Goal: Answer question/provide support: Share knowledge or assist other users

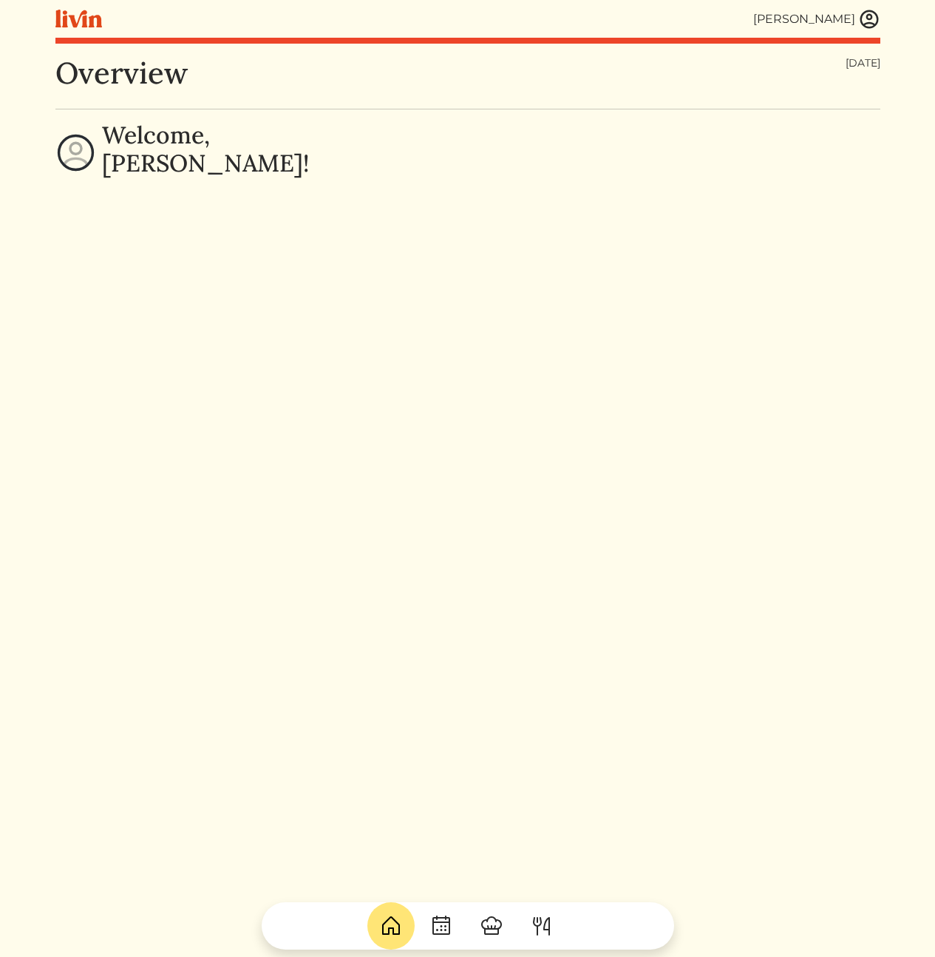
click at [877, 14] on img at bounding box center [870, 19] width 22 height 22
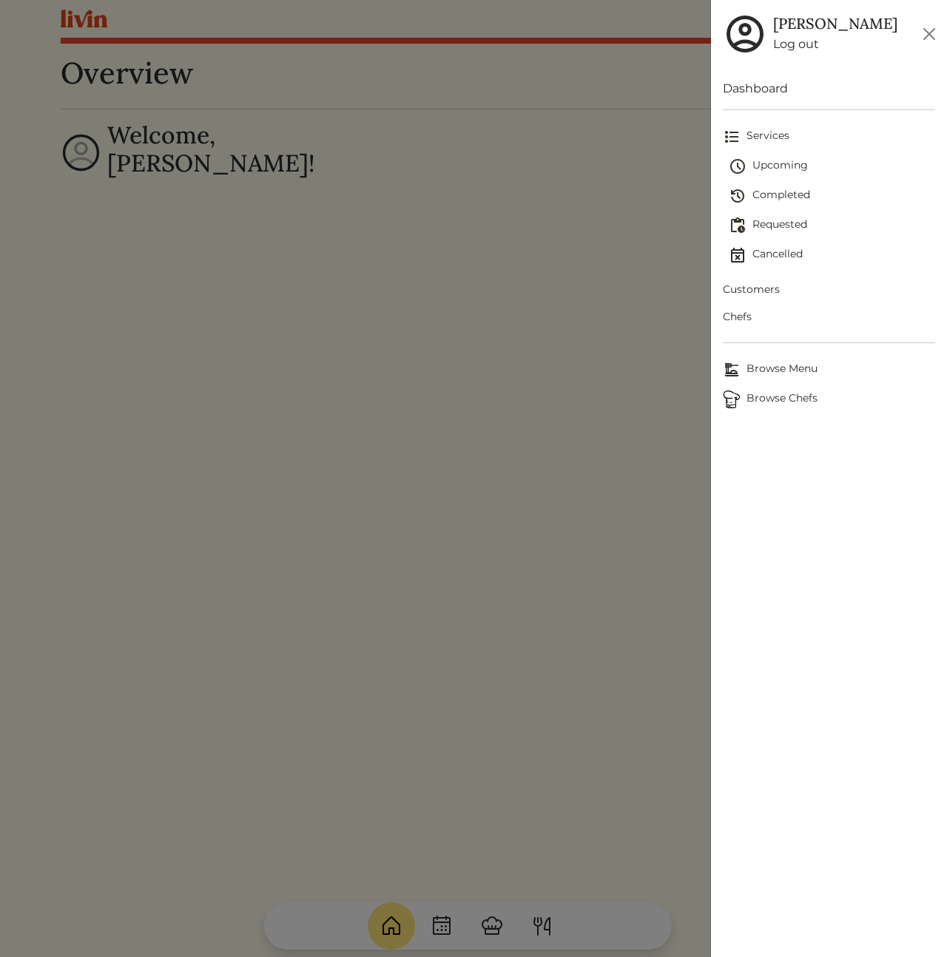
click at [748, 292] on span "Customers" at bounding box center [828, 290] width 212 height 16
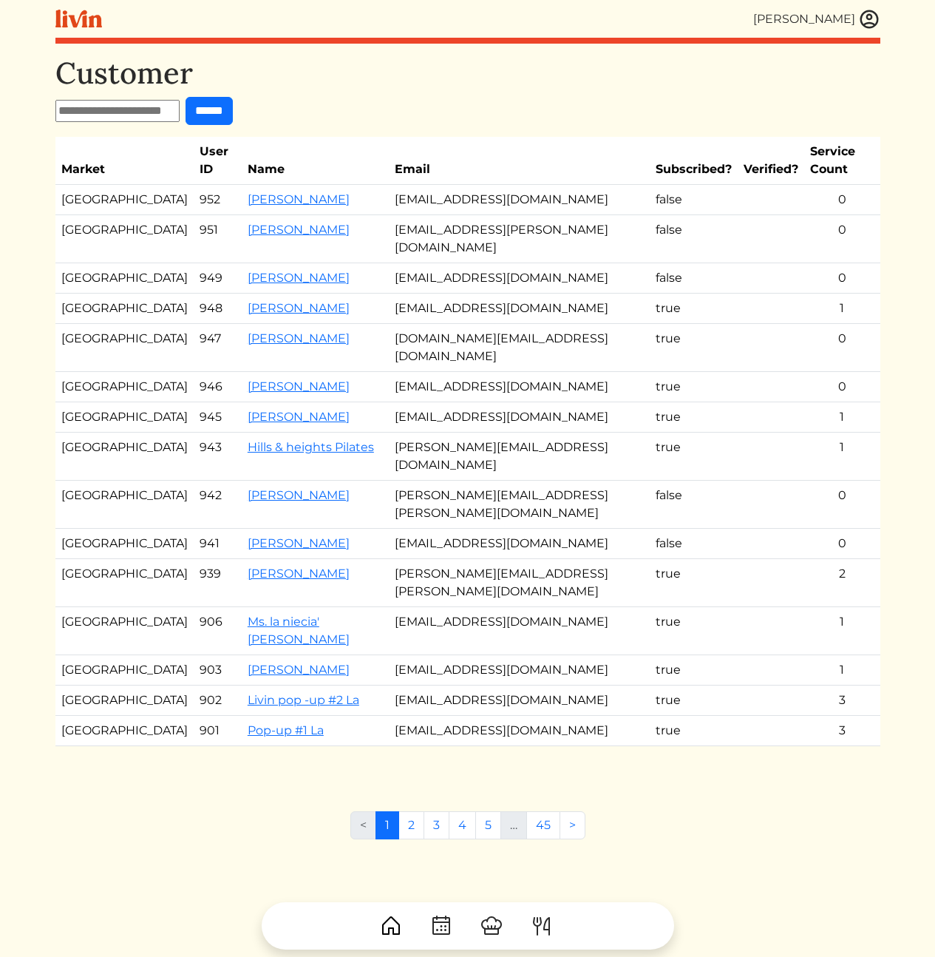
click at [133, 111] on input "text" at bounding box center [117, 111] width 124 height 22
paste input "**********"
type input "**********"
click at [222, 109] on input "******" at bounding box center [222, 111] width 47 height 28
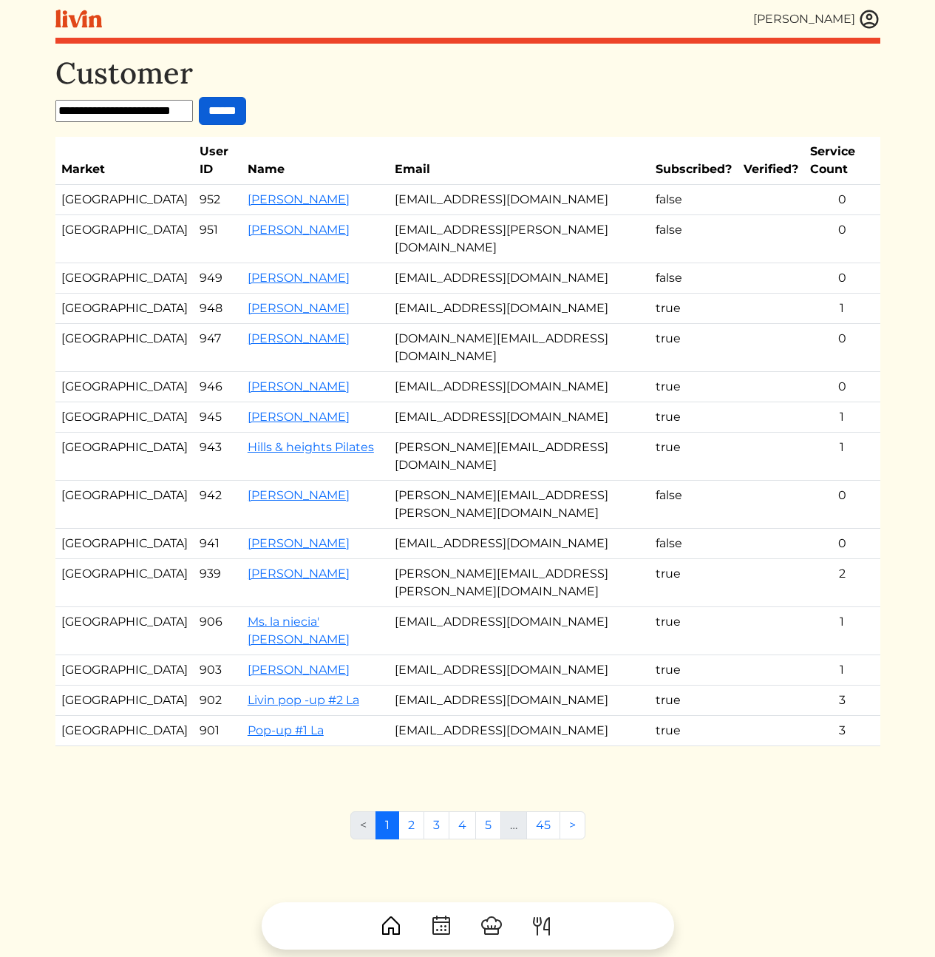
scroll to position [0, 0]
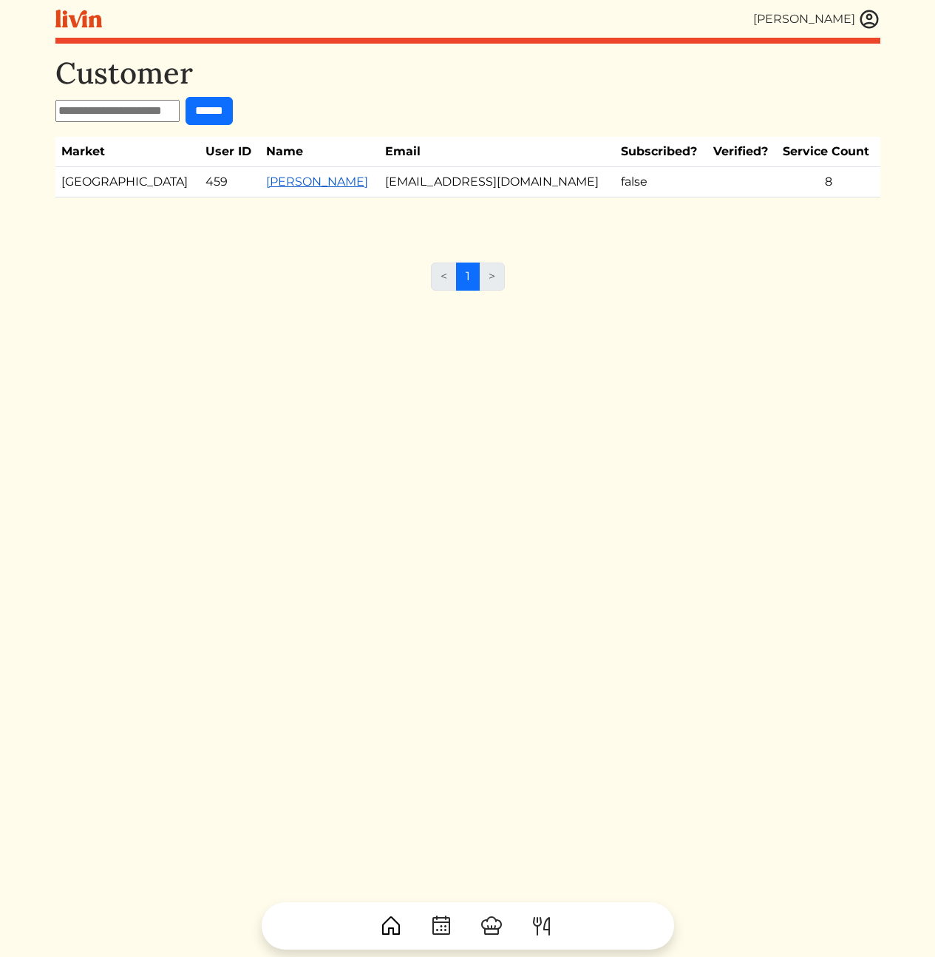
click at [277, 183] on link "Jennifer Spears" at bounding box center [317, 182] width 102 height 14
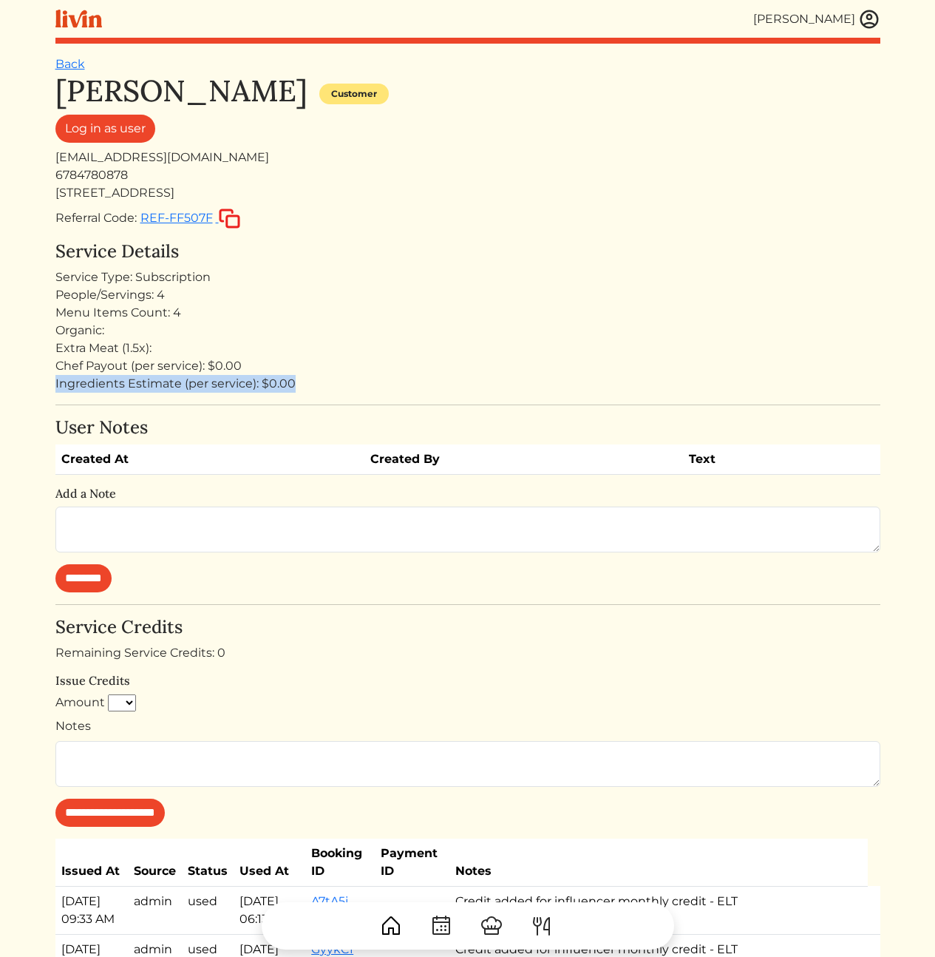
drag, startPoint x: 386, startPoint y: 373, endPoint x: 331, endPoint y: 336, distance: 66.3
click at [381, 366] on div "Service Details Service Type: Subscription People/Servings: 4 Menu Items Count:…" at bounding box center [467, 317] width 825 height 152
click at [195, 346] on div "Extra Meat (1.5x):" at bounding box center [467, 348] width 825 height 18
click at [155, 307] on div "Menu Items Count: 4" at bounding box center [467, 313] width 825 height 18
drag, startPoint x: 199, startPoint y: 322, endPoint x: 185, endPoint y: 296, distance: 30.1
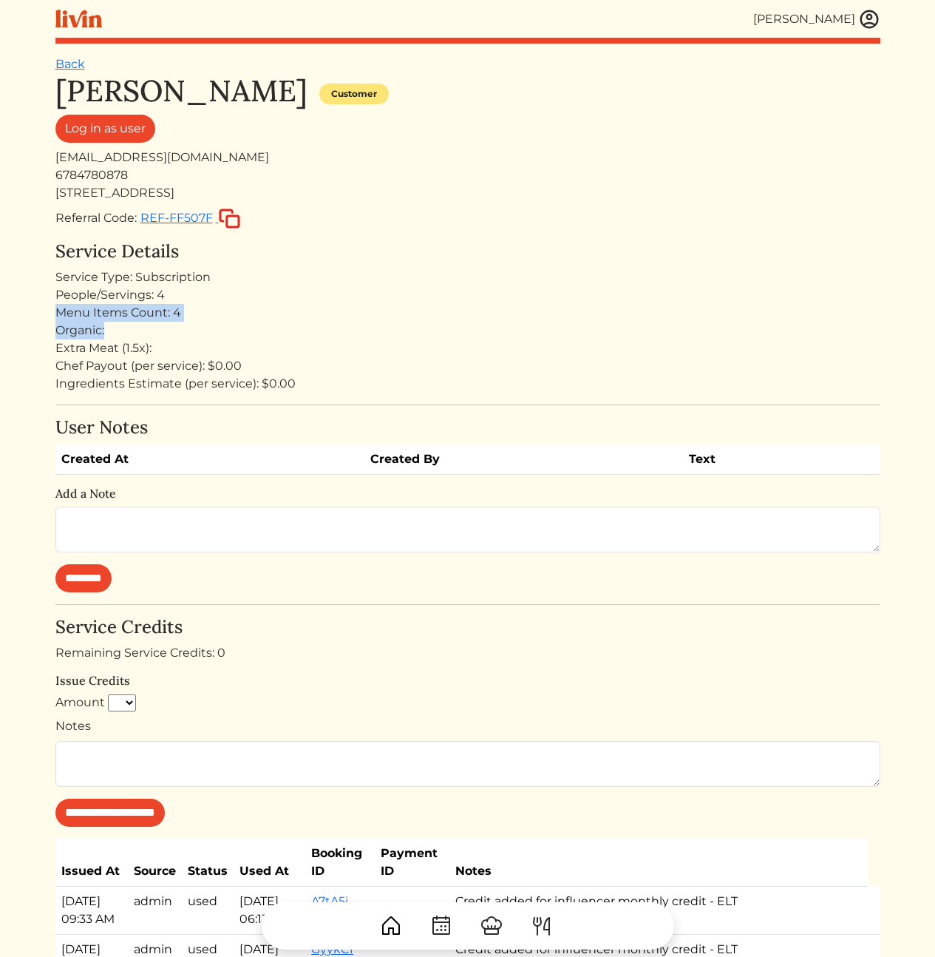
click at [172, 297] on div "Service Details Service Type: Subscription People/Servings: 4 Menu Items Count:…" at bounding box center [467, 317] width 825 height 152
click at [250, 300] on div "People/Servings: 4" at bounding box center [467, 295] width 825 height 18
drag, startPoint x: 243, startPoint y: 275, endPoint x: 271, endPoint y: 320, distance: 52.8
click at [271, 320] on div "Service Details Service Type: Subscription People/Servings: 4 Menu Items Count:…" at bounding box center [467, 317] width 825 height 152
click at [273, 322] on div "Organic:" at bounding box center [467, 331] width 825 height 18
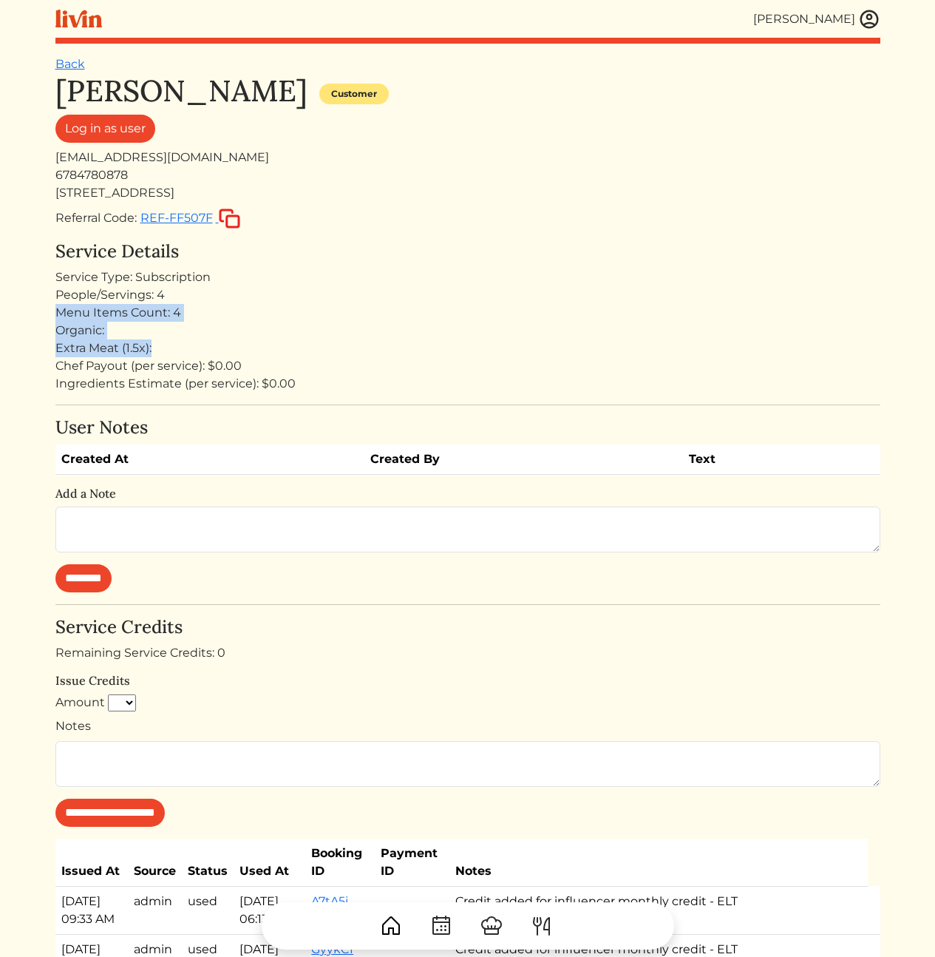
drag, startPoint x: 309, startPoint y: 343, endPoint x: 301, endPoint y: 288, distance: 56.1
click at [301, 288] on div "Service Details Service Type: Subscription People/Servings: 4 Menu Items Count:…" at bounding box center [467, 317] width 825 height 152
click at [301, 288] on div "People/Servings: 4" at bounding box center [467, 295] width 825 height 18
drag, startPoint x: 301, startPoint y: 274, endPoint x: 314, endPoint y: 330, distance: 56.9
click at [314, 329] on div "Service Details Service Type: Subscription People/Servings: 4 Menu Items Count:…" at bounding box center [467, 317] width 825 height 152
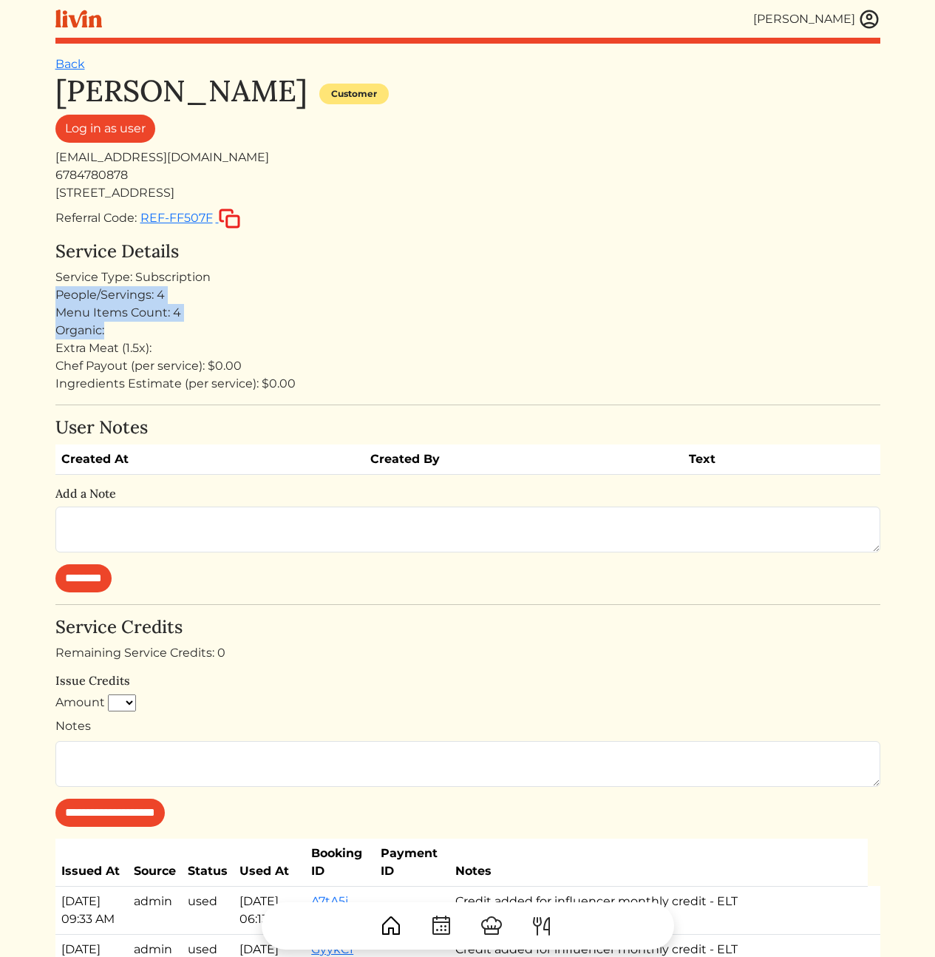
click at [314, 330] on div "Organic:" at bounding box center [467, 331] width 825 height 18
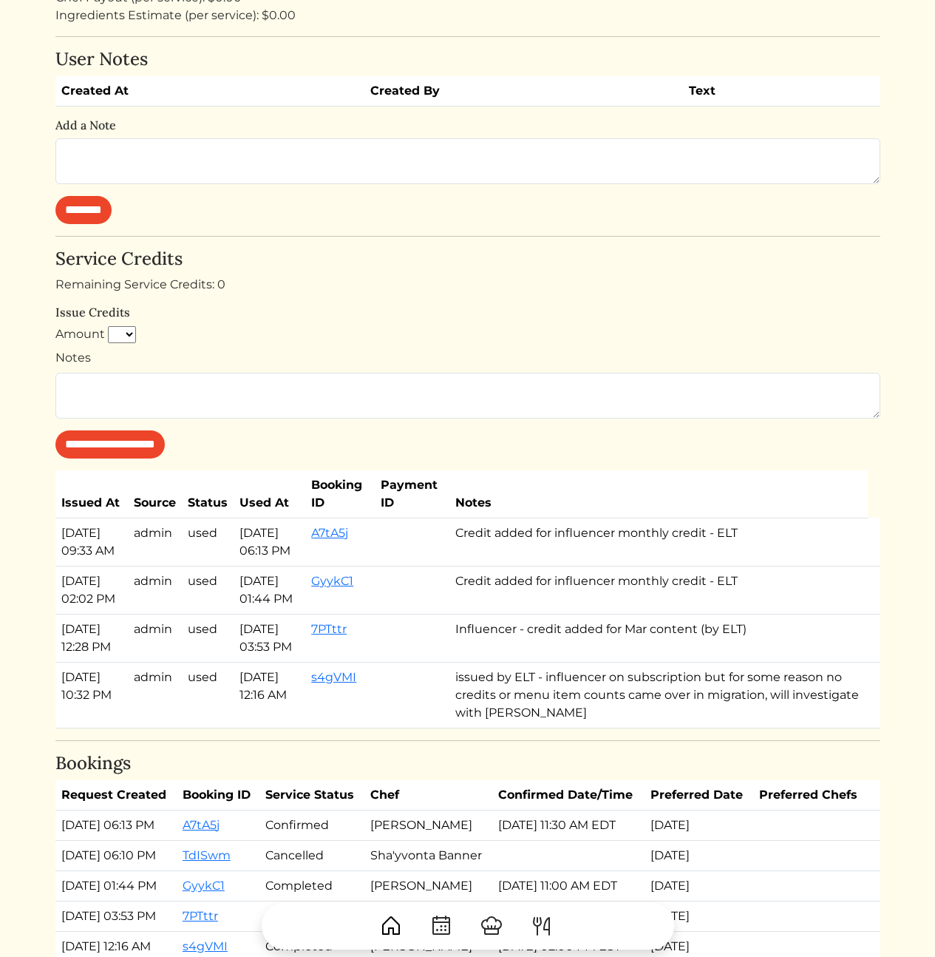
scroll to position [739, 0]
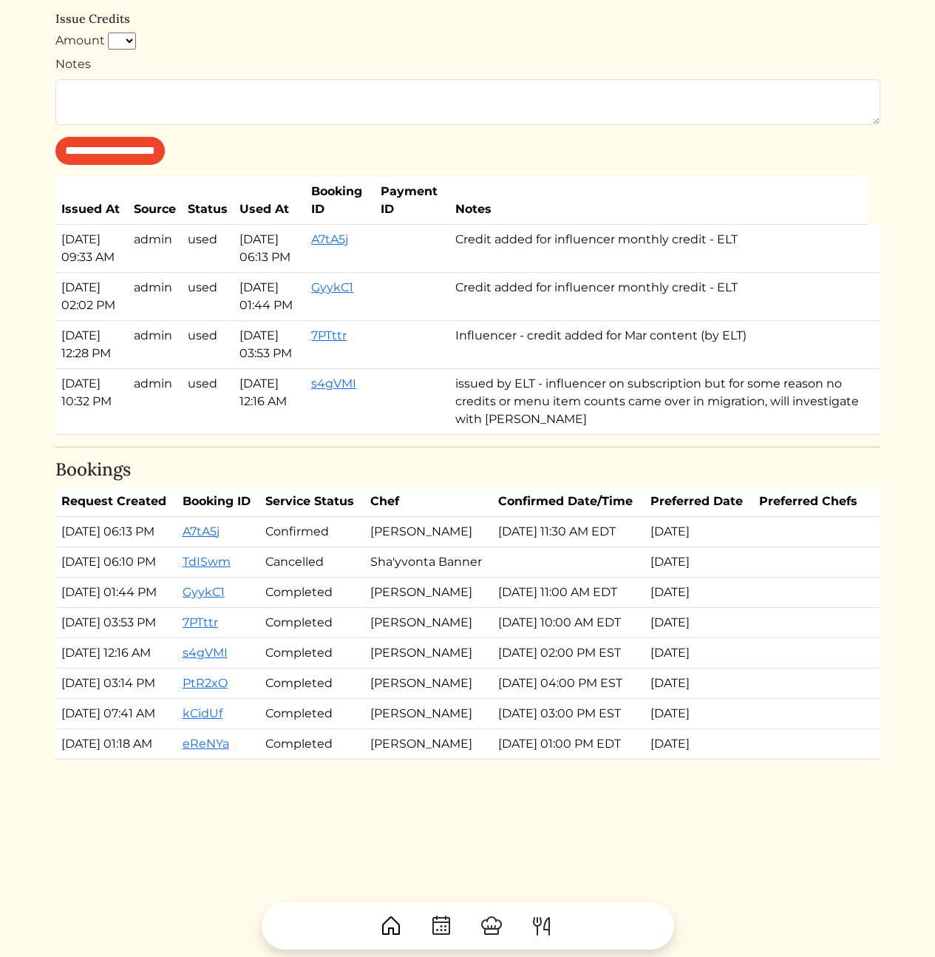
click at [313, 529] on td "Confirmed" at bounding box center [312, 531] width 104 height 30
click at [209, 526] on link "A7tA5j" at bounding box center [201, 531] width 37 height 14
drag, startPoint x: 596, startPoint y: 575, endPoint x: 586, endPoint y: 572, distance: 10.6
click at [590, 573] on td at bounding box center [569, 561] width 152 height 30
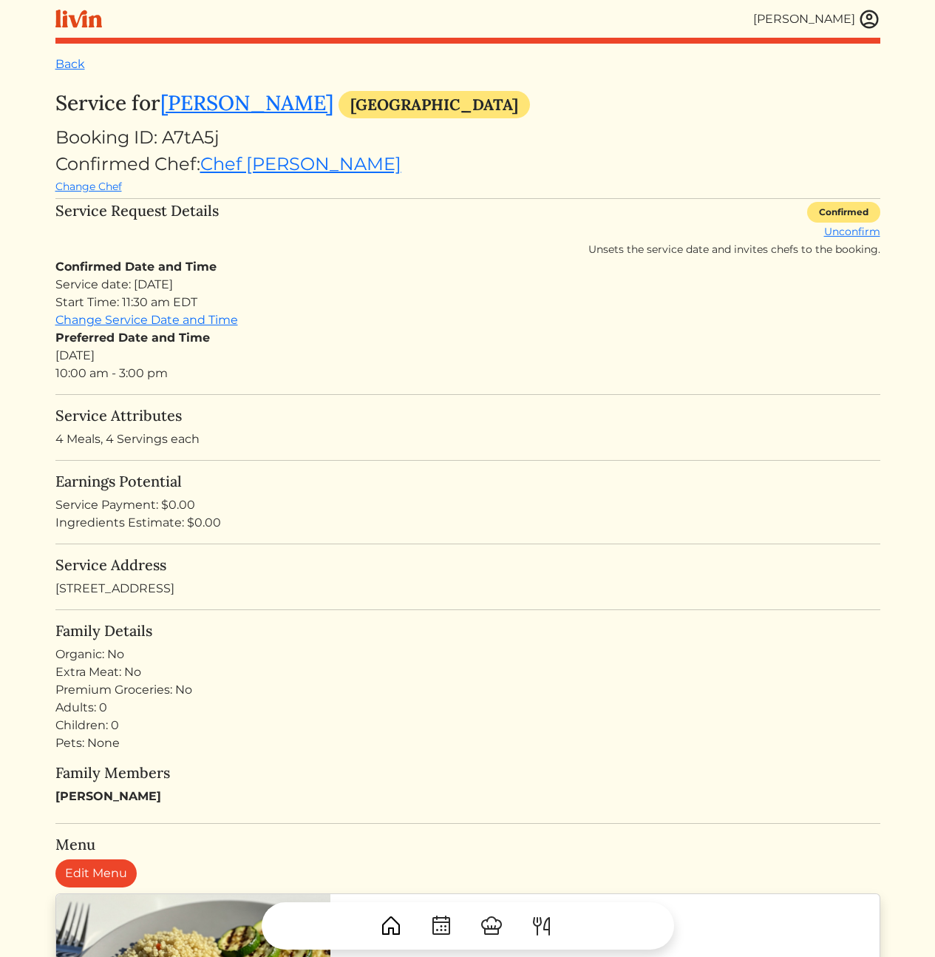
click at [390, 422] on h5 "Service Attributes" at bounding box center [467, 416] width 825 height 18
click at [578, 413] on h5 "Service Attributes" at bounding box center [467, 416] width 825 height 18
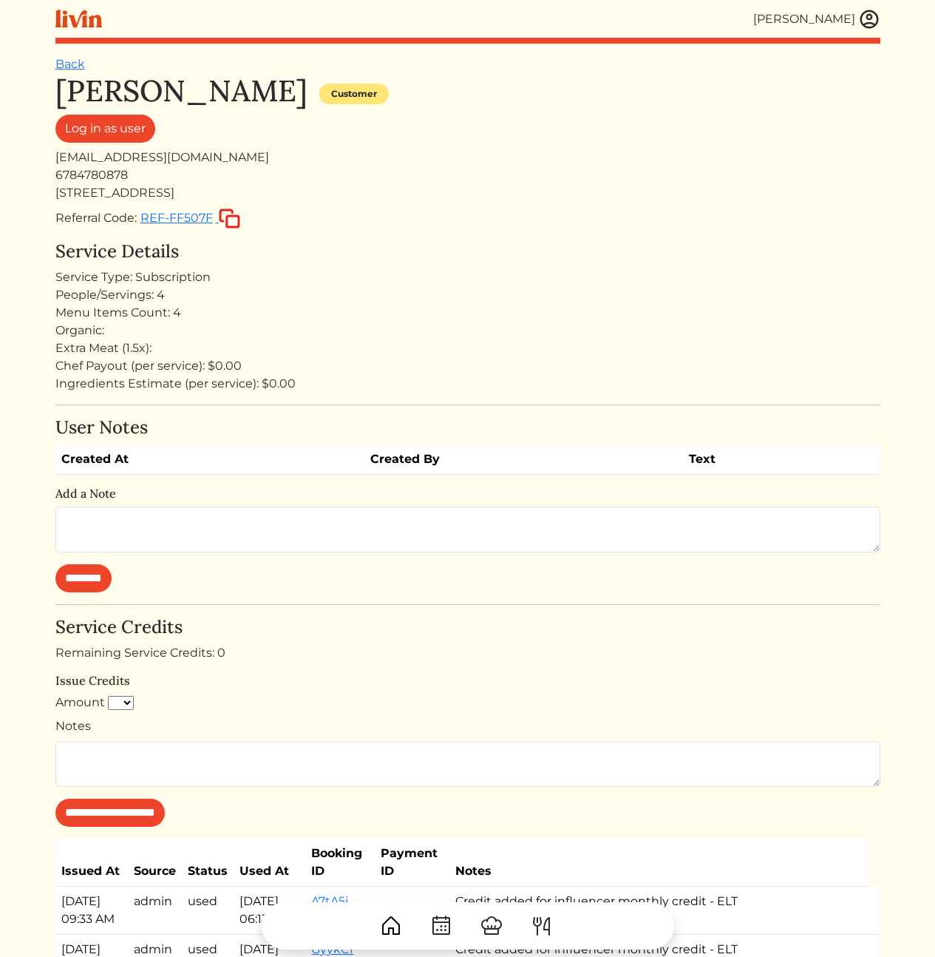
scroll to position [739, 0]
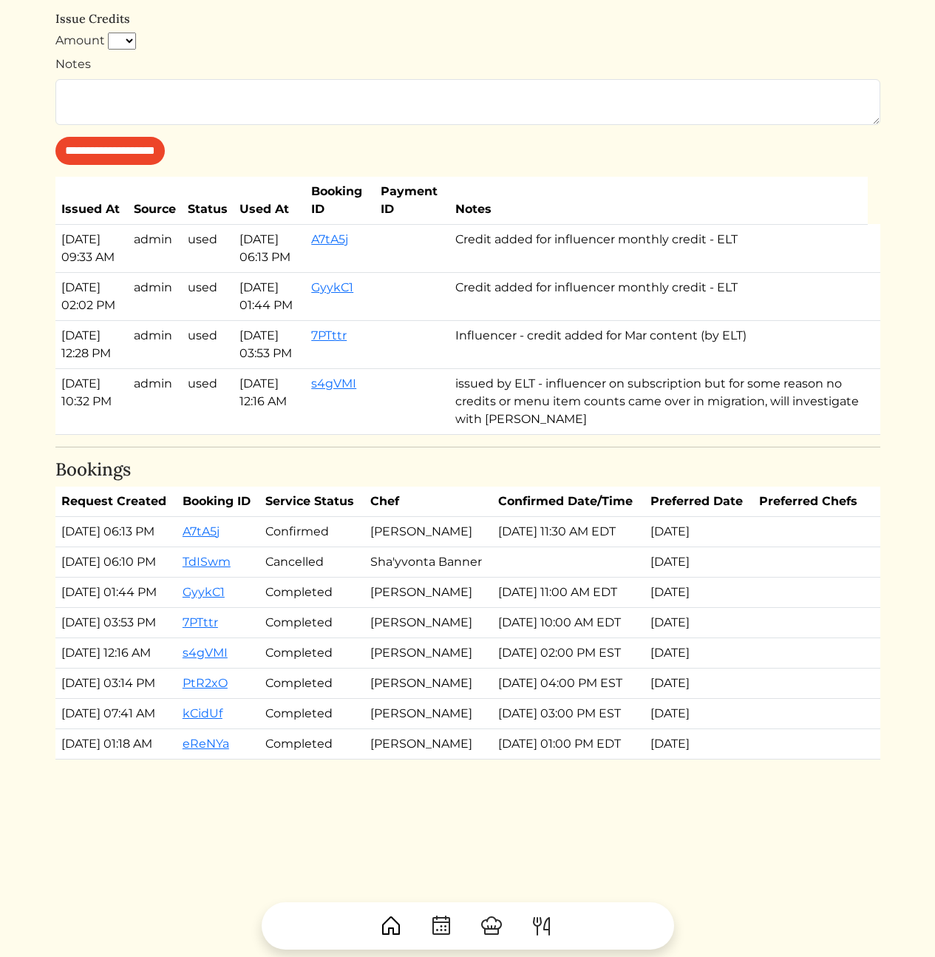
drag, startPoint x: 843, startPoint y: 330, endPoint x: 877, endPoint y: 336, distance: 34.5
click at [845, 331] on td "Influencer - credit added for Mar content (by ELT)" at bounding box center [659, 344] width 419 height 48
click at [879, 336] on td at bounding box center [874, 344] width 12 height 48
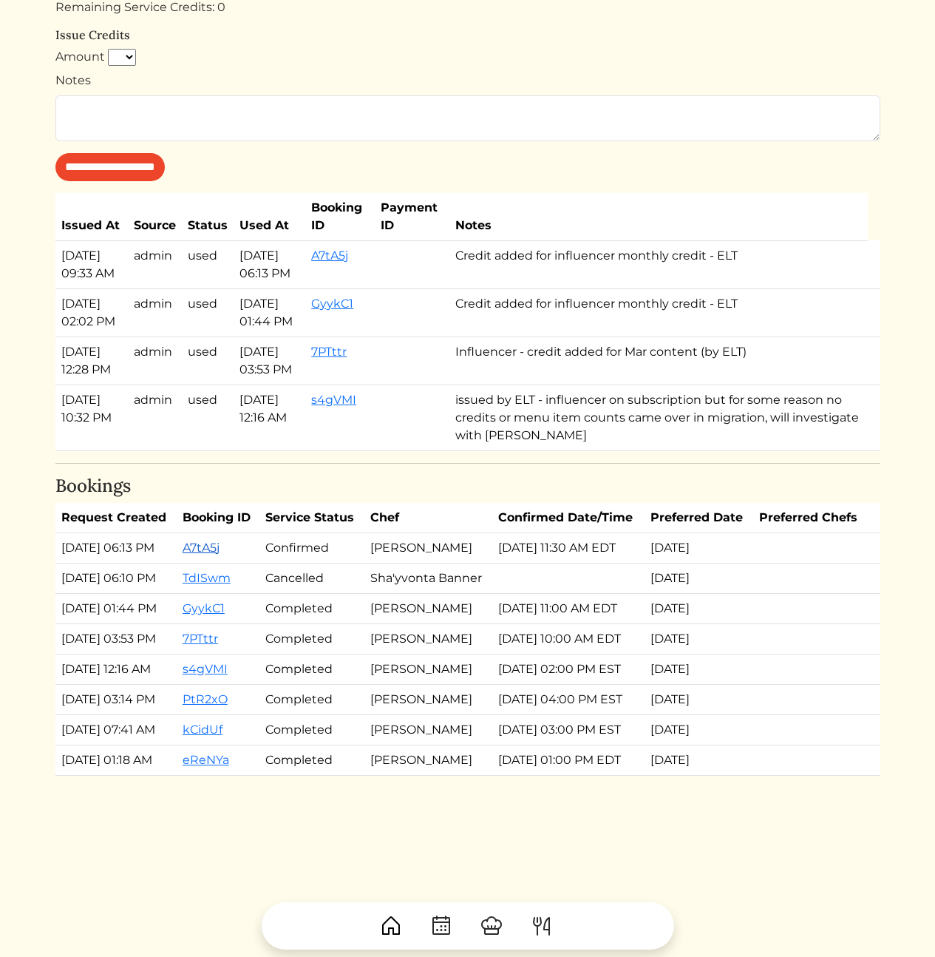
click at [220, 555] on link "A7tA5j" at bounding box center [201, 548] width 37 height 14
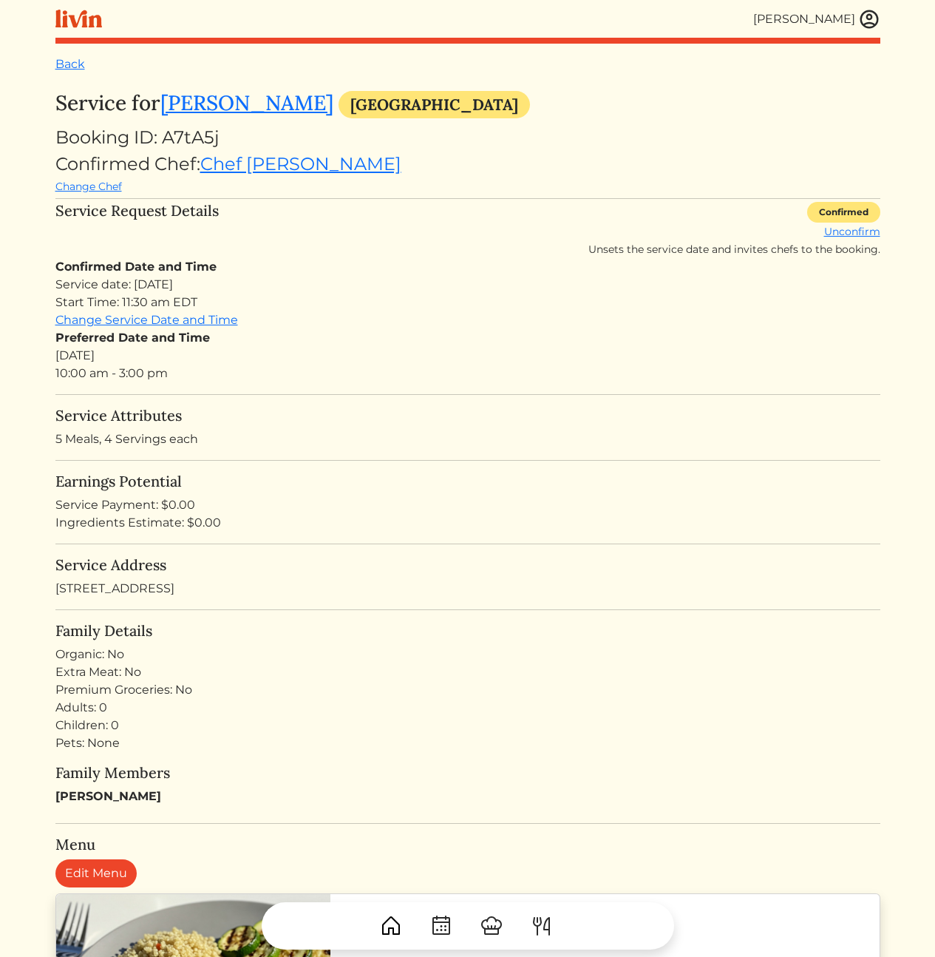
click at [439, 256] on div "Service Request Details Confirmed Unconfirm Unsets the service date and invites…" at bounding box center [467, 230] width 825 height 56
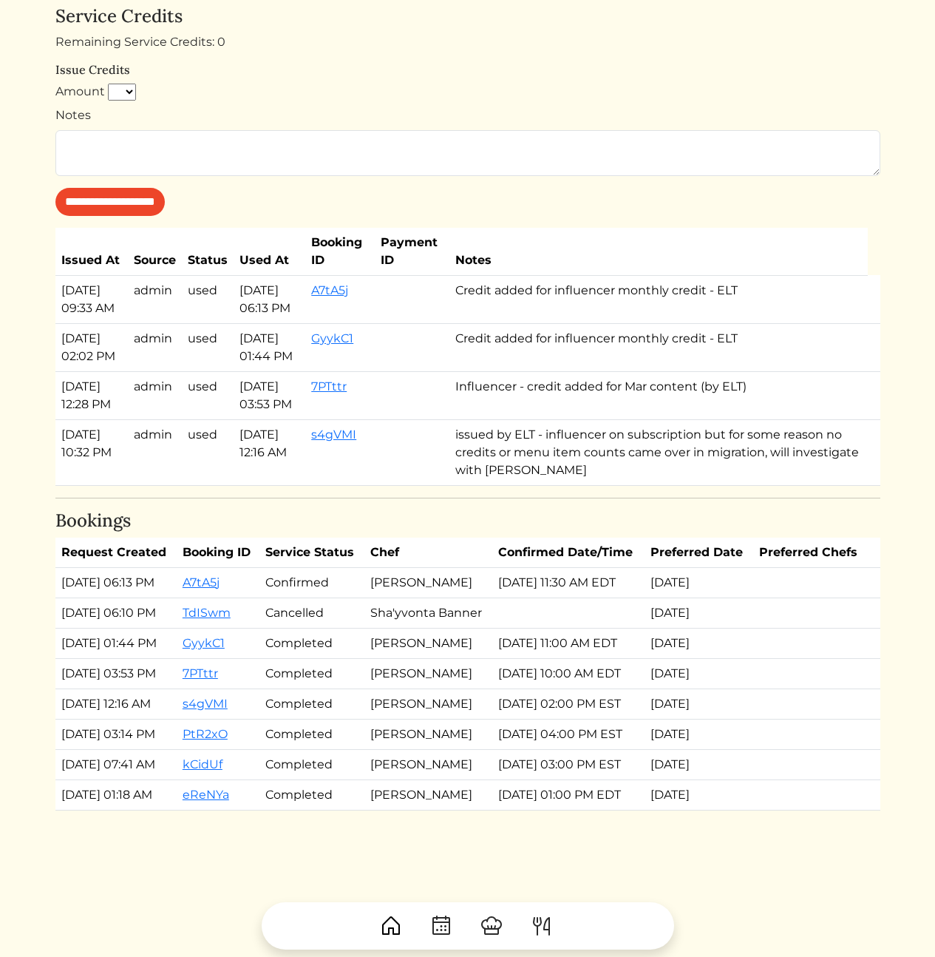
scroll to position [646, 0]
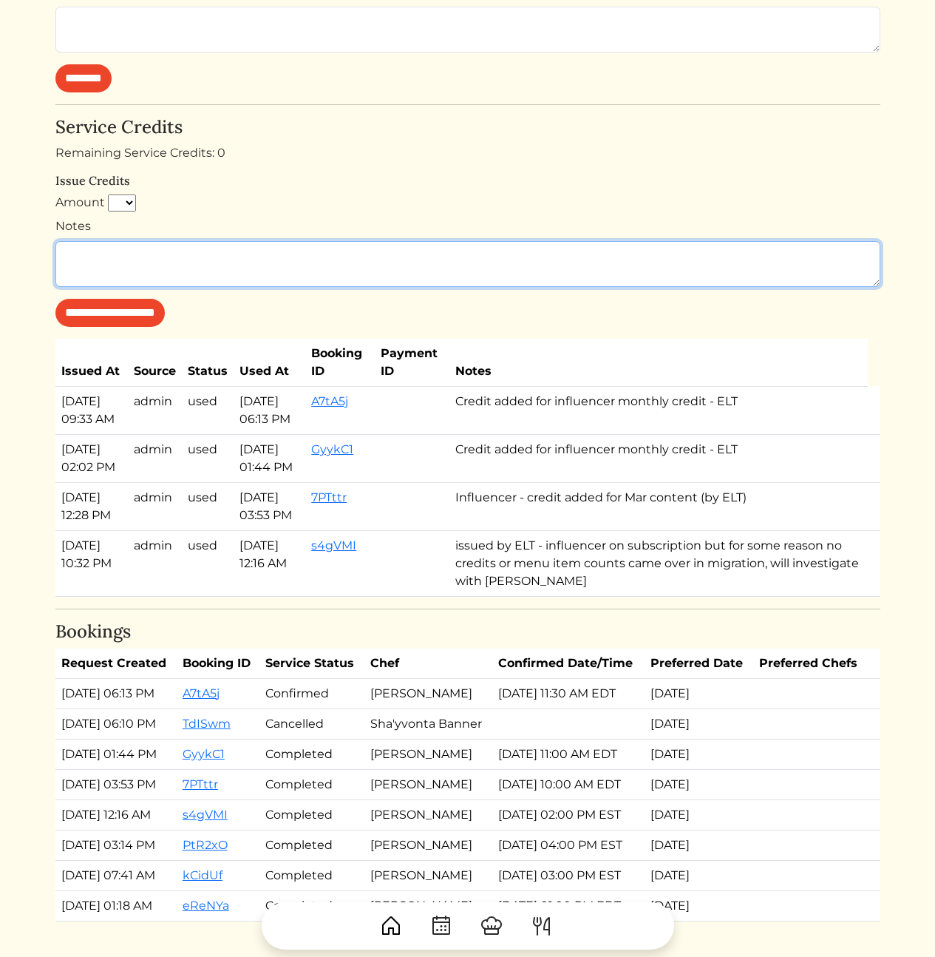
click at [203, 262] on textarea "Notes" at bounding box center [467, 264] width 825 height 46
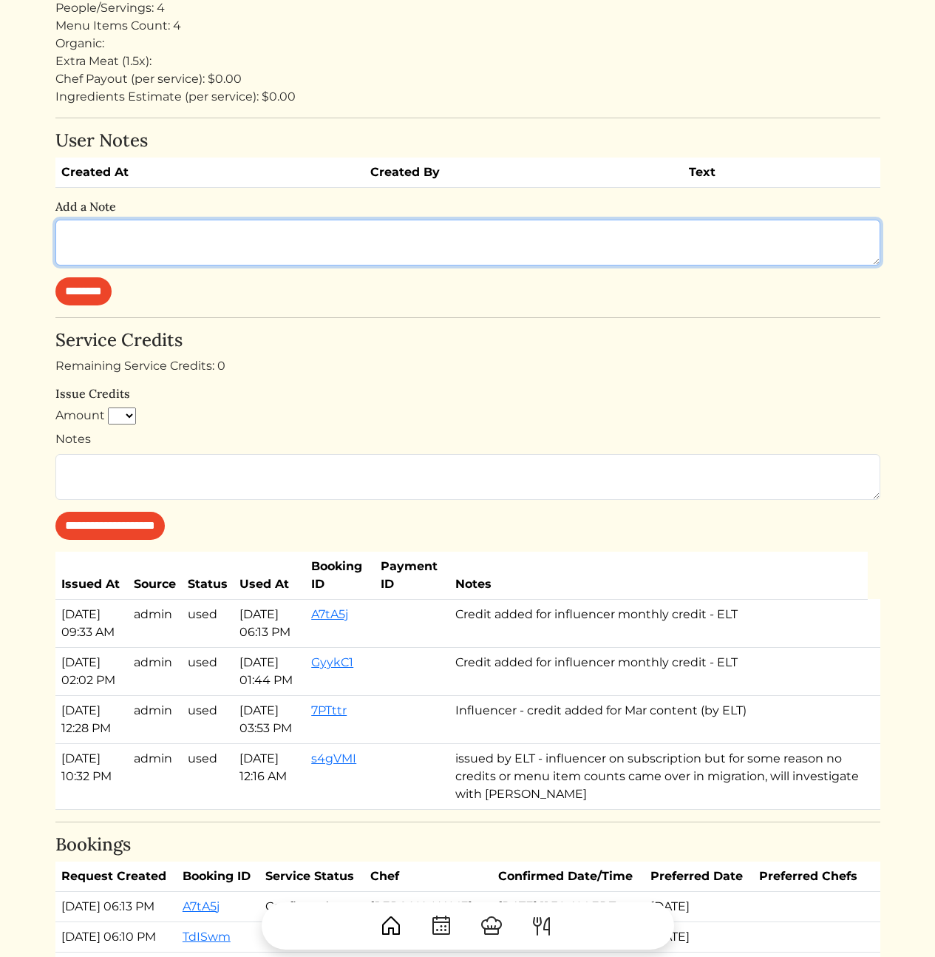
click at [251, 228] on textarea at bounding box center [467, 243] width 825 height 46
paste textarea "*******"
type textarea "**********"
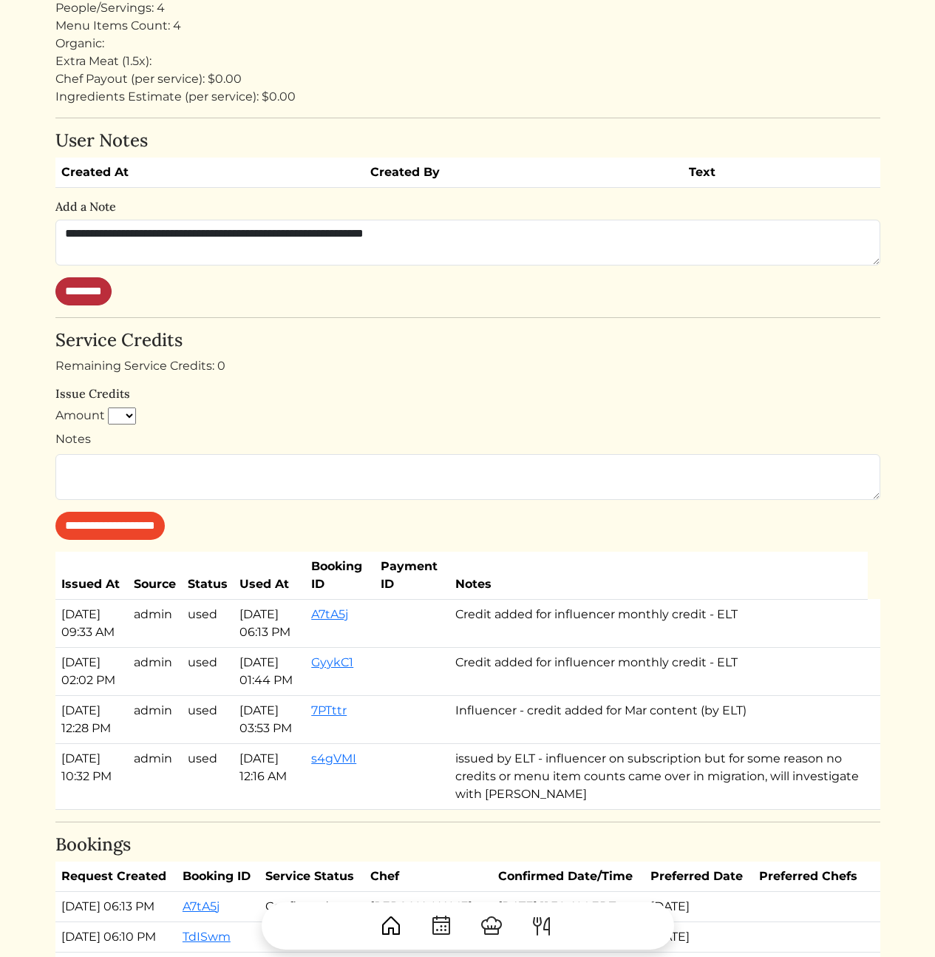
click at [78, 299] on input "********" at bounding box center [83, 291] width 56 height 28
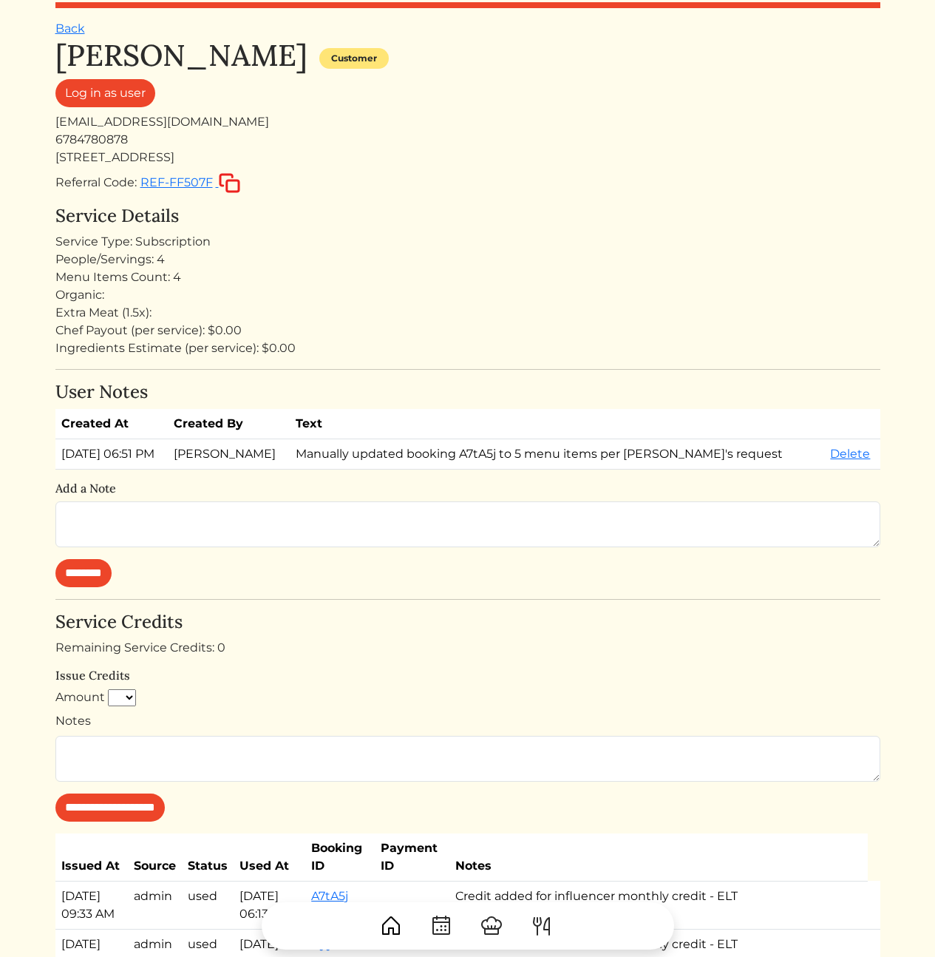
scroll to position [0, 0]
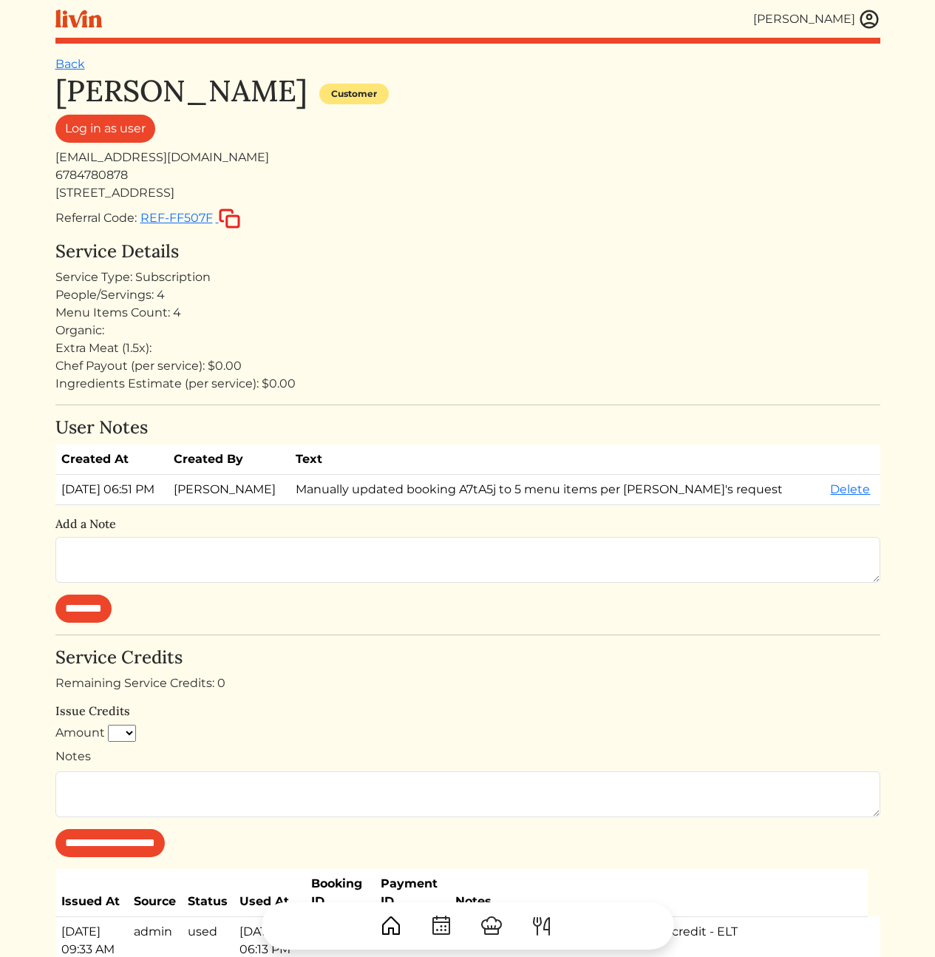
click at [541, 282] on div "Service Type: Subscription" at bounding box center [467, 277] width 825 height 18
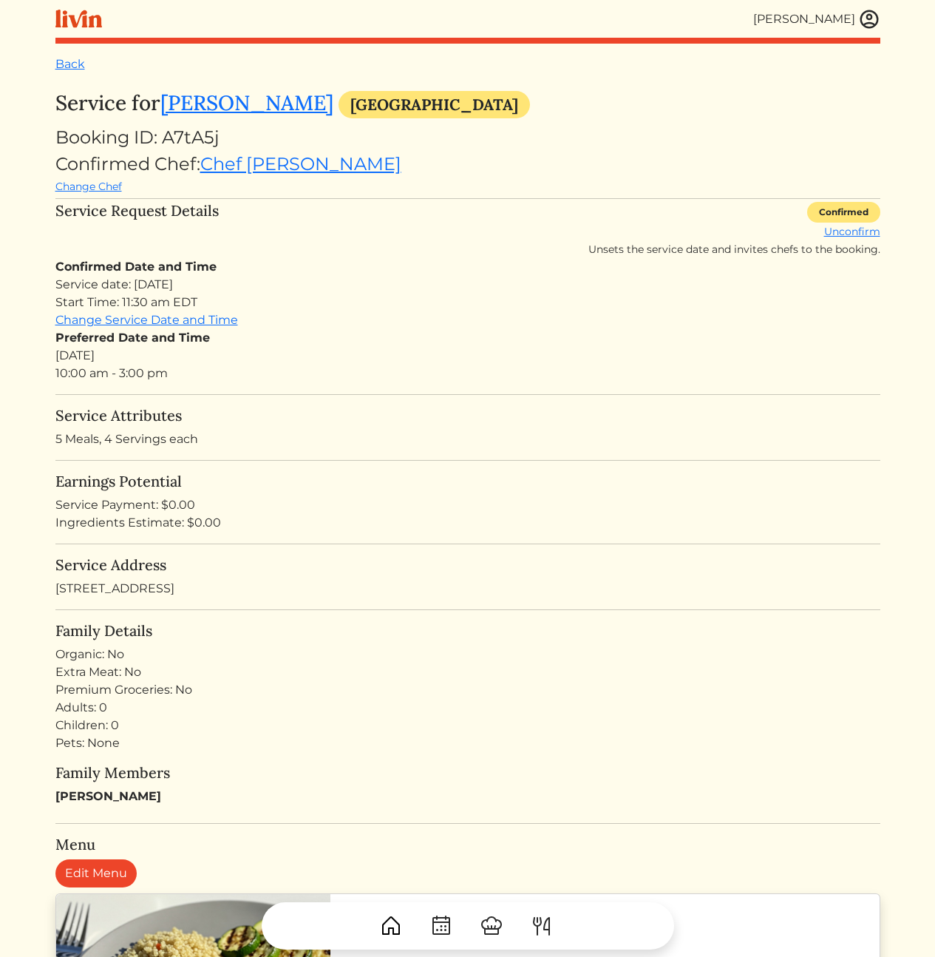
scroll to position [256, 0]
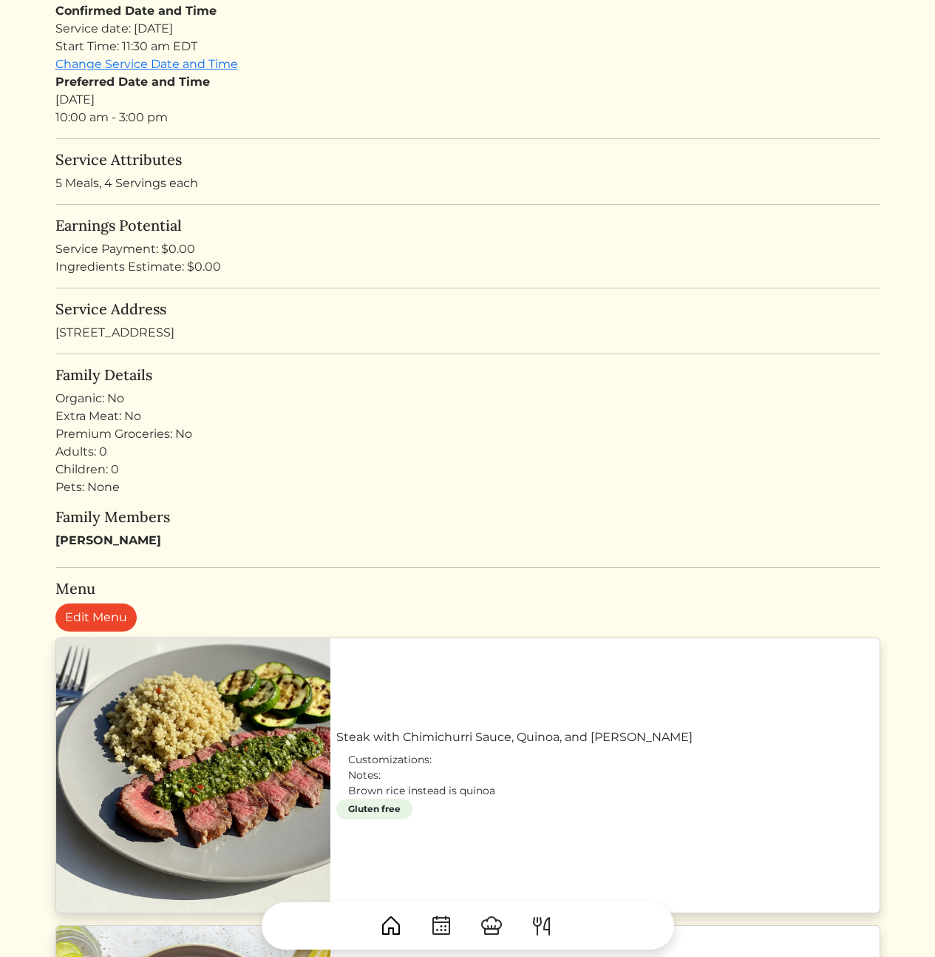
click at [432, 451] on div "Adults: 0 Children: 0 Pets: None" at bounding box center [467, 469] width 825 height 53
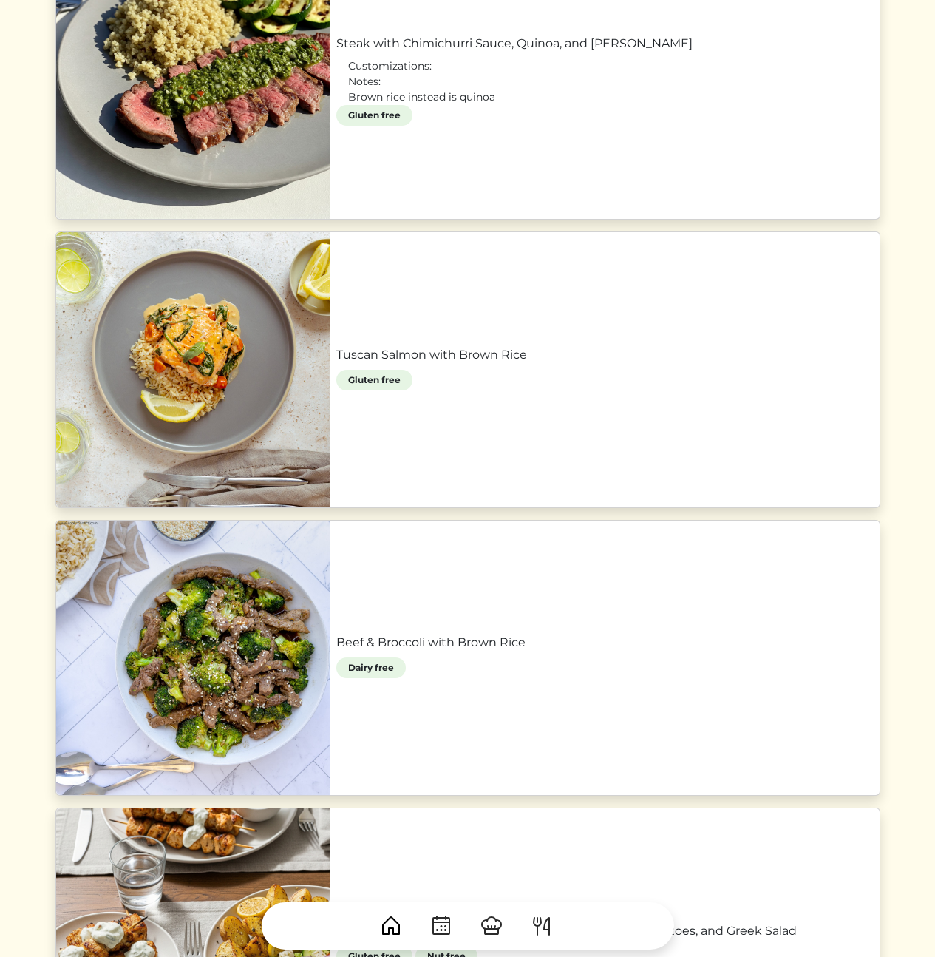
scroll to position [617, 0]
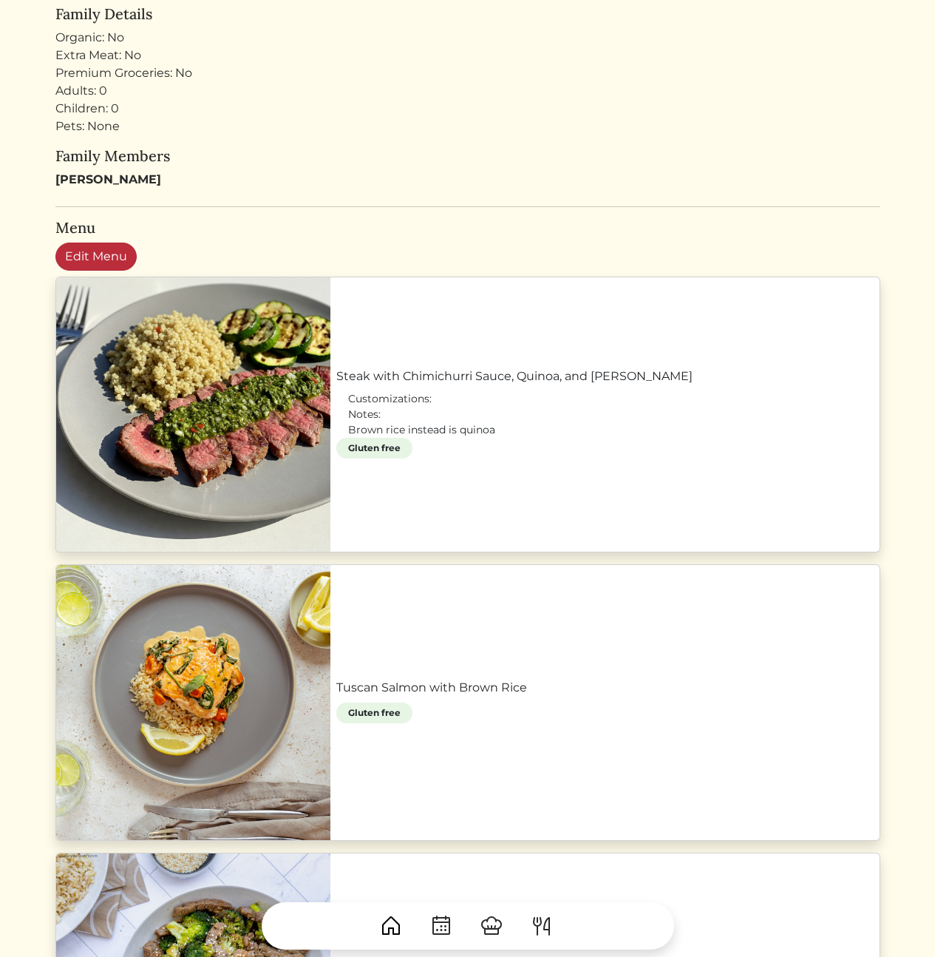
click at [94, 254] on link "Edit Menu" at bounding box center [95, 257] width 81 height 28
click at [514, 157] on h5 "Family Members" at bounding box center [467, 156] width 825 height 18
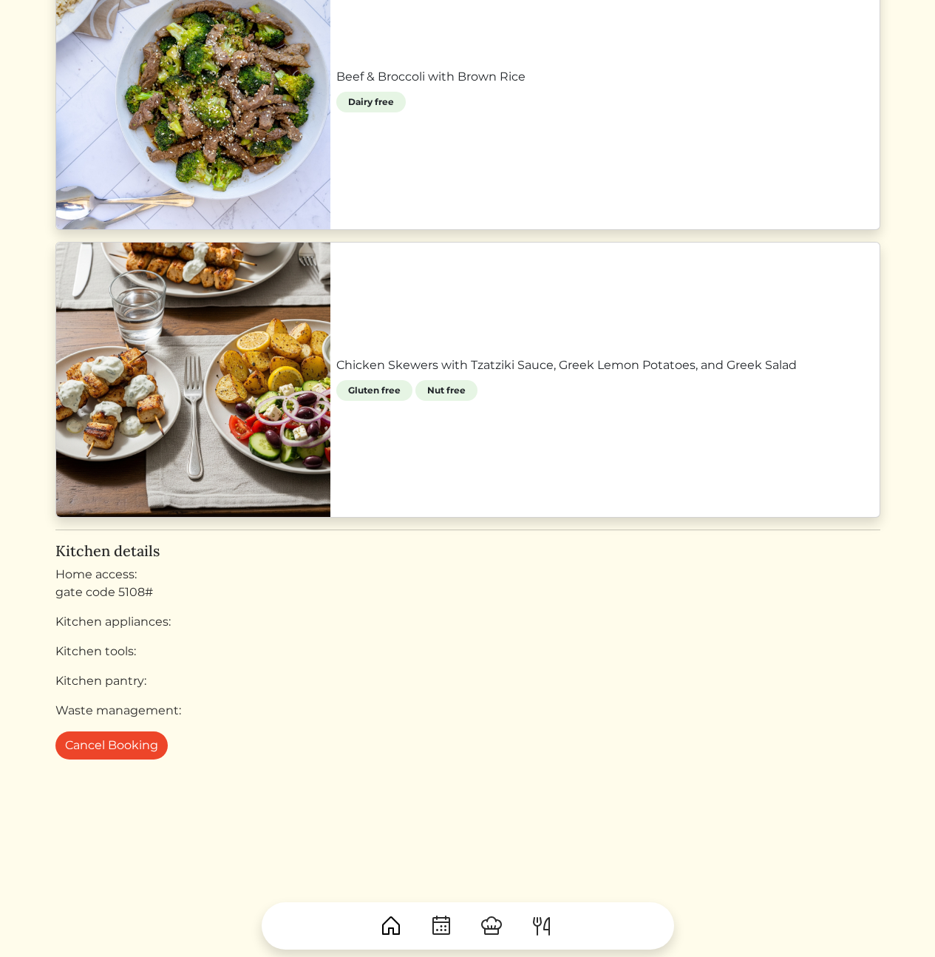
scroll to position [0, 0]
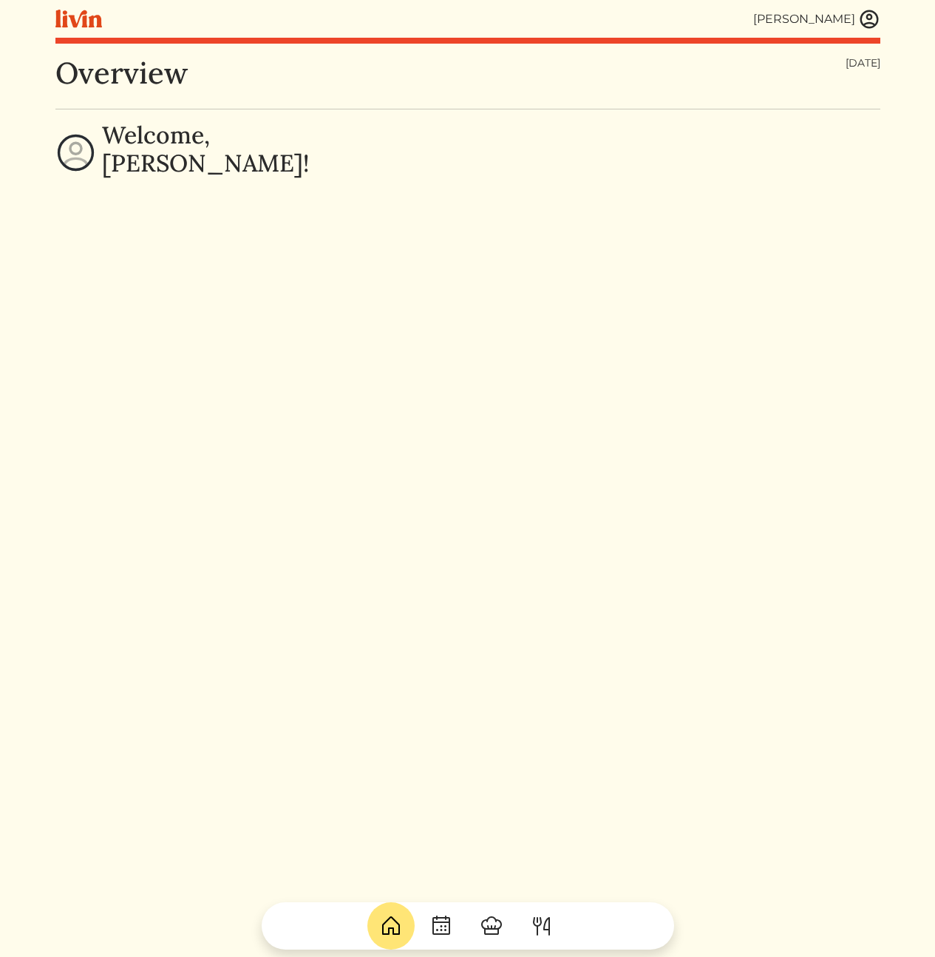
click at [884, 18] on div "[PERSON_NAME] [PERSON_NAME] Log out Dashboard Services Upcoming Completed Reque…" at bounding box center [468, 478] width 843 height 957
click at [865, 24] on img at bounding box center [870, 19] width 22 height 22
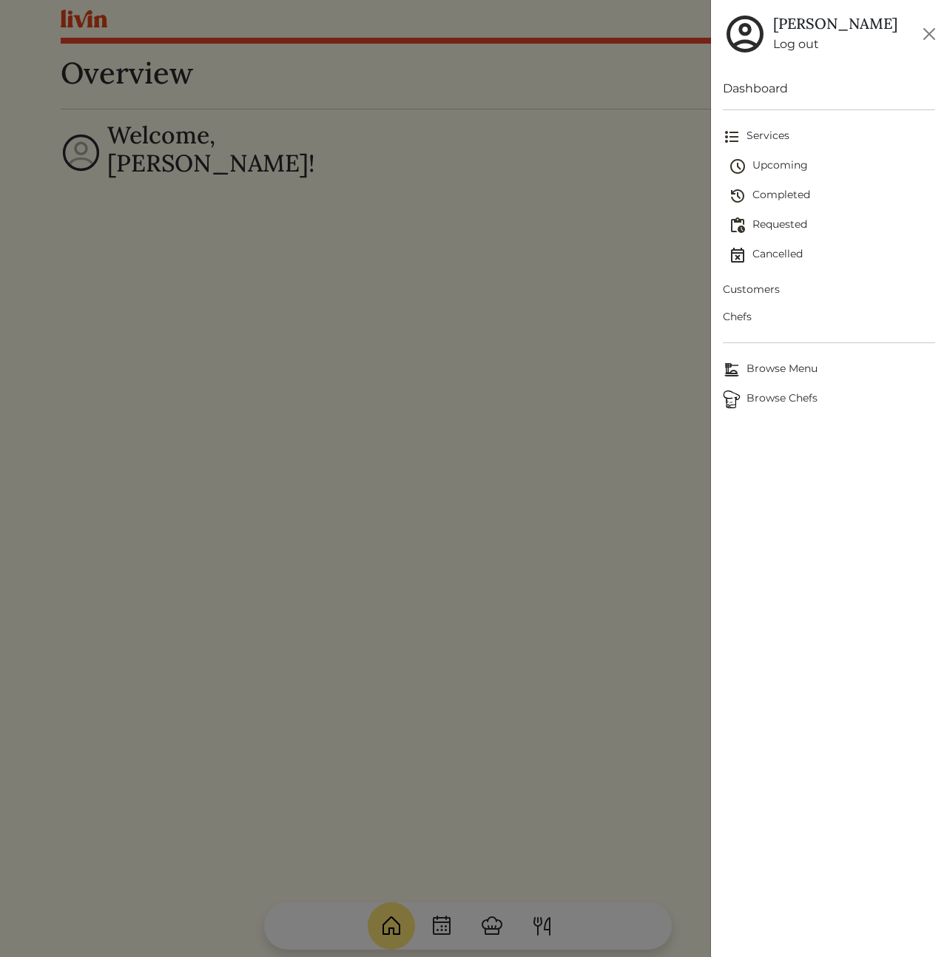
click at [757, 293] on span "Customers" at bounding box center [828, 290] width 212 height 16
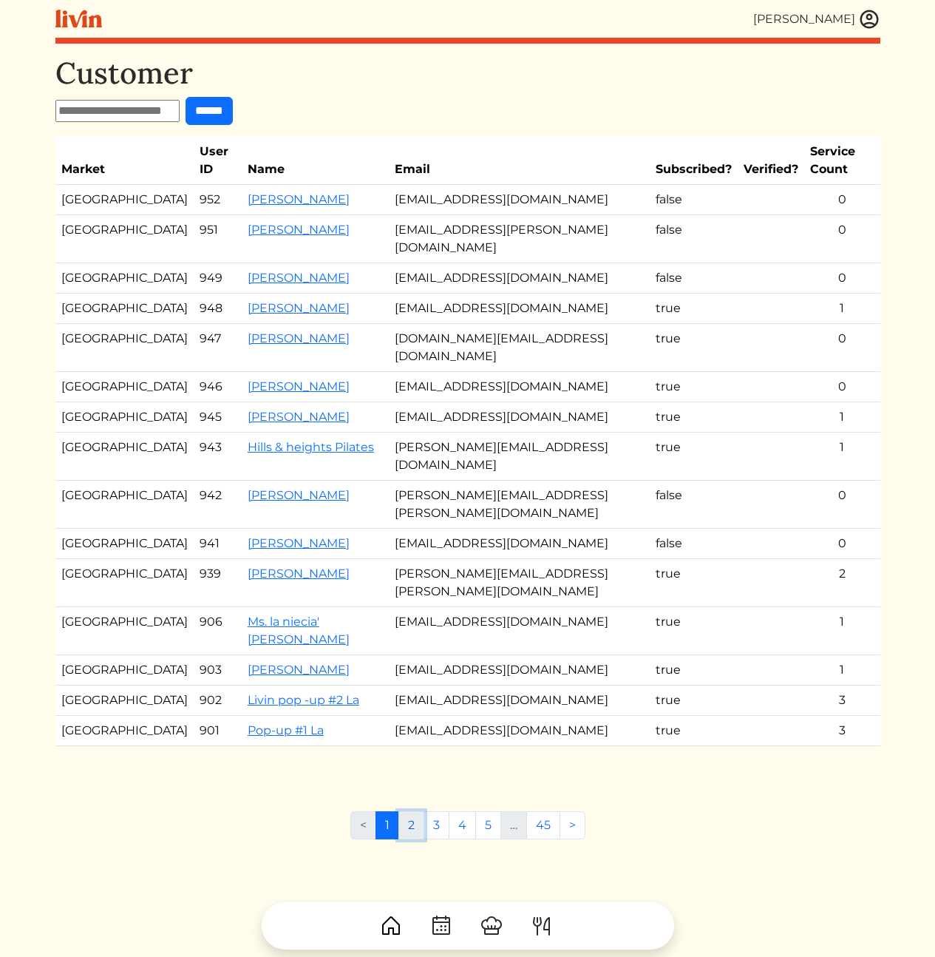
click at [411, 811] on link "2" at bounding box center [412, 825] width 26 height 28
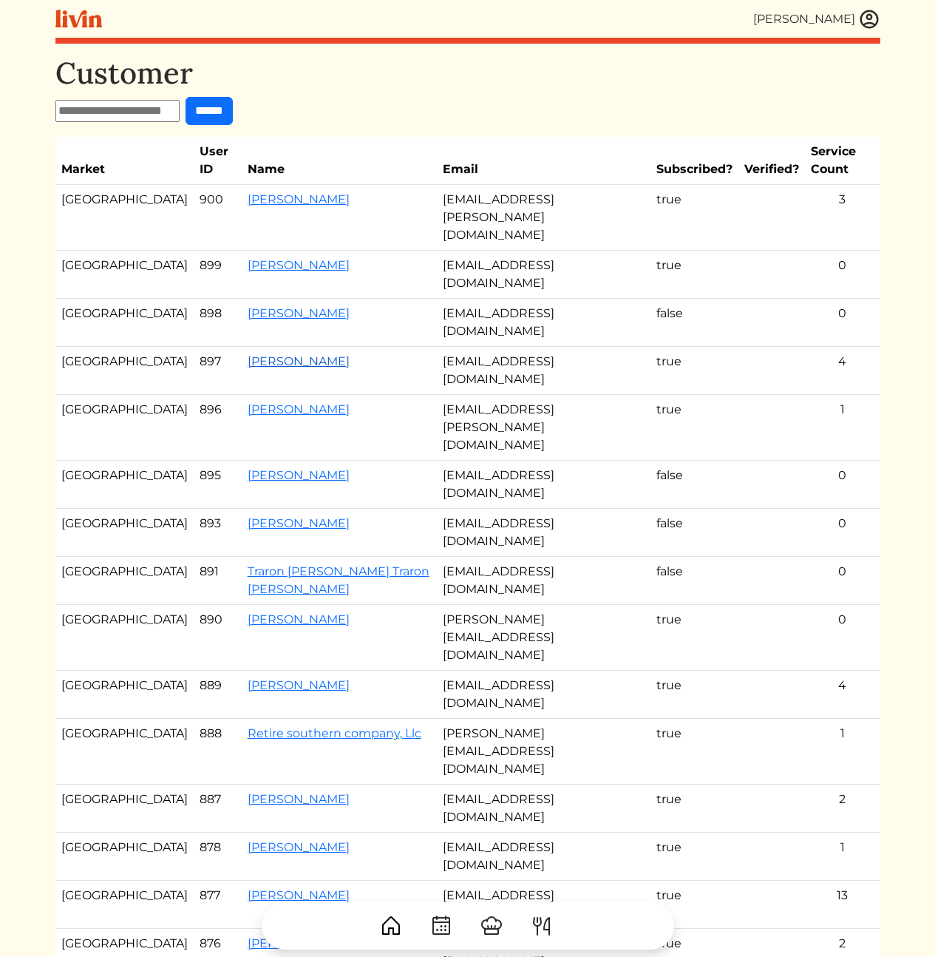
click at [248, 354] on link "[PERSON_NAME]" at bounding box center [299, 361] width 102 height 14
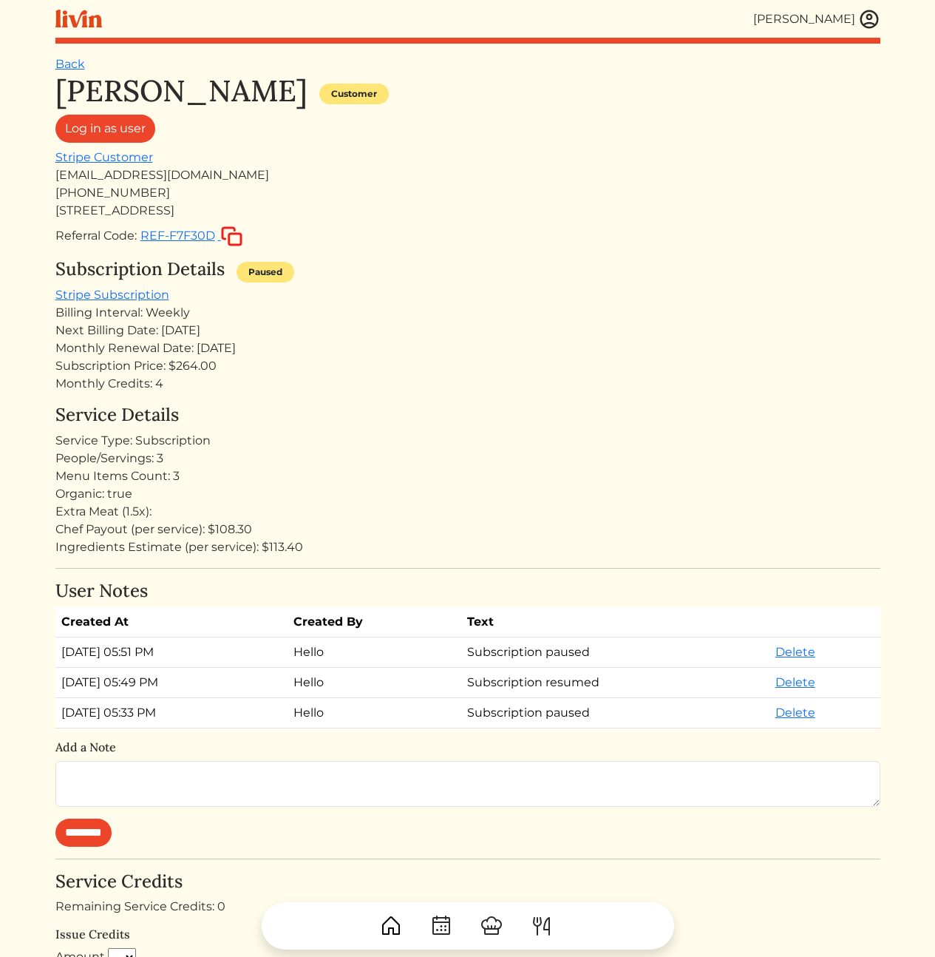
click at [227, 360] on div "Subscription Price: $264.00" at bounding box center [467, 366] width 825 height 18
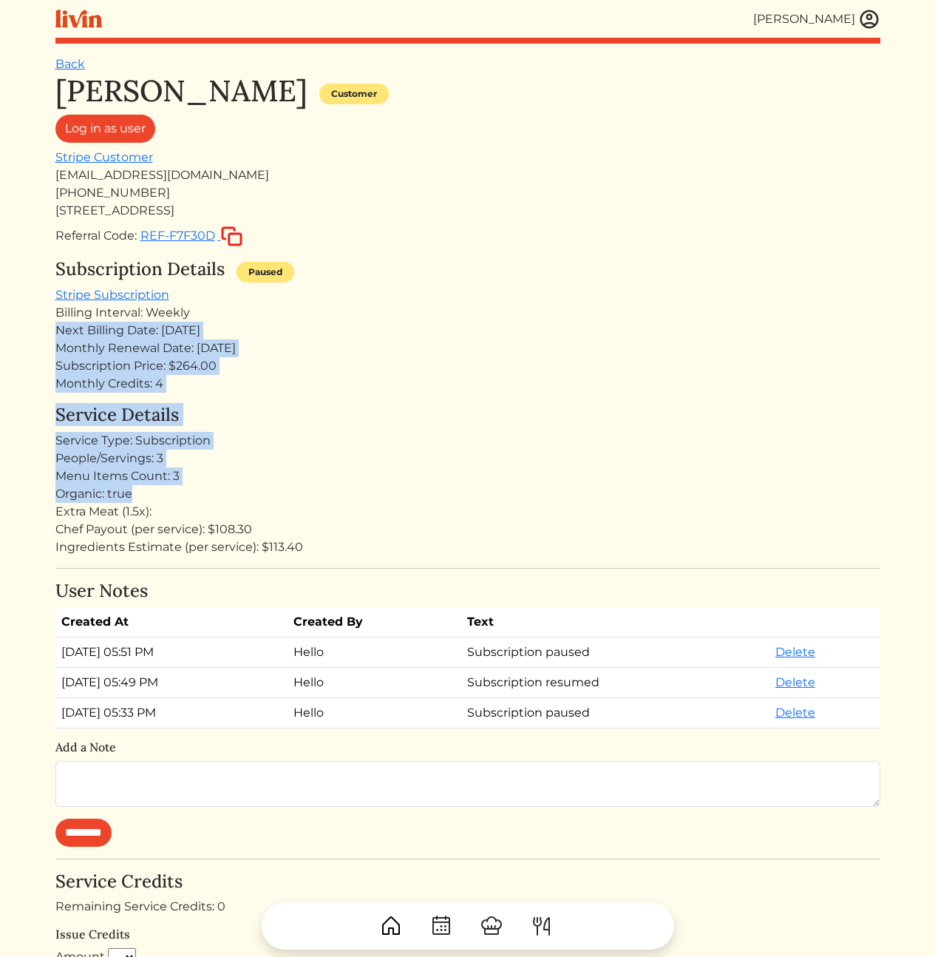
drag, startPoint x: 398, startPoint y: 433, endPoint x: 399, endPoint y: 314, distance: 119.1
click at [399, 315] on div "Austin Clements Customer Log in as user Stripe Customer aclements18@gmail.com +…" at bounding box center [467, 813] width 825 height 1480
click at [399, 314] on div "Billing Interval: Weekly" at bounding box center [467, 313] width 825 height 18
drag, startPoint x: 385, startPoint y: 310, endPoint x: 370, endPoint y: 468, distance: 159.0
click at [368, 466] on div "Austin Clements Customer Log in as user Stripe Customer aclements18@gmail.com +…" at bounding box center [467, 813] width 825 height 1480
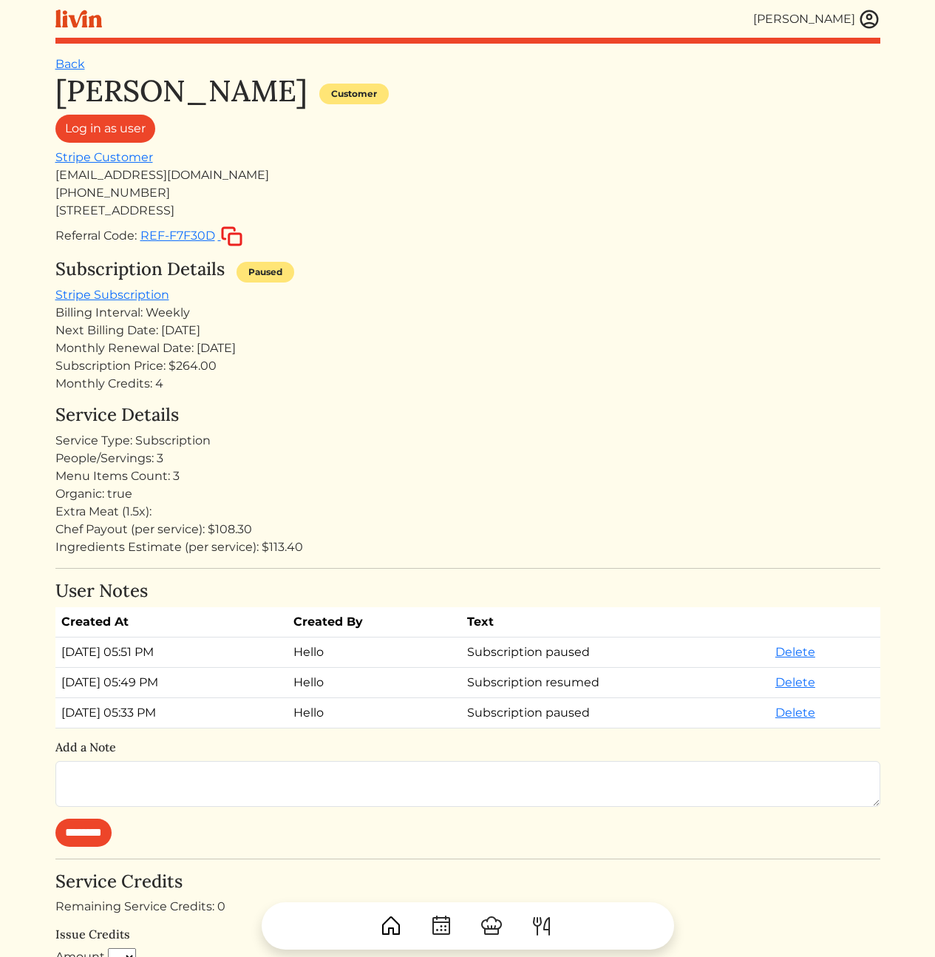
click at [370, 468] on div "Menu Items Count: 3" at bounding box center [467, 476] width 825 height 18
drag, startPoint x: 399, startPoint y: 504, endPoint x: 348, endPoint y: 328, distance: 183.2
click at [349, 331] on div "Austin Clements Customer Log in as user Stripe Customer aclements18@gmail.com +…" at bounding box center [467, 813] width 825 height 1480
click at [348, 328] on div "Next Billing Date: Aug 29, 2025" at bounding box center [467, 331] width 825 height 18
click at [85, 292] on link "Stripe Subscription" at bounding box center [112, 295] width 114 height 14
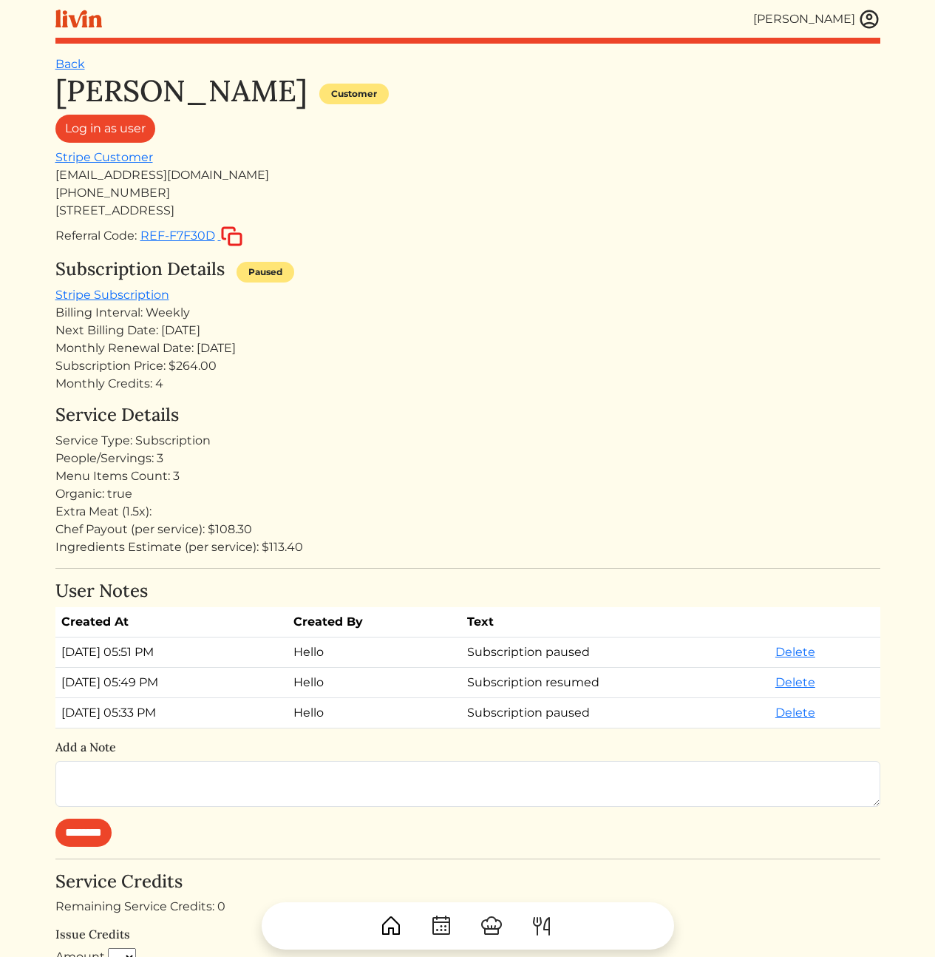
click at [365, 396] on div "Austin Clements Customer Log in as user Stripe Customer aclements18@gmail.com +…" at bounding box center [467, 813] width 825 height 1480
click at [869, 19] on img at bounding box center [870, 19] width 22 height 22
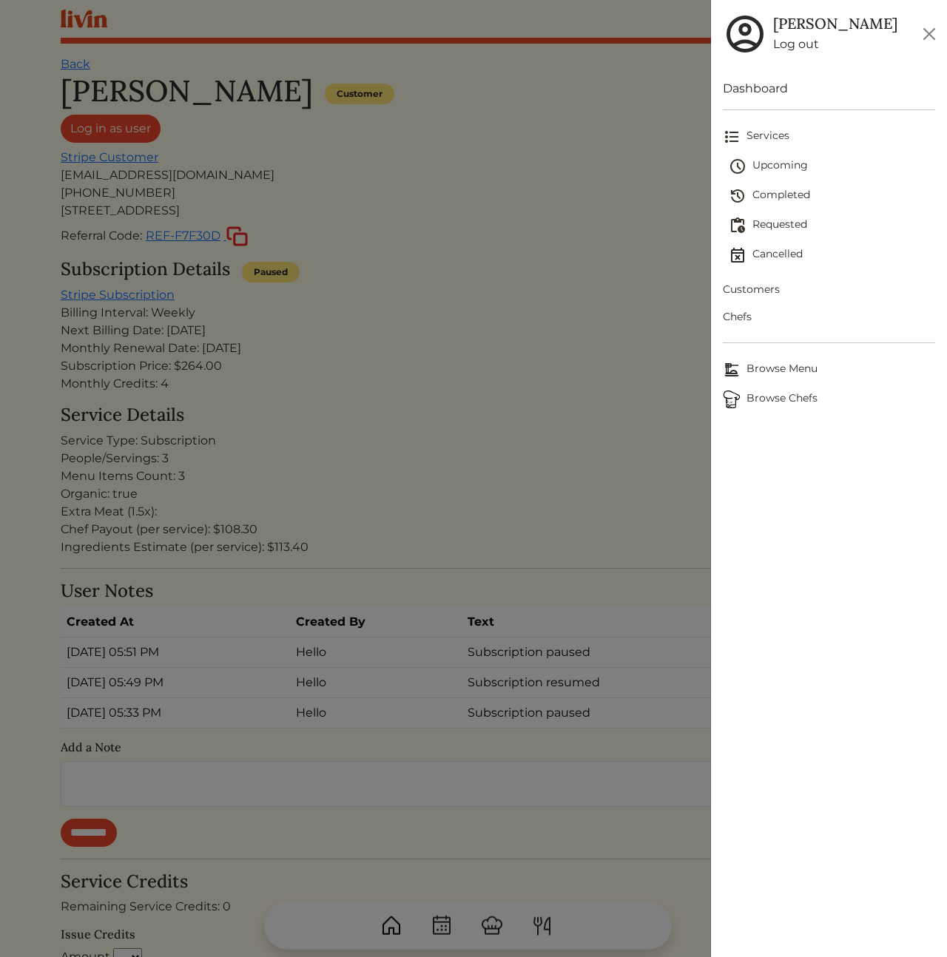
click at [451, 240] on div at bounding box center [473, 478] width 947 height 957
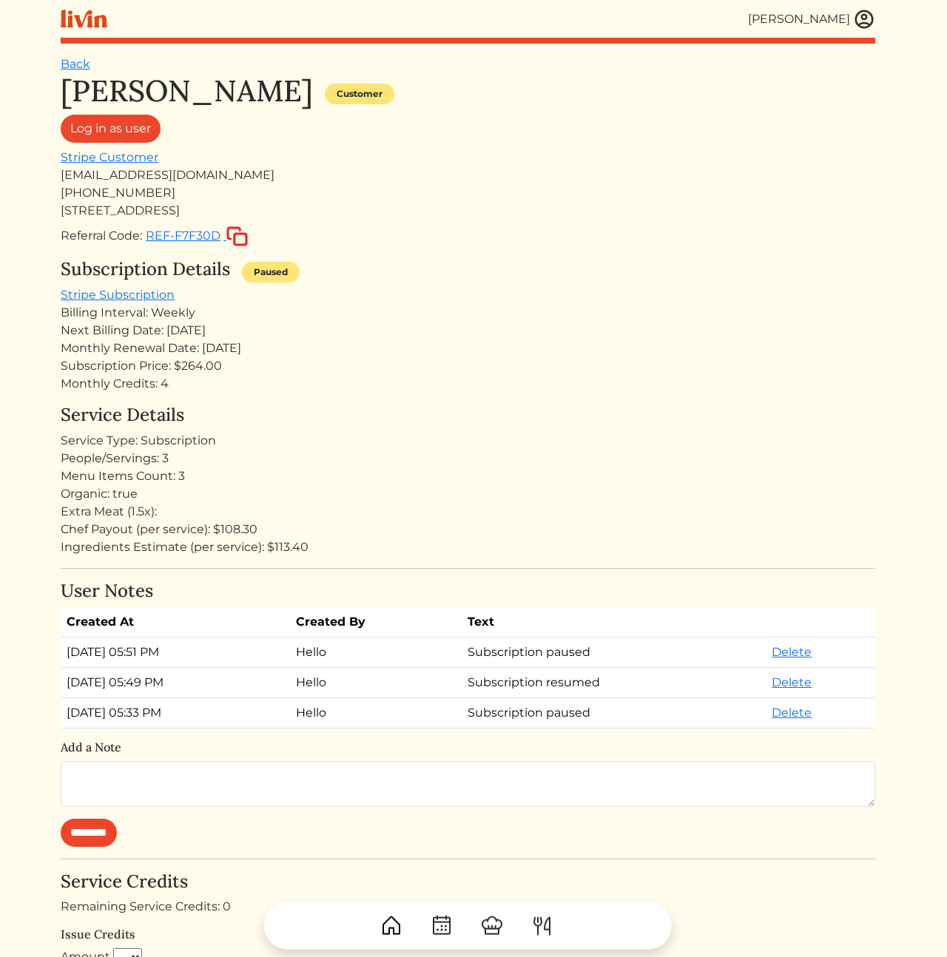
click at [544, 263] on div "Subscription Details Paused" at bounding box center [468, 272] width 814 height 27
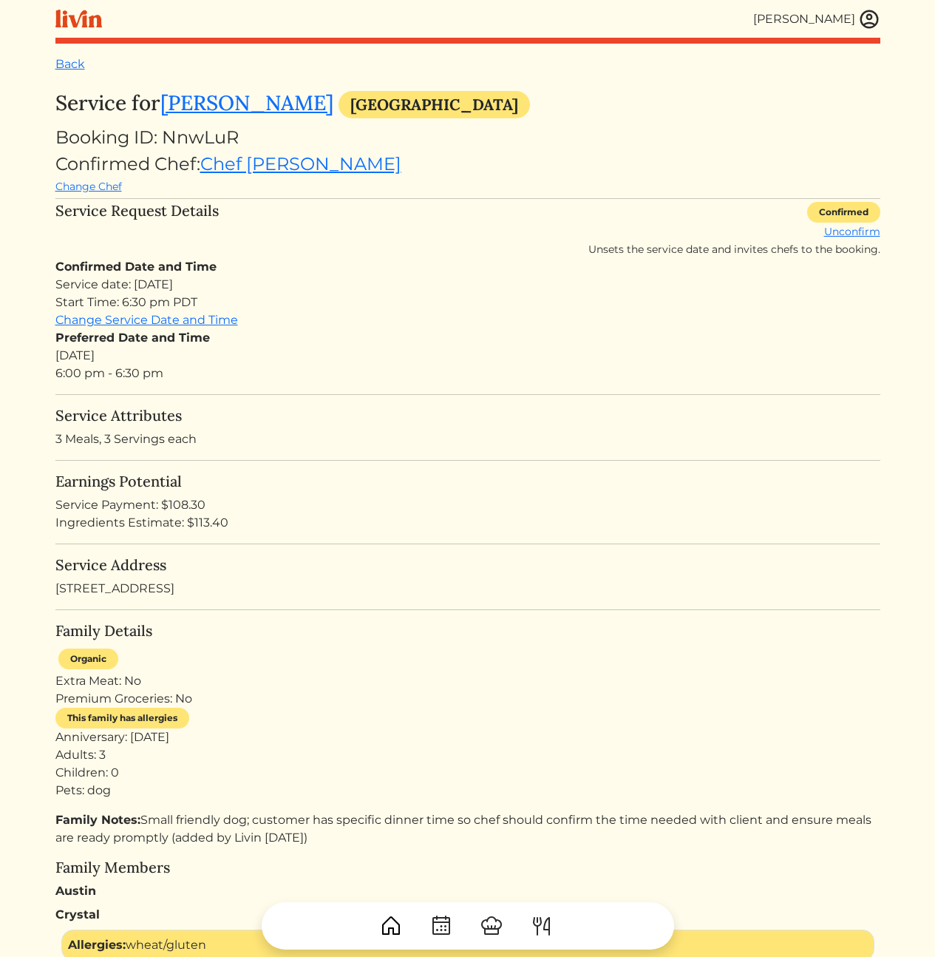
scroll to position [233, 0]
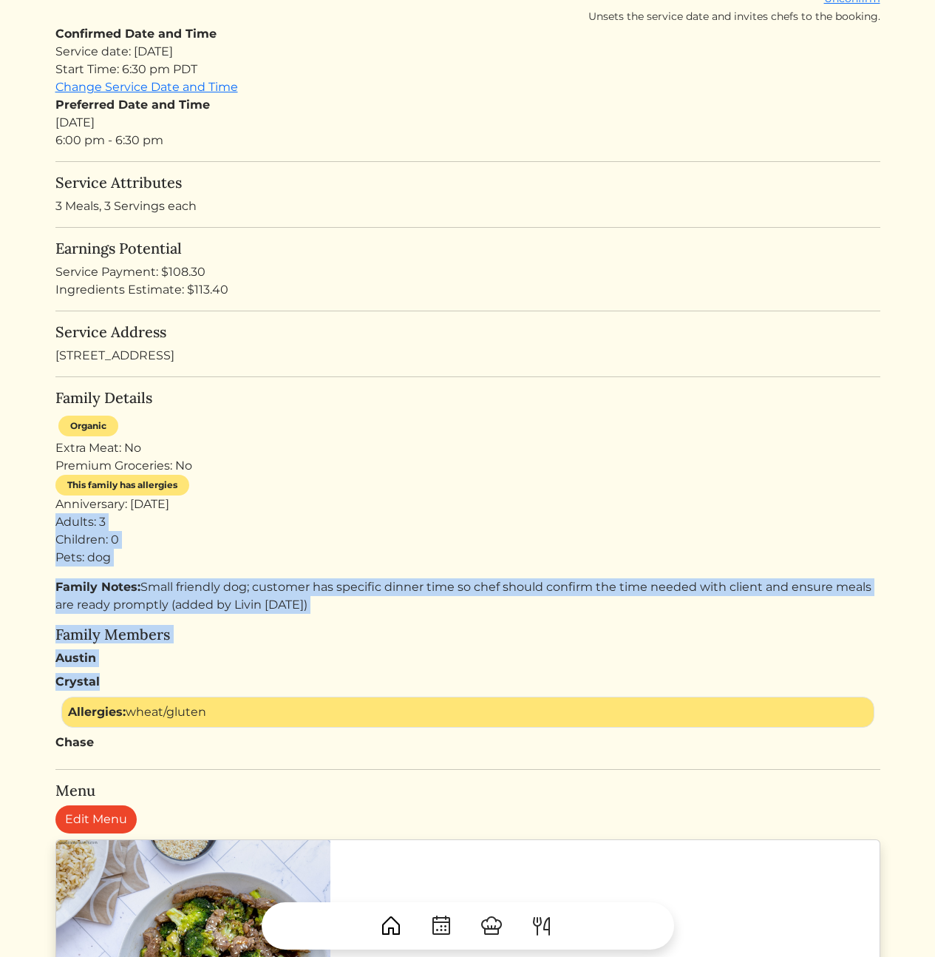
drag, startPoint x: 423, startPoint y: 643, endPoint x: 379, endPoint y: 505, distance: 144.5
click at [381, 507] on div "Family Details Organic Extra Meat: No Premium Groceries: No This family has all…" at bounding box center [467, 570] width 825 height 362
click at [378, 505] on div "Anniversary: [DATE] Adults: 3 Children: 0 Pets: dog" at bounding box center [467, 530] width 825 height 71
drag, startPoint x: 346, startPoint y: 581, endPoint x: 402, endPoint y: 646, distance: 85.5
click at [396, 643] on div "Family Details Organic Extra Meat: No Premium Groceries: No This family has all…" at bounding box center [467, 570] width 825 height 362
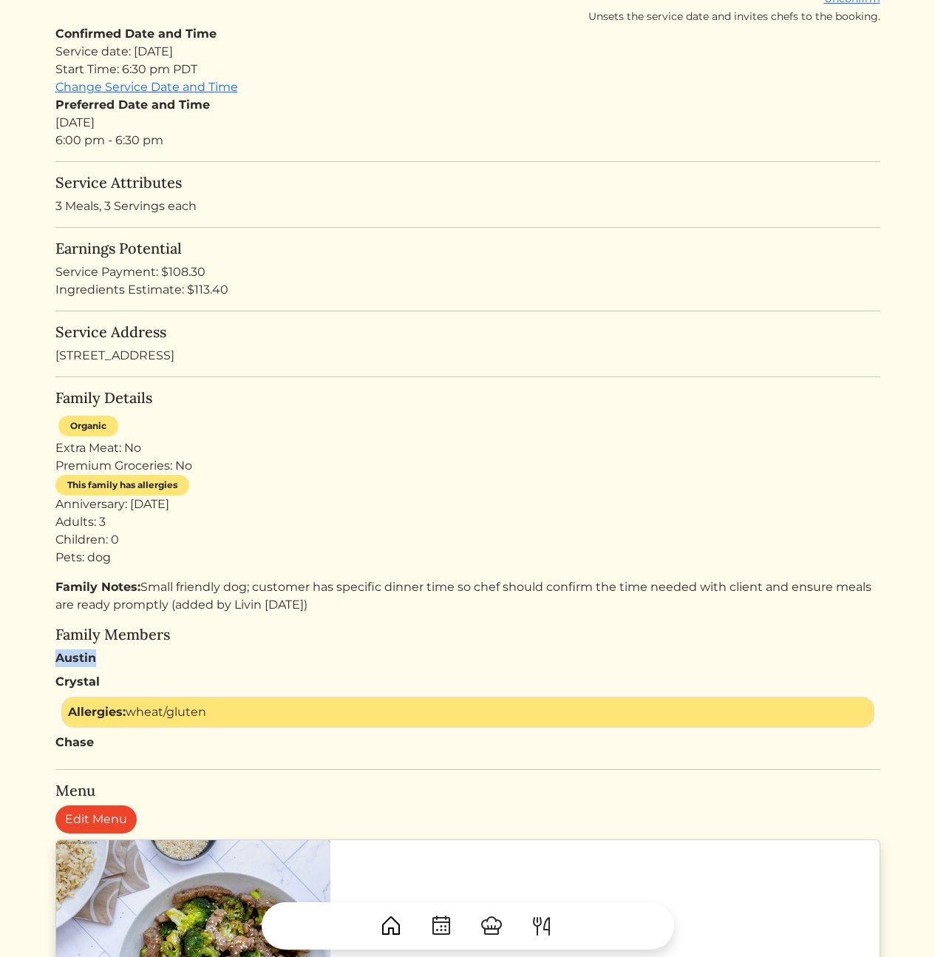
click at [411, 650] on div "Family Notes: Small friendly dog; customer has specific dinner time so chef sho…" at bounding box center [467, 664] width 825 height 173
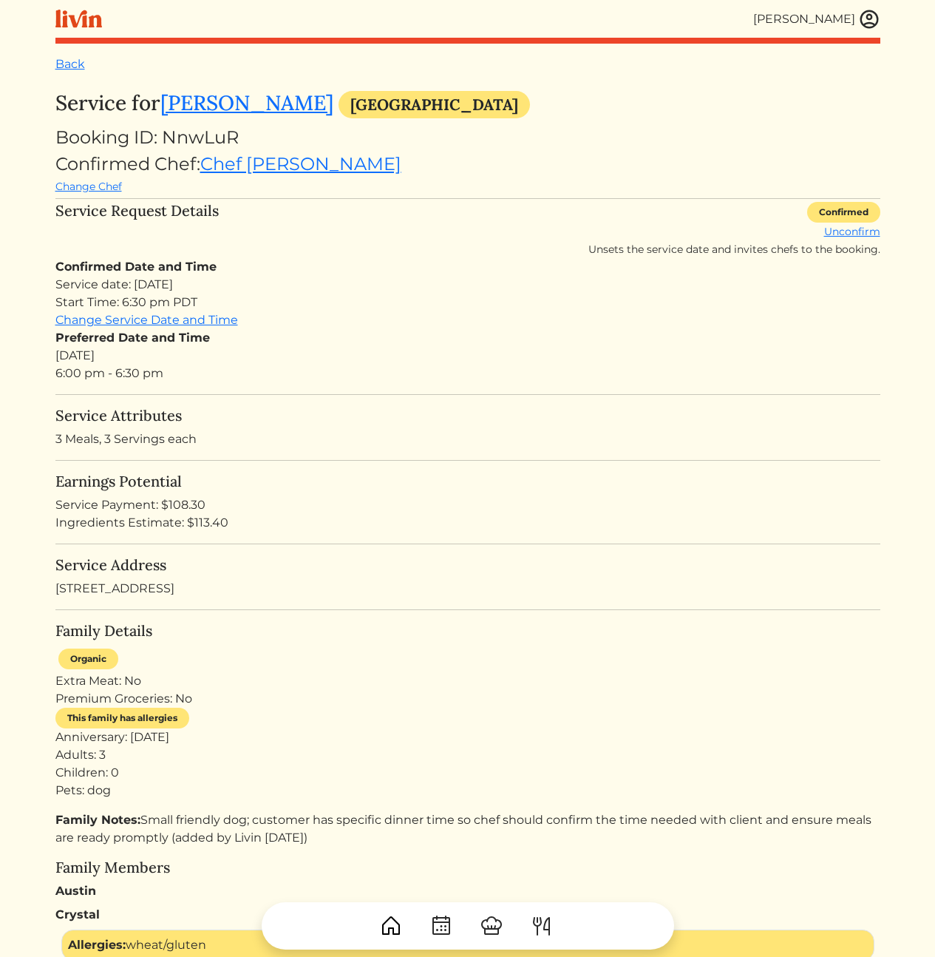
click at [508, 310] on div "Service date: [DATE] Start Time: 6:30 pm PDT" at bounding box center [467, 293] width 825 height 35
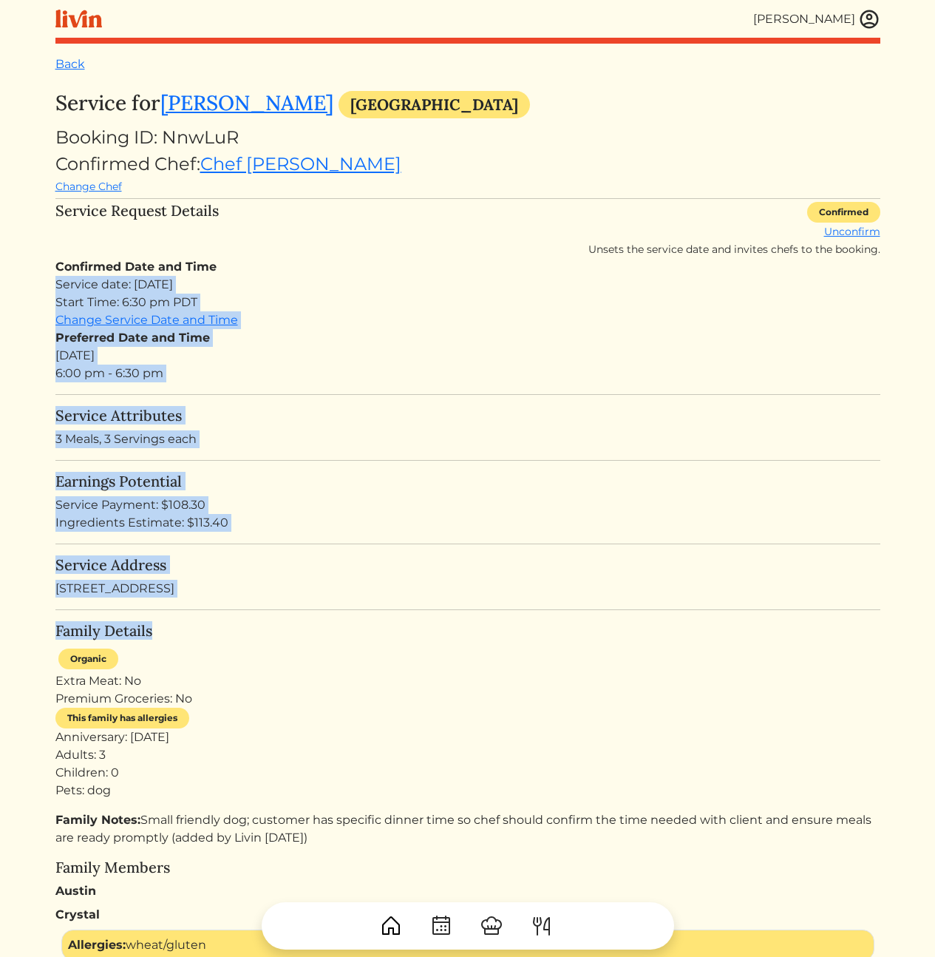
drag, startPoint x: 317, startPoint y: 268, endPoint x: 414, endPoint y: 657, distance: 400.9
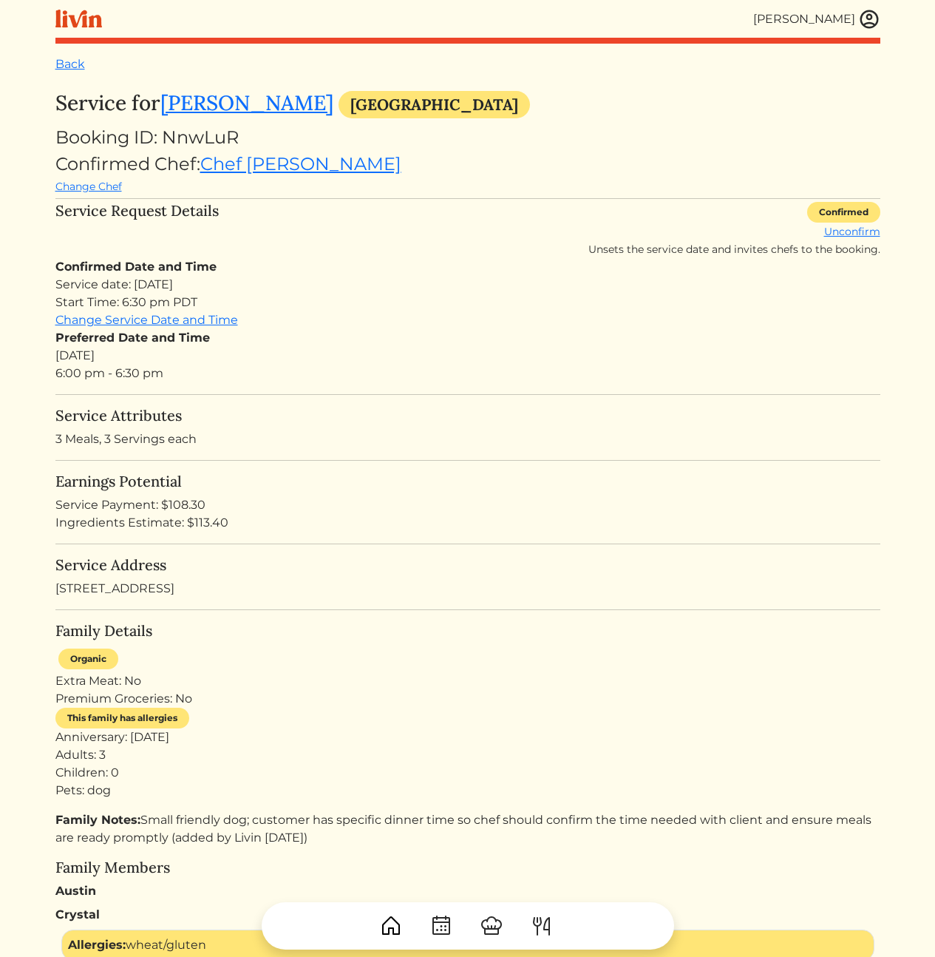
click at [415, 663] on div "Organic Extra Meat: No Premium Groceries: No This family has allergies Annivers…" at bounding box center [467, 723] width 825 height 154
drag, startPoint x: 494, startPoint y: 569, endPoint x: 405, endPoint y: 403, distance: 188.6
click at [266, 518] on div "Ingredients Estimate: $113.40" at bounding box center [467, 523] width 825 height 18
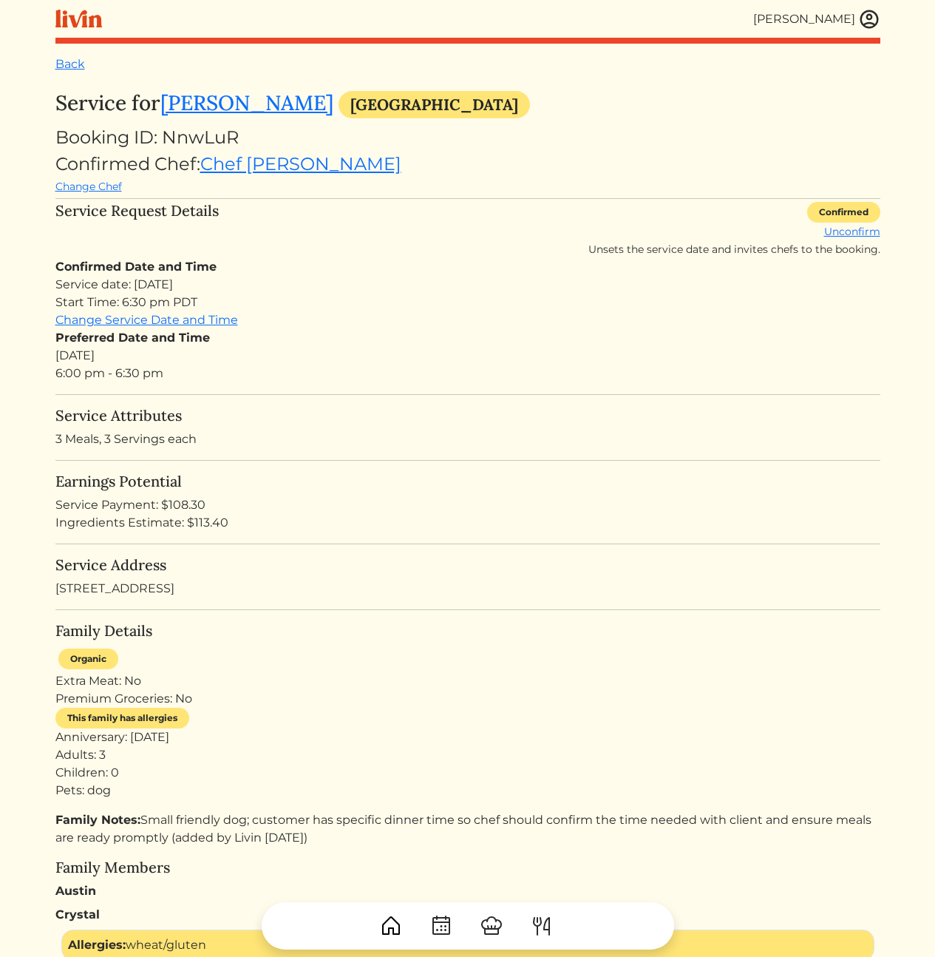
drag, startPoint x: 252, startPoint y: 515, endPoint x: 242, endPoint y: 490, distance: 27.9
click at [242, 490] on div "Earnings Potential Service Payment: $108.30 Ingredients Estimate: $113.40" at bounding box center [467, 502] width 825 height 59
click at [242, 490] on h5 "Earnings Potential" at bounding box center [467, 482] width 825 height 18
drag, startPoint x: 234, startPoint y: 483, endPoint x: 248, endPoint y: 537, distance: 56.0
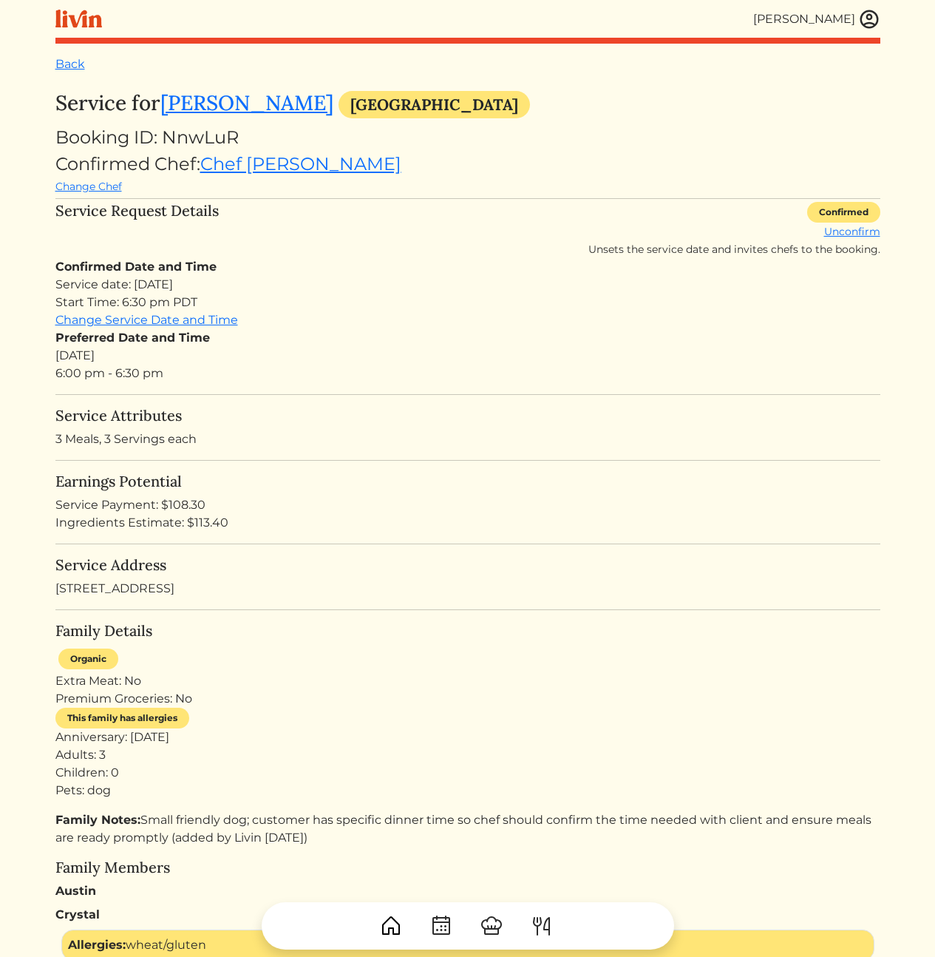
drag, startPoint x: 383, startPoint y: 312, endPoint x: 350, endPoint y: 240, distance: 79.7
click at [384, 313] on div "Confirmed Date and Time Service date: Sun, Aug 24, 2025 Start Time: 6:30 pm PDT…" at bounding box center [467, 320] width 825 height 124
drag, startPoint x: 367, startPoint y: 461, endPoint x: 359, endPoint y: 455, distance: 9.9
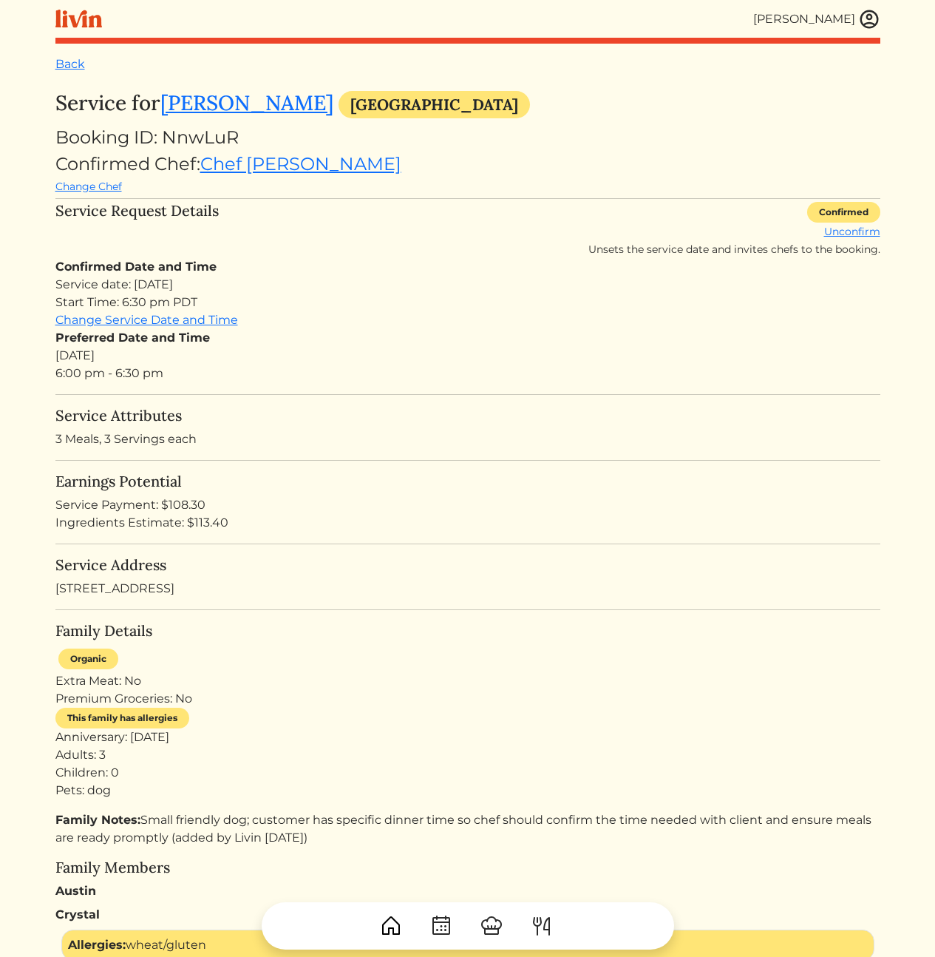
click at [334, 382] on div "Preferred Date and Time Sun, Aug 24, 2025 6:00 pm - 6:30 pm" at bounding box center [467, 355] width 825 height 53
drag, startPoint x: 243, startPoint y: 528, endPoint x: 40, endPoint y: 504, distance: 204.0
click at [40, 504] on html "[PERSON_NAME] [PERSON_NAME] Log out Dashboard Services Upcoming Completed Reque…" at bounding box center [467, 478] width 935 height 957
drag, startPoint x: 78, startPoint y: 508, endPoint x: 67, endPoint y: 510, distance: 11.2
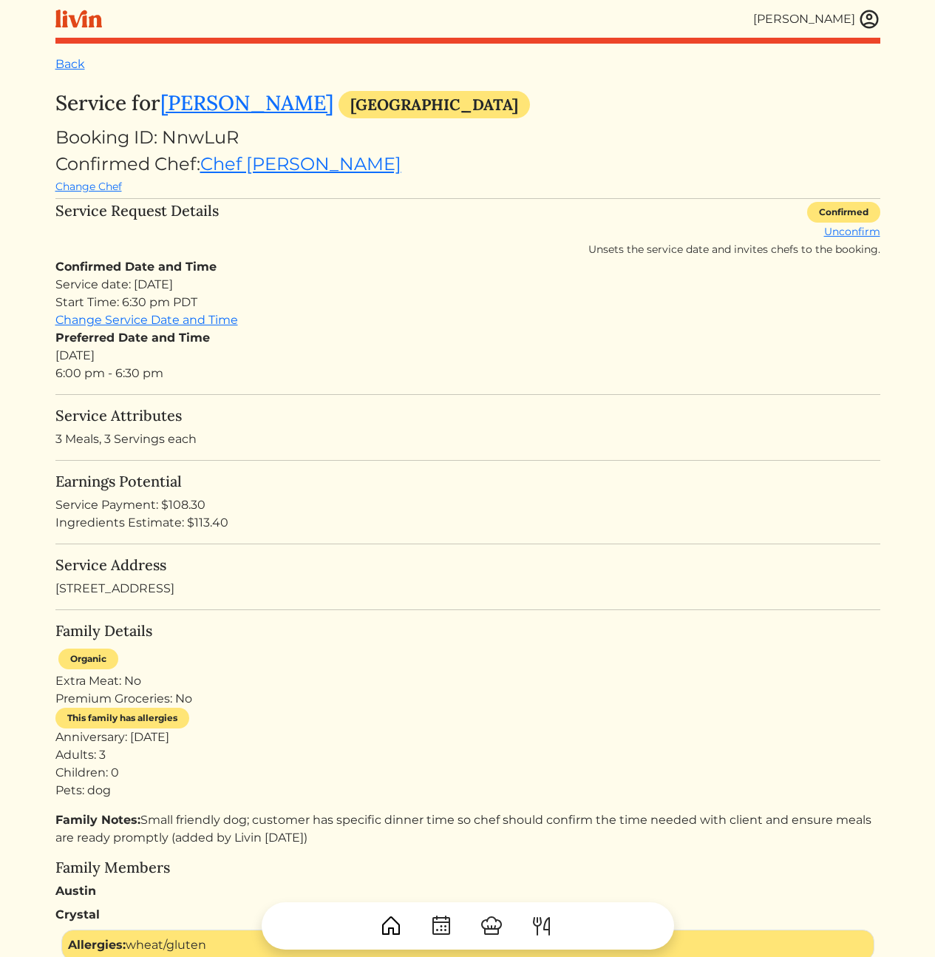
click at [78, 508] on div "Service Payment: $108.30" at bounding box center [467, 505] width 825 height 18
drag, startPoint x: 66, startPoint y: 507, endPoint x: 304, endPoint y: 531, distance: 239.3
click at [299, 530] on html "[PERSON_NAME] [PERSON_NAME] Log out Dashboard Services Upcoming Completed Reque…" at bounding box center [467, 478] width 935 height 957
click at [305, 531] on div "Ingredients Estimate: $113.40" at bounding box center [467, 523] width 825 height 18
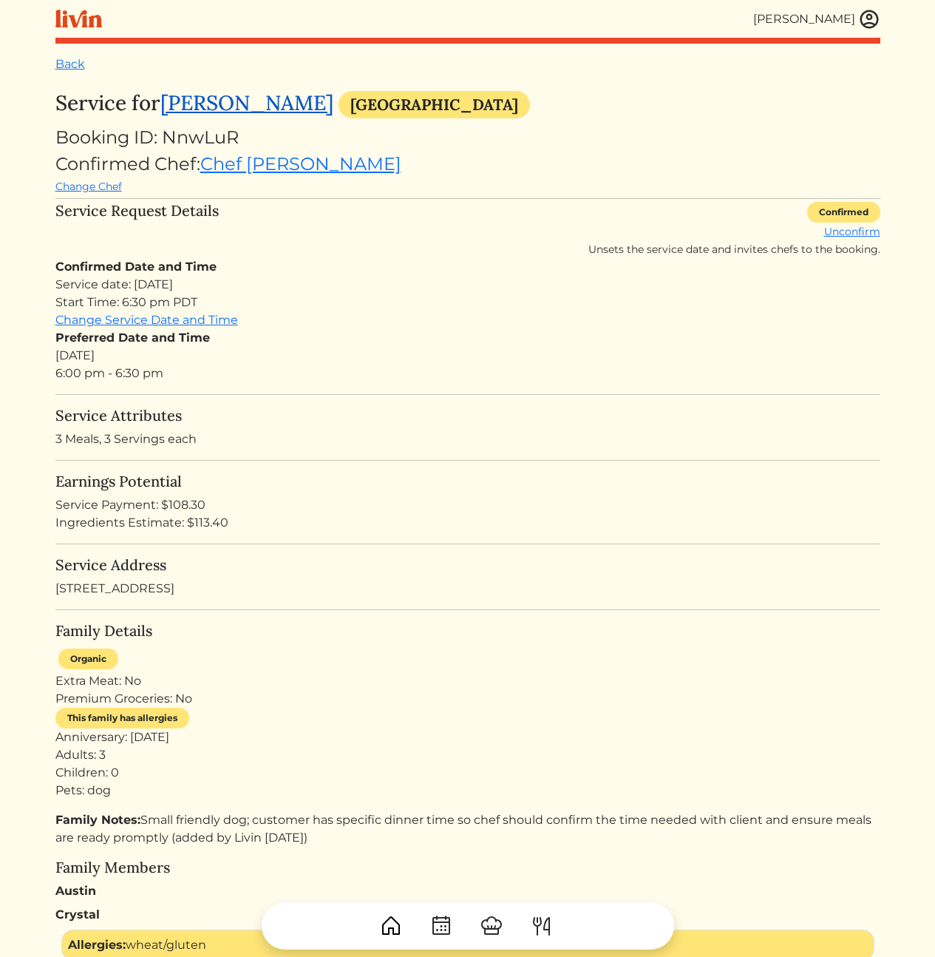
click at [251, 105] on link "Austin Clements" at bounding box center [246, 102] width 173 height 27
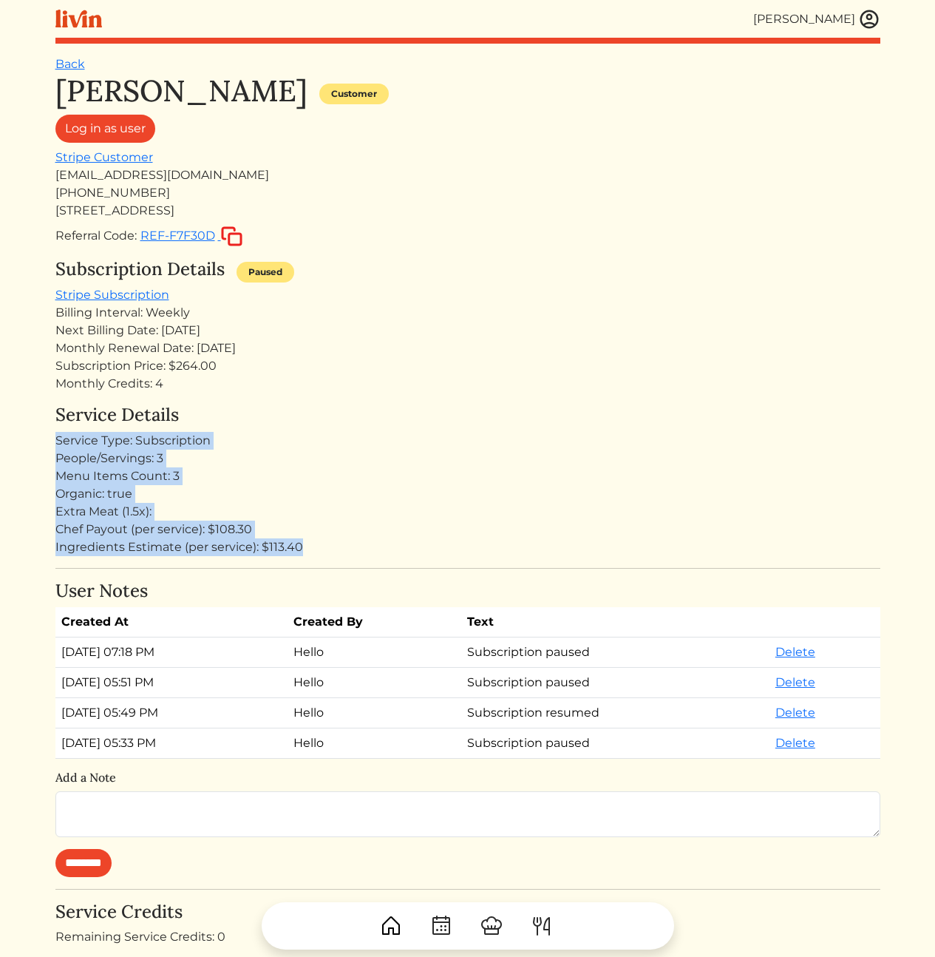
drag, startPoint x: 315, startPoint y: 536, endPoint x: 35, endPoint y: 430, distance: 299.6
click at [35, 433] on html "[PERSON_NAME] [PERSON_NAME] Log out Dashboard Services Upcoming Completed Reque…" at bounding box center [467, 478] width 935 height 957
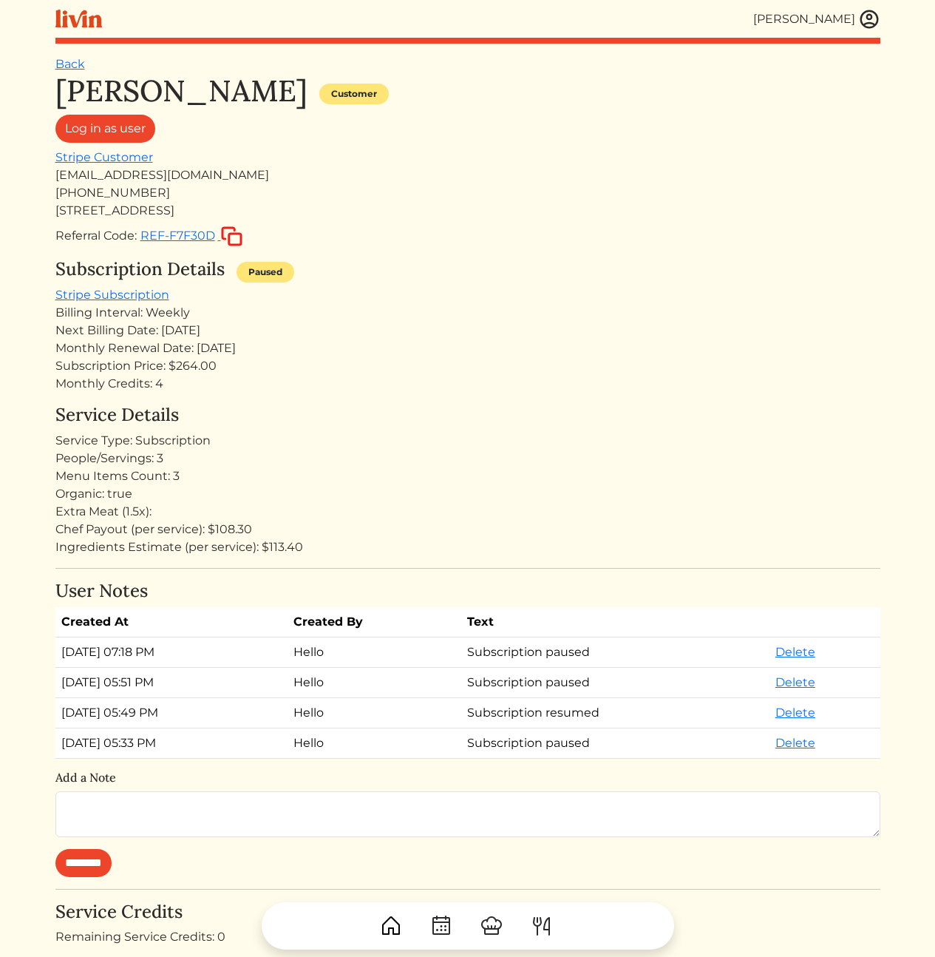
click at [416, 543] on div "Ingredients Estimate (per service): $113.40" at bounding box center [467, 547] width 825 height 18
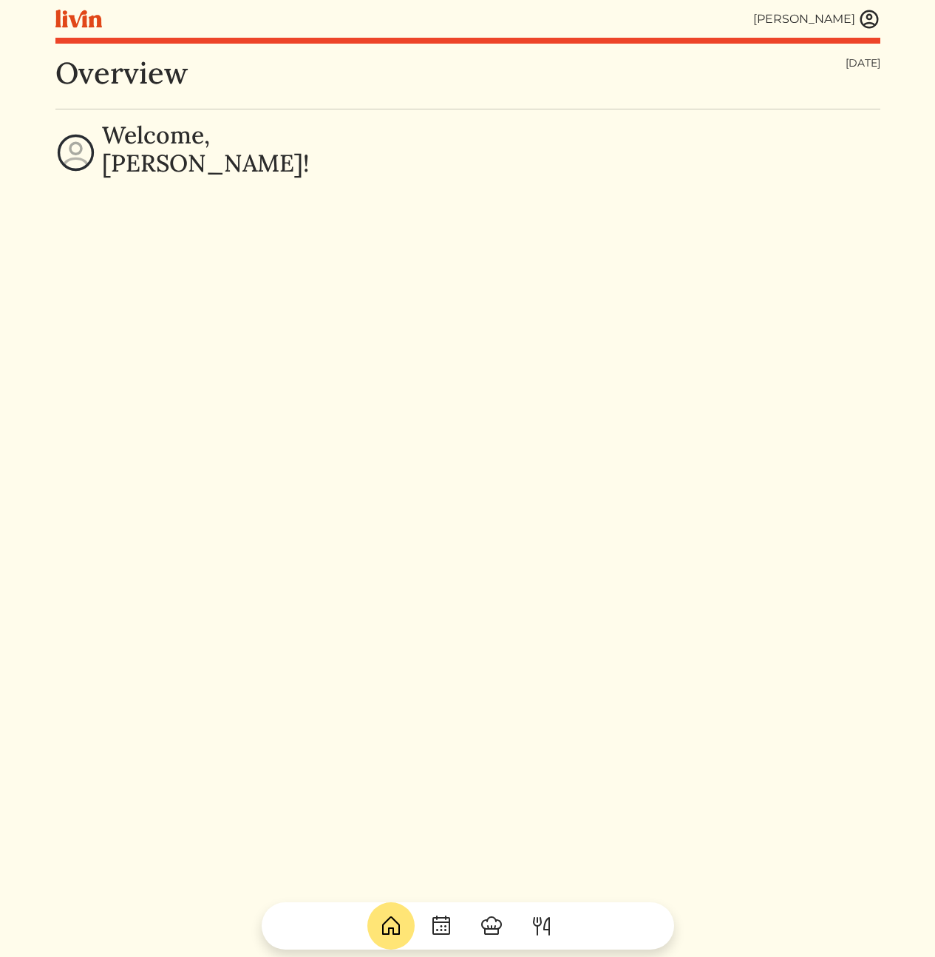
click at [876, 18] on img at bounding box center [870, 19] width 22 height 22
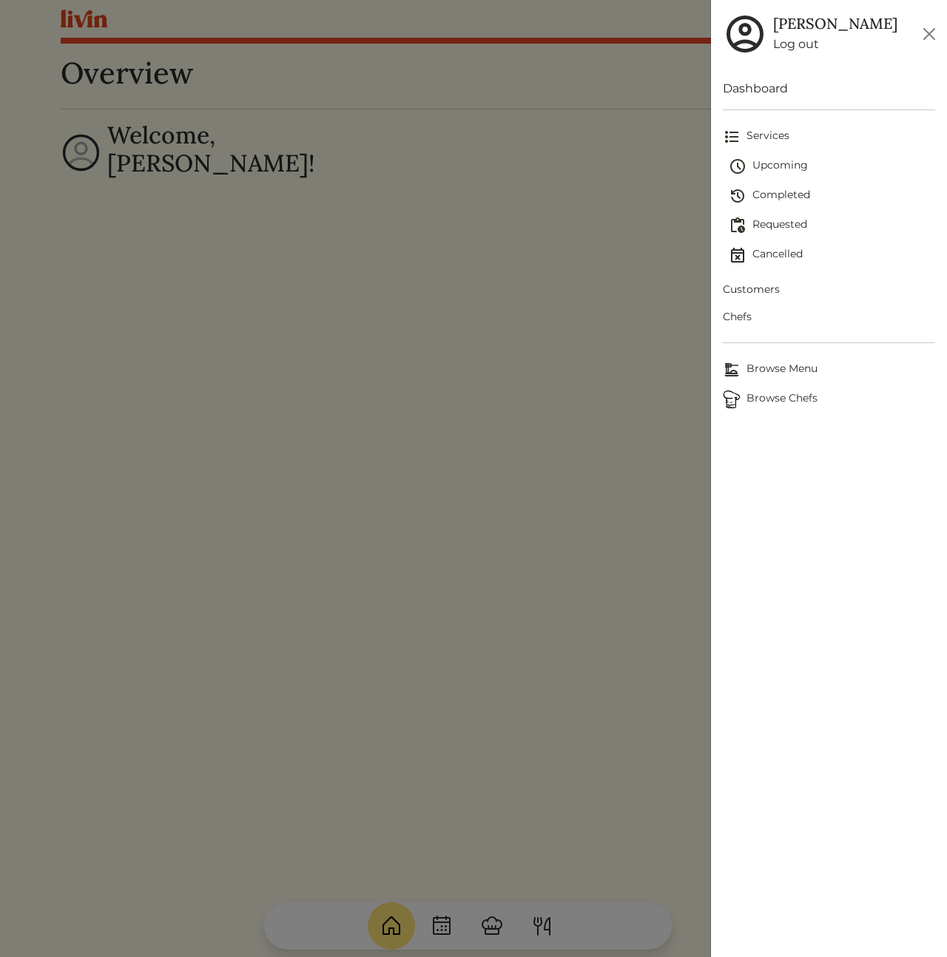
click at [768, 291] on span "Customers" at bounding box center [828, 290] width 212 height 16
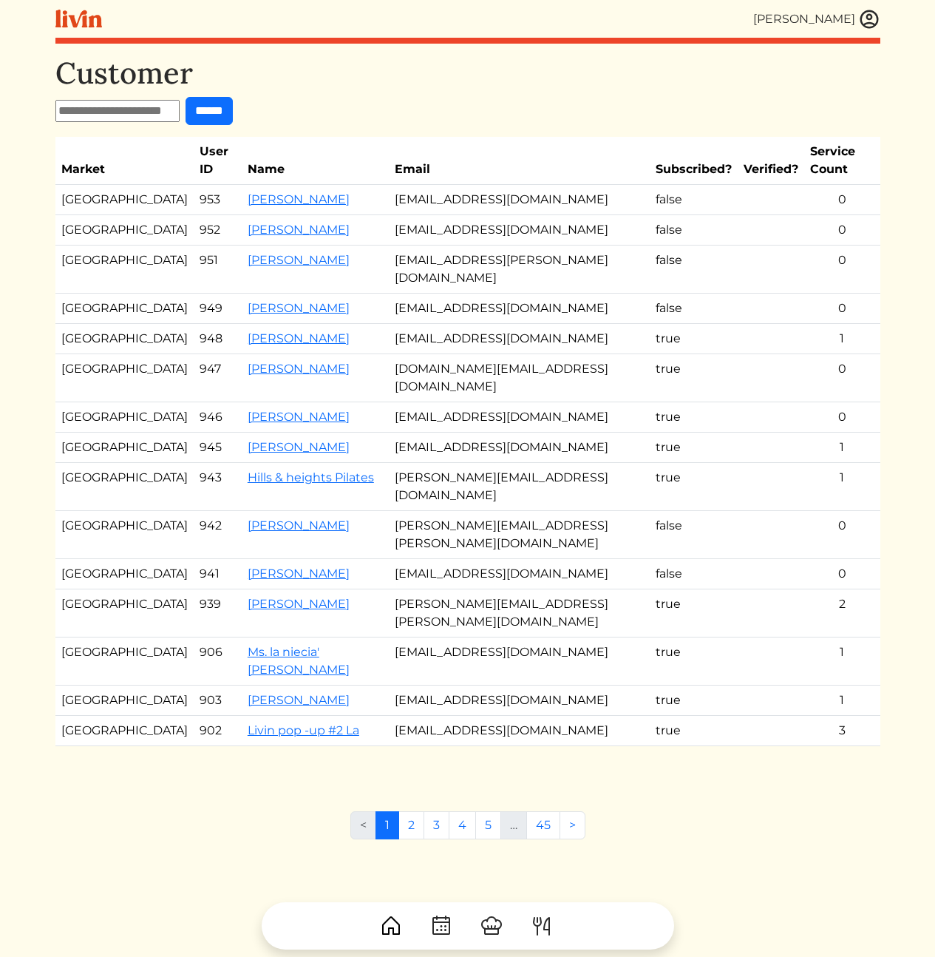
click at [151, 107] on input "text" at bounding box center [117, 111] width 124 height 22
paste input "**********"
type input "**********"
click at [222, 110] on input "******" at bounding box center [222, 111] width 47 height 28
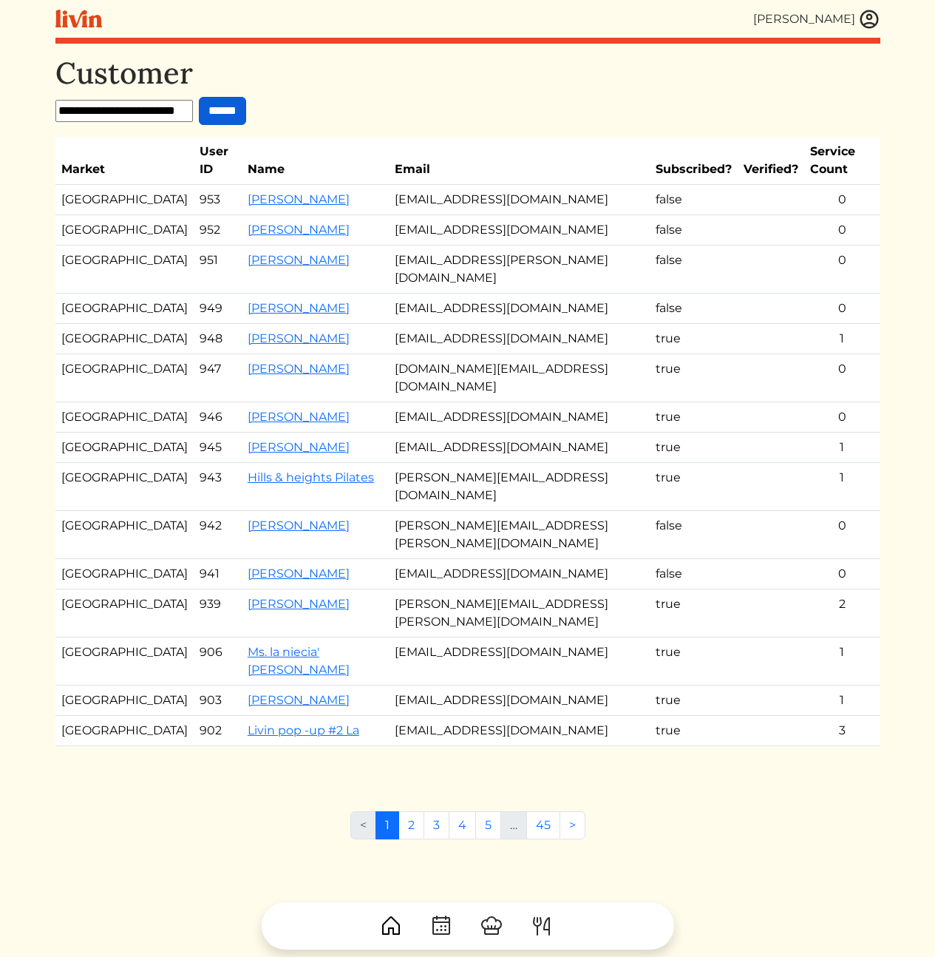
scroll to position [0, 0]
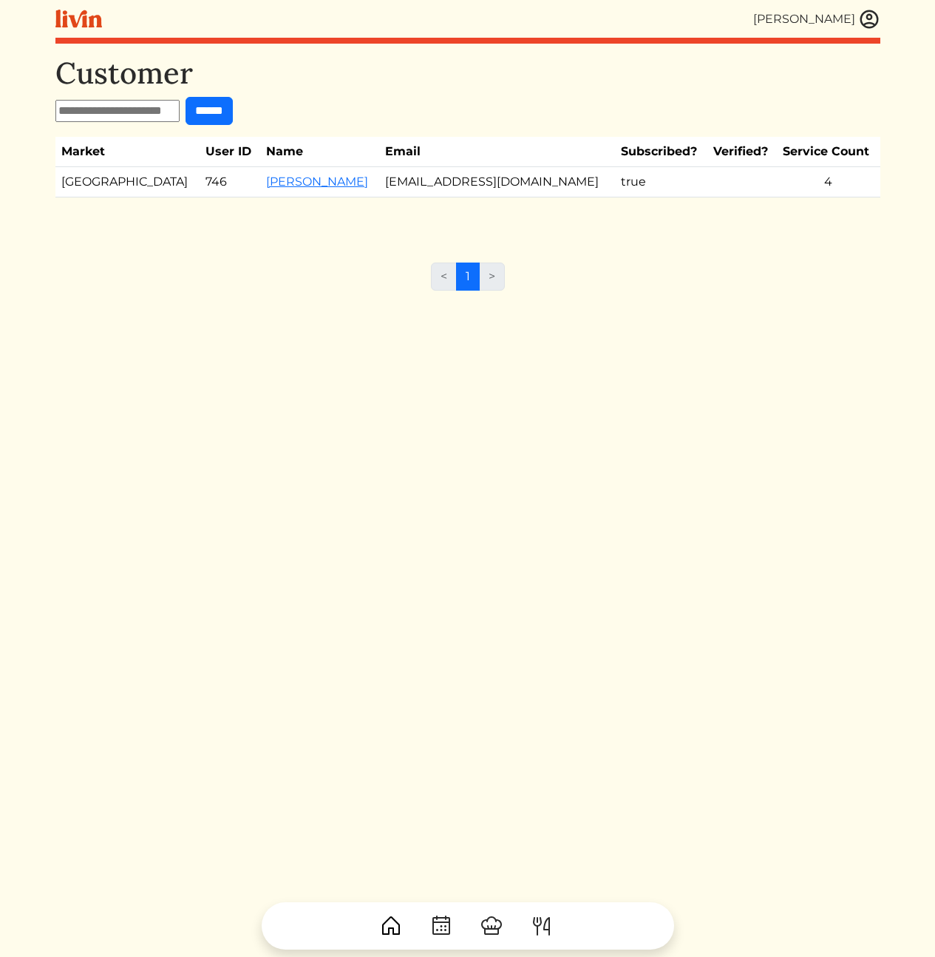
drag, startPoint x: 452, startPoint y: 106, endPoint x: 362, endPoint y: 137, distance: 94.7
click at [450, 107] on form "******" at bounding box center [467, 111] width 825 height 28
click at [266, 188] on link "[PERSON_NAME]" at bounding box center [317, 182] width 102 height 14
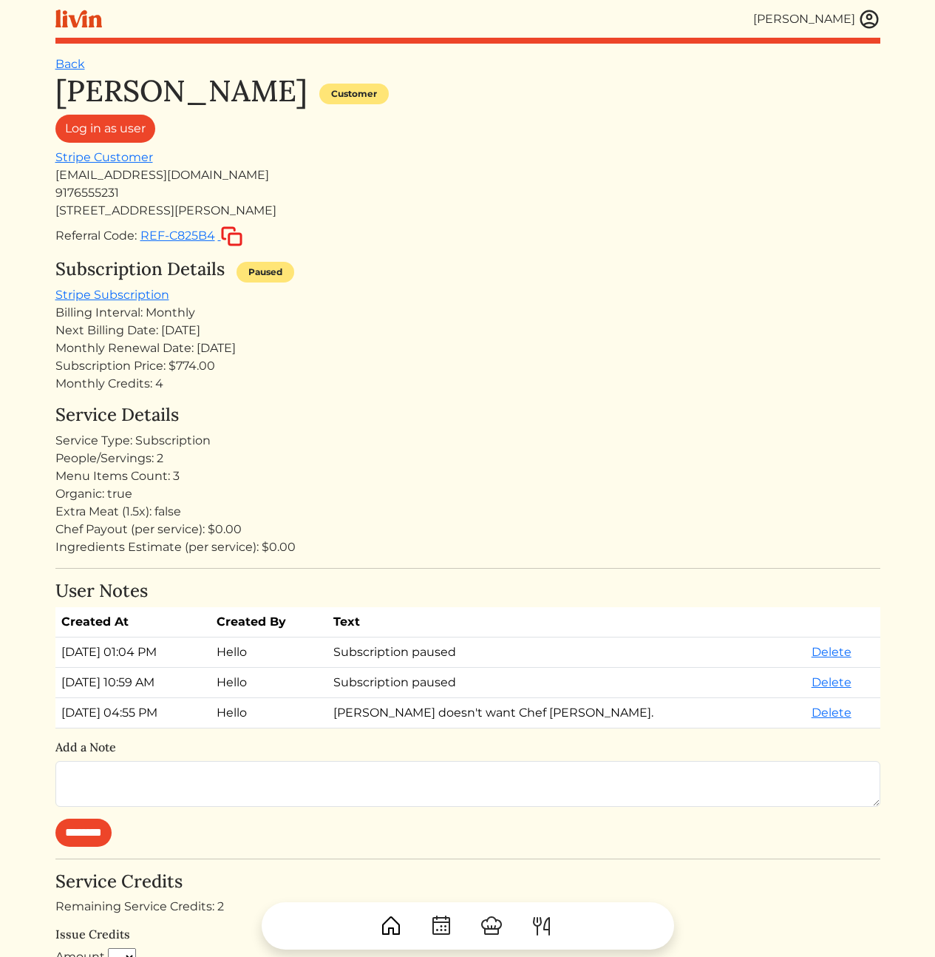
click at [447, 447] on div "Service Type: Subscription" at bounding box center [467, 441] width 825 height 18
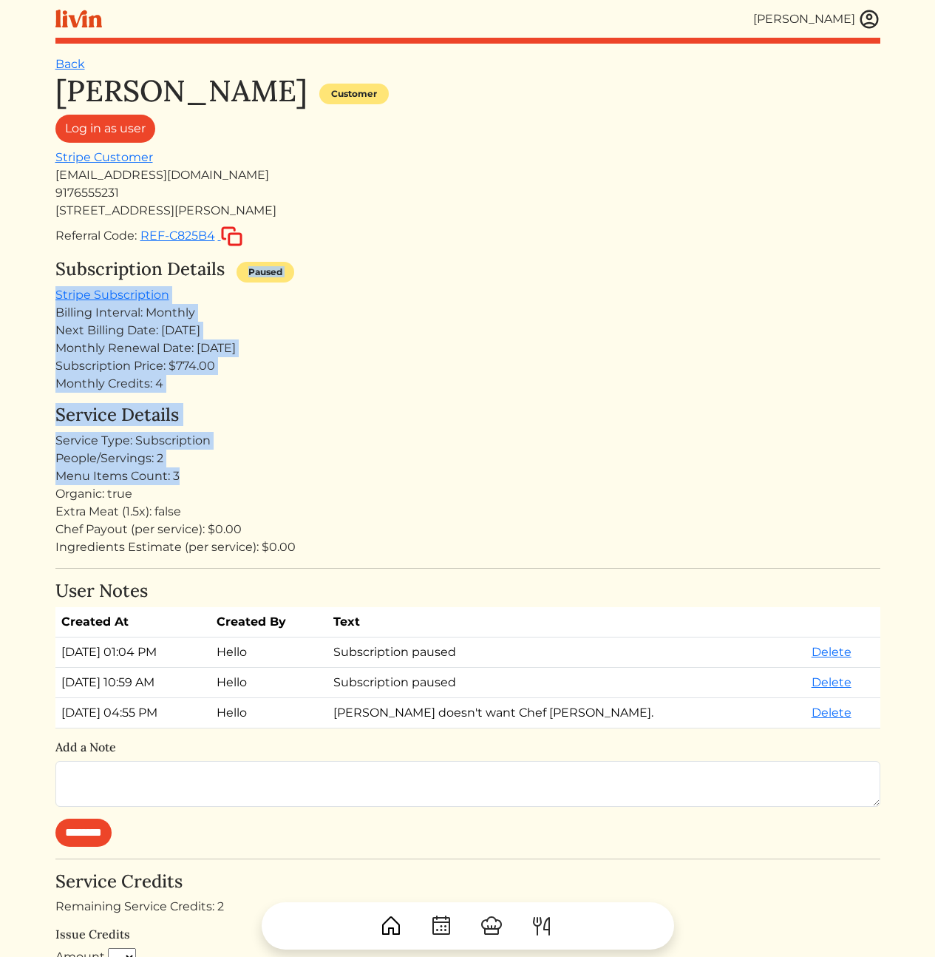
drag, startPoint x: 403, startPoint y: 275, endPoint x: 450, endPoint y: 498, distance: 227.4
click at [446, 480] on div "[PERSON_NAME] Customer Log in as user Stripe Customer [EMAIL_ADDRESS][DOMAIN_NA…" at bounding box center [467, 925] width 825 height 1705
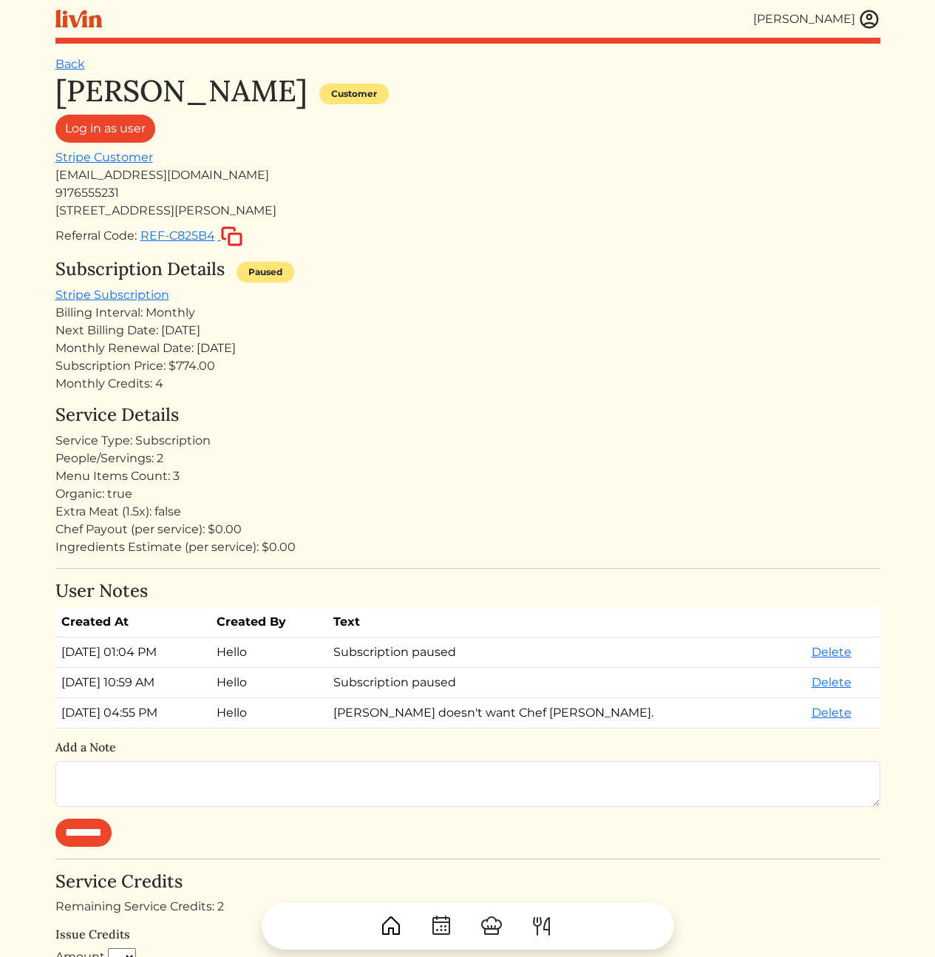
drag, startPoint x: 450, startPoint y: 498, endPoint x: 470, endPoint y: 516, distance: 27.2
click at [450, 501] on div "Organic: true" at bounding box center [467, 494] width 825 height 18
drag, startPoint x: 470, startPoint y: 516, endPoint x: 483, endPoint y: 203, distance: 313.1
click at [484, 204] on div "[PERSON_NAME] Customer Log in as user Stripe Customer [EMAIL_ADDRESS][DOMAIN_NA…" at bounding box center [467, 925] width 825 height 1705
click at [483, 203] on div "[STREET_ADDRESS][PERSON_NAME]" at bounding box center [467, 211] width 825 height 18
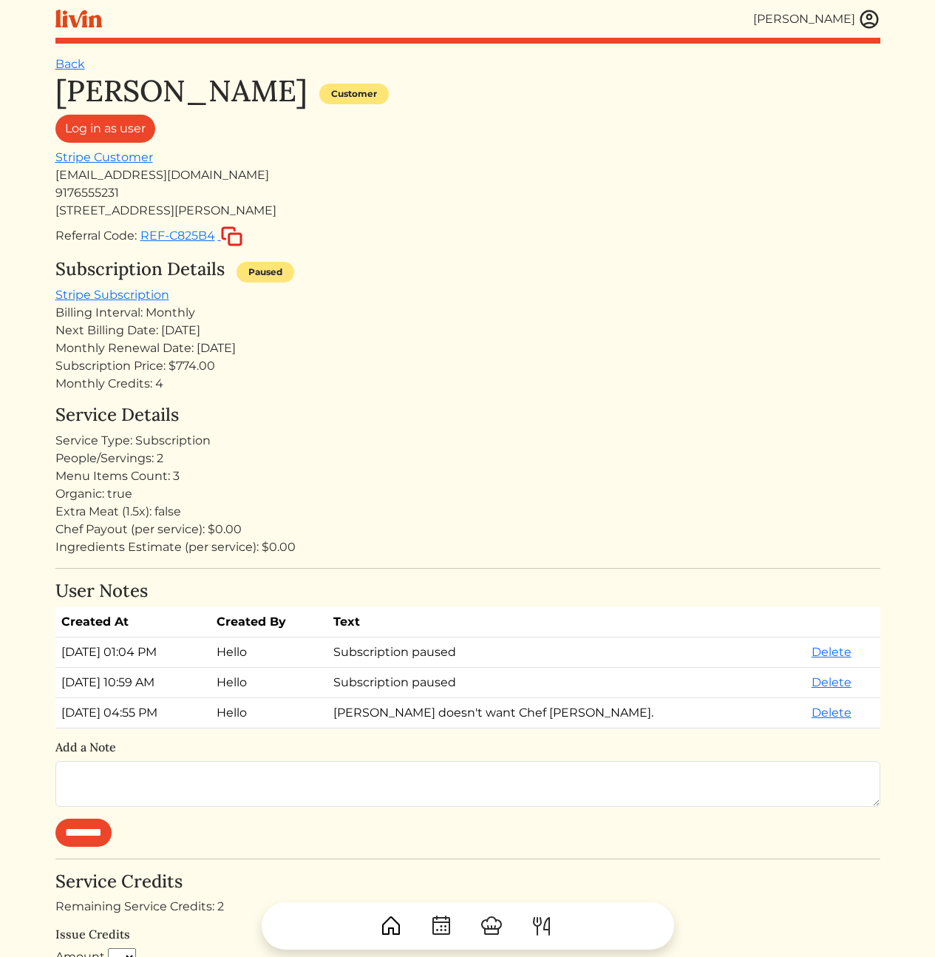
click at [262, 435] on div "Service Type: Subscription" at bounding box center [467, 441] width 825 height 18
drag, startPoint x: 189, startPoint y: 329, endPoint x: 241, endPoint y: 379, distance: 72.7
click at [235, 377] on div "Subscription Details Paused Stripe Subscription Billing Interval: Monthly Next …" at bounding box center [467, 326] width 825 height 134
click at [248, 376] on div "Monthly Credits: 4" at bounding box center [467, 384] width 825 height 18
drag, startPoint x: 296, startPoint y: 368, endPoint x: 243, endPoint y: 311, distance: 78.5
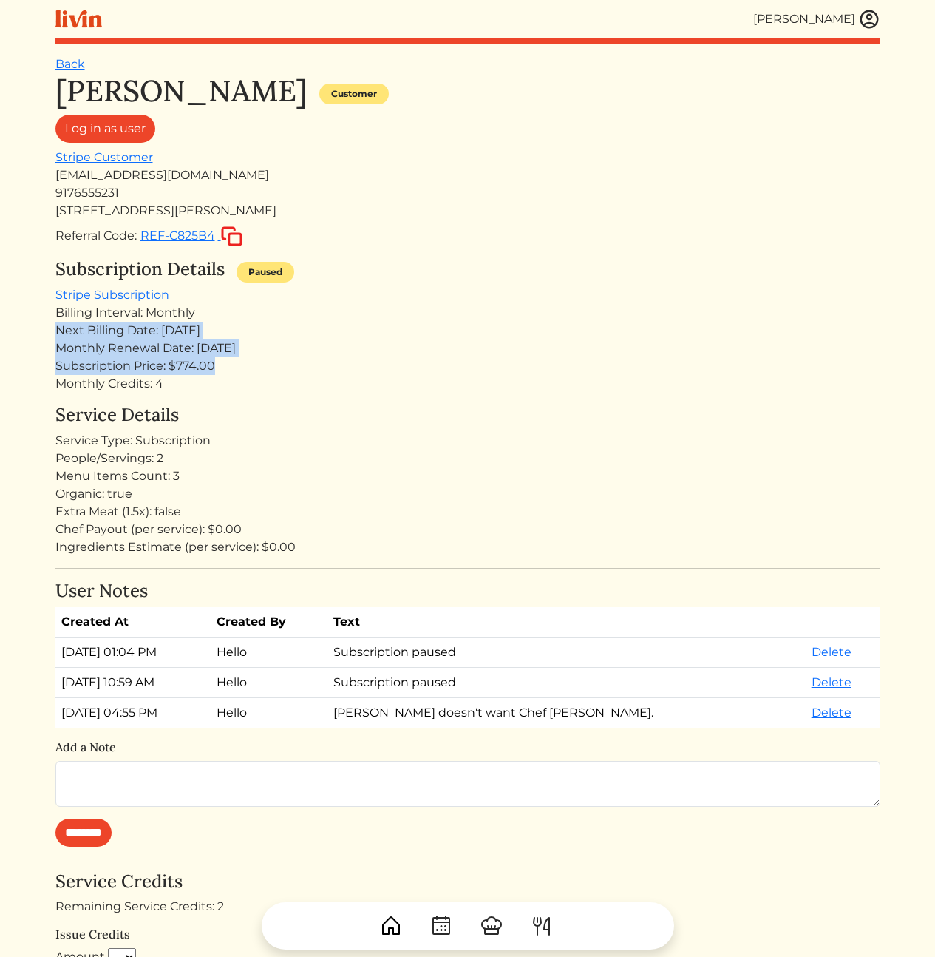
click at [243, 311] on div "Subscription Details Paused Stripe Subscription Billing Interval: Monthly Next …" at bounding box center [467, 326] width 825 height 134
click at [216, 312] on div "Billing Interval: Monthly" at bounding box center [467, 313] width 825 height 18
drag, startPoint x: 213, startPoint y: 312, endPoint x: 243, endPoint y: 376, distance: 70.5
click at [243, 376] on div "Subscription Details Paused Stripe Subscription Billing Interval: Monthly Next …" at bounding box center [467, 326] width 825 height 134
drag, startPoint x: 243, startPoint y: 376, endPoint x: 252, endPoint y: 381, distance: 10.3
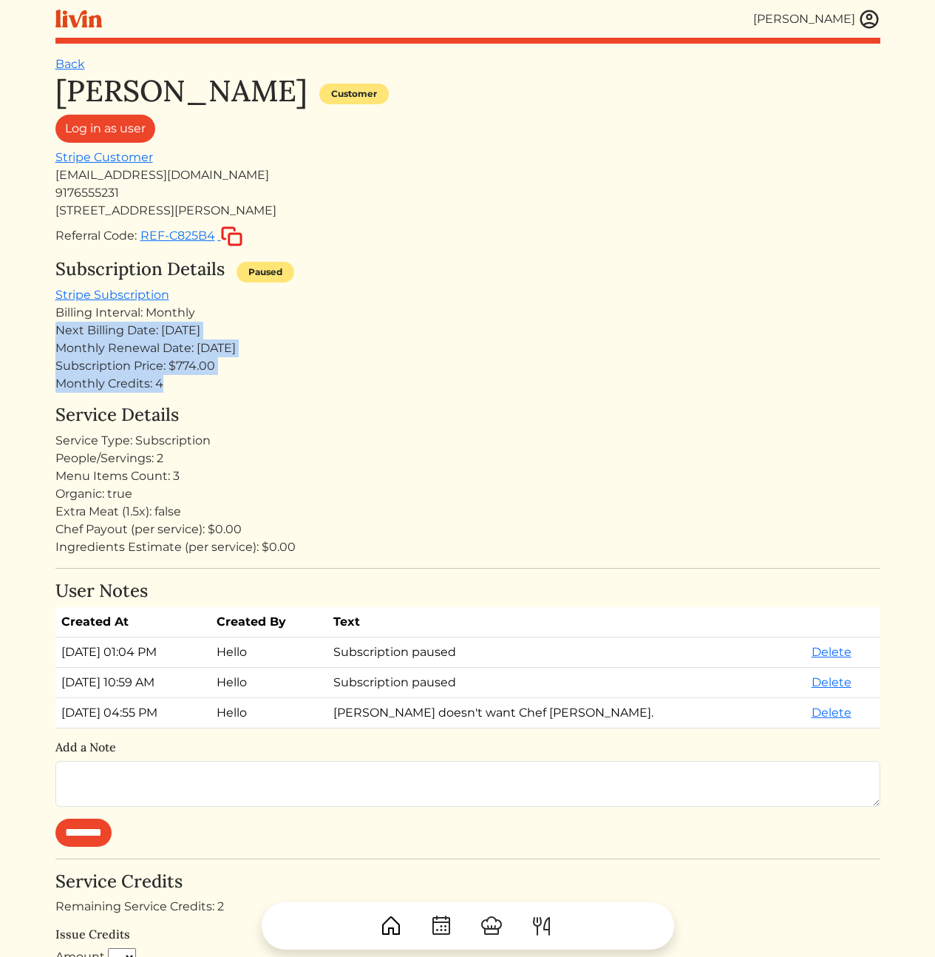
click at [243, 376] on div "Monthly Credits: 4" at bounding box center [467, 384] width 825 height 18
click at [864, 21] on img at bounding box center [870, 19] width 22 height 22
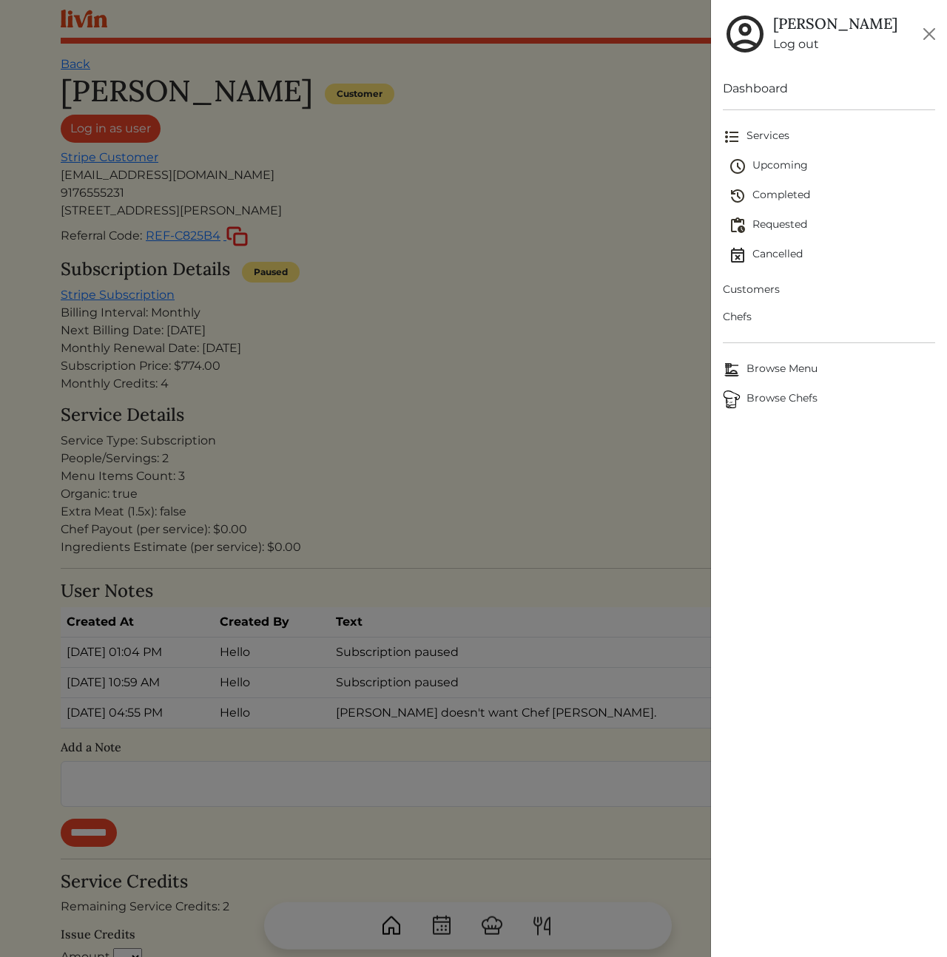
click at [759, 272] on ul "Upcoming Completed Requested Cancelled" at bounding box center [828, 212] width 212 height 121
click at [757, 290] on span "Customers" at bounding box center [828, 290] width 212 height 16
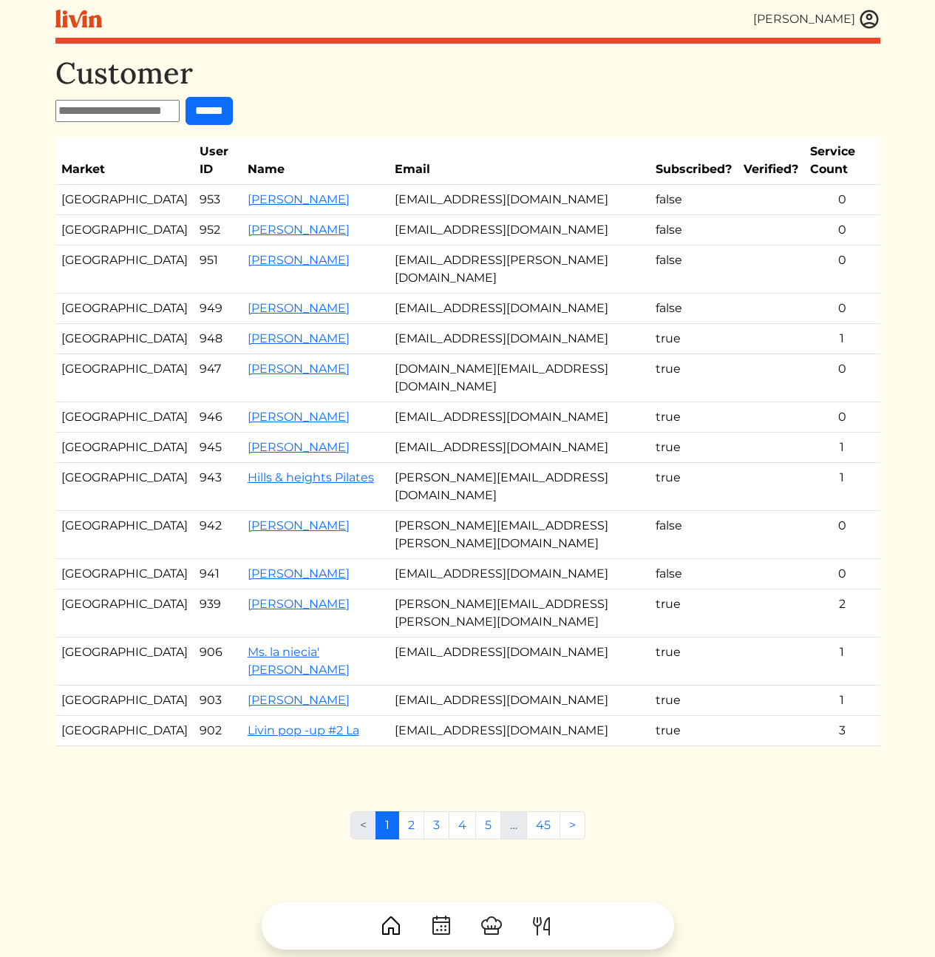
click at [158, 109] on input "text" at bounding box center [117, 111] width 124 height 22
paste input "**********"
type input "**********"
click at [217, 112] on input "******" at bounding box center [209, 111] width 47 height 28
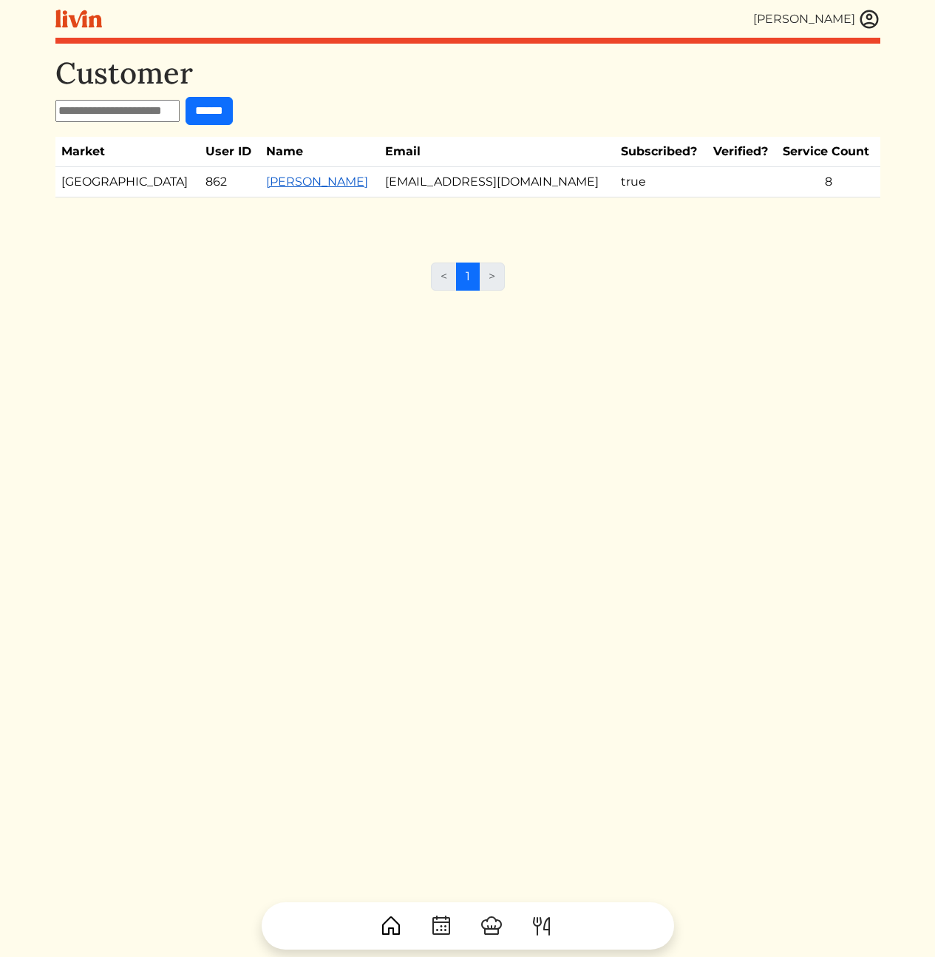
click at [266, 186] on link "[PERSON_NAME]" at bounding box center [317, 182] width 102 height 14
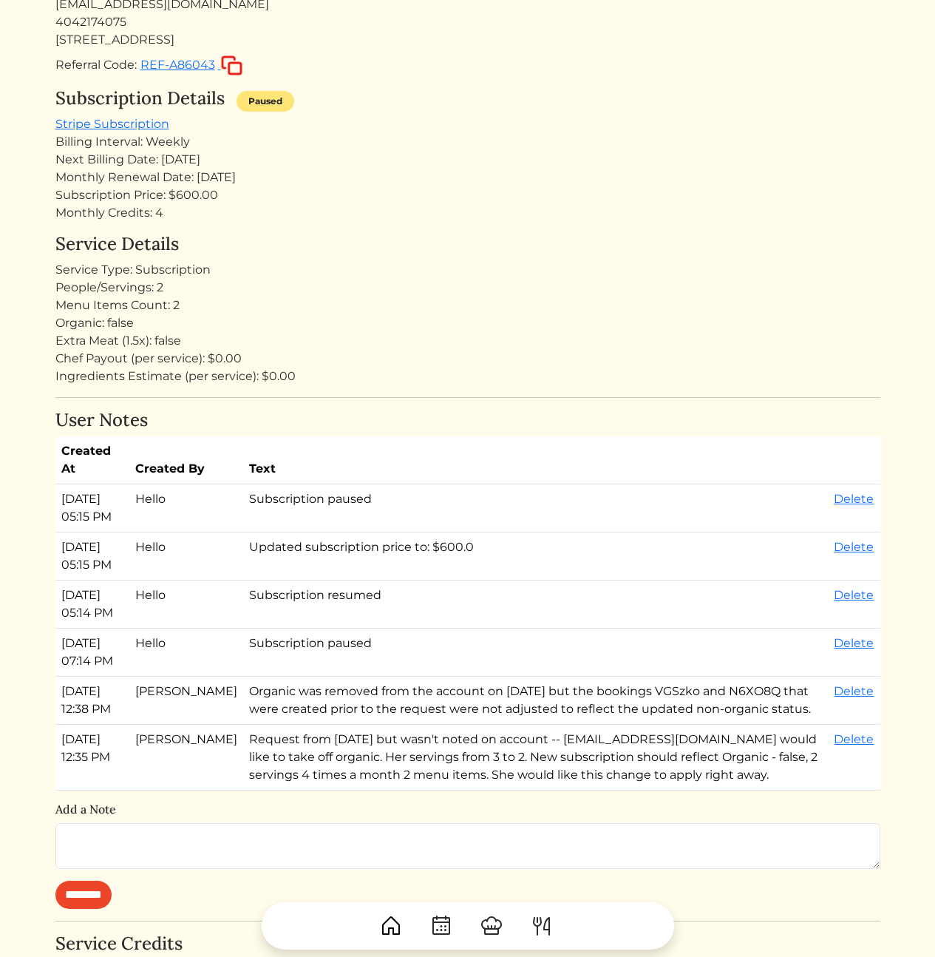
scroll to position [247, 0]
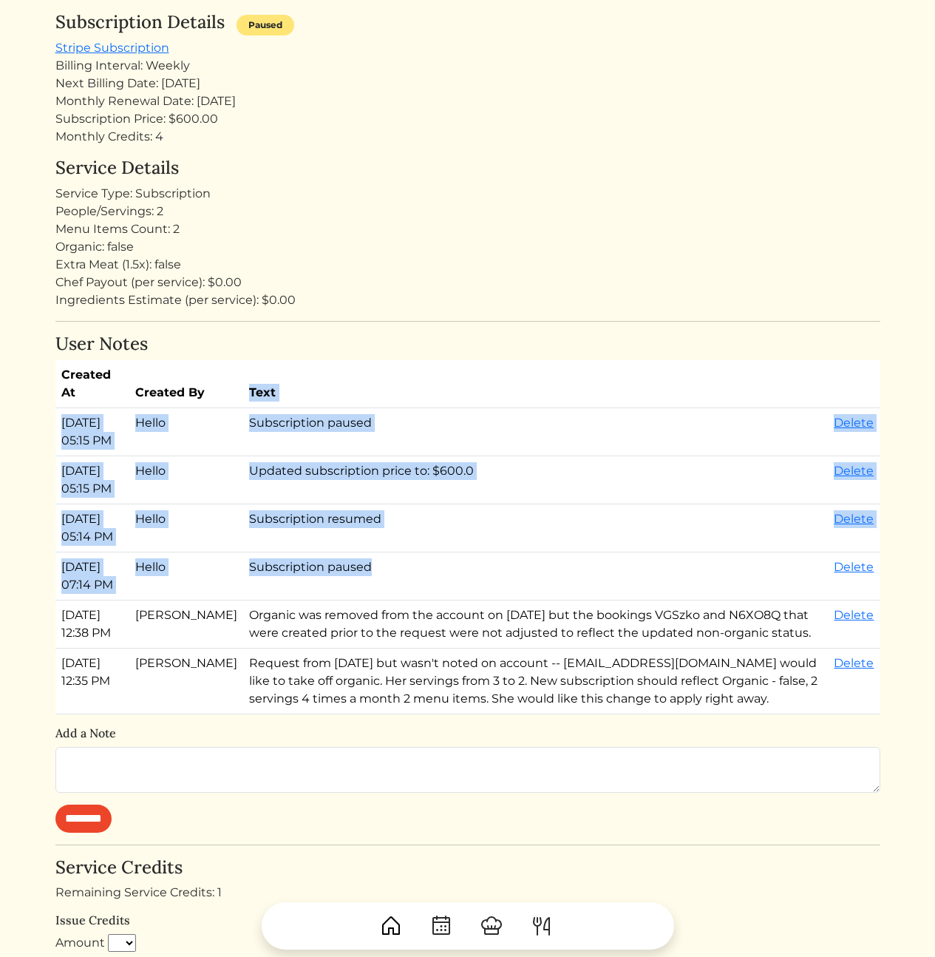
drag, startPoint x: 396, startPoint y: 581, endPoint x: 419, endPoint y: 647, distance: 69.5
click at [418, 645] on table "Created At Created By Text [DATE] 05:15 PM Hello Subscription paused [GEOGRAPHI…" at bounding box center [467, 537] width 825 height 354
drag, startPoint x: 551, startPoint y: 683, endPoint x: 469, endPoint y: 427, distance: 268.7
click at [471, 432] on tbody "[DATE] 05:15 PM Hello Subscription paused [GEOGRAPHIC_DATA] [DATE] 05:15 PM Hel…" at bounding box center [467, 561] width 825 height 306
click at [469, 427] on td "Subscription paused" at bounding box center [535, 432] width 585 height 48
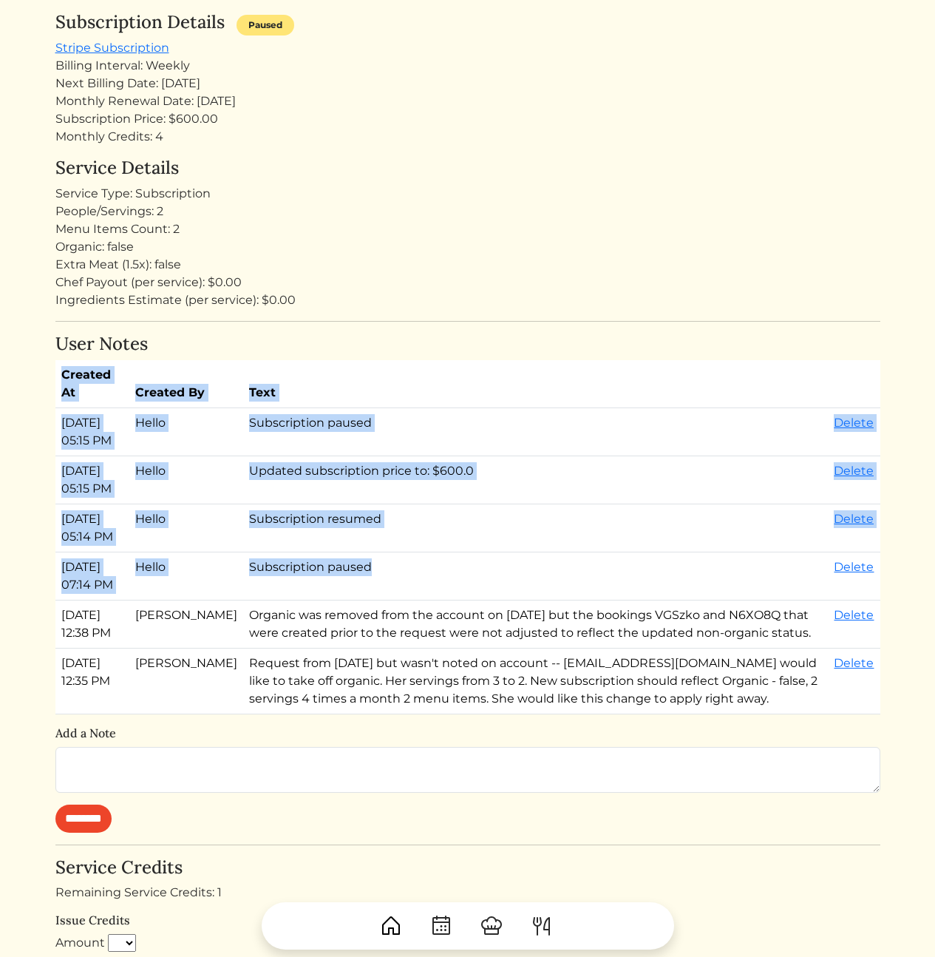
drag, startPoint x: 511, startPoint y: 606, endPoint x: 457, endPoint y: 360, distance: 251.4
click at [457, 360] on table "Created At Created By Text [DATE] 05:15 PM Hello Subscription paused [GEOGRAPHI…" at bounding box center [467, 537] width 825 height 354
drag, startPoint x: 413, startPoint y: 303, endPoint x: 760, endPoint y: 634, distance: 479.1
click at [782, 655] on div "[PERSON_NAME] Customer Log in as user Stripe Customer [EMAIL_ADDRESS][DOMAIN_NA…" at bounding box center [467, 839] width 825 height 2027
click at [695, 600] on td "Subscription paused" at bounding box center [535, 576] width 585 height 48
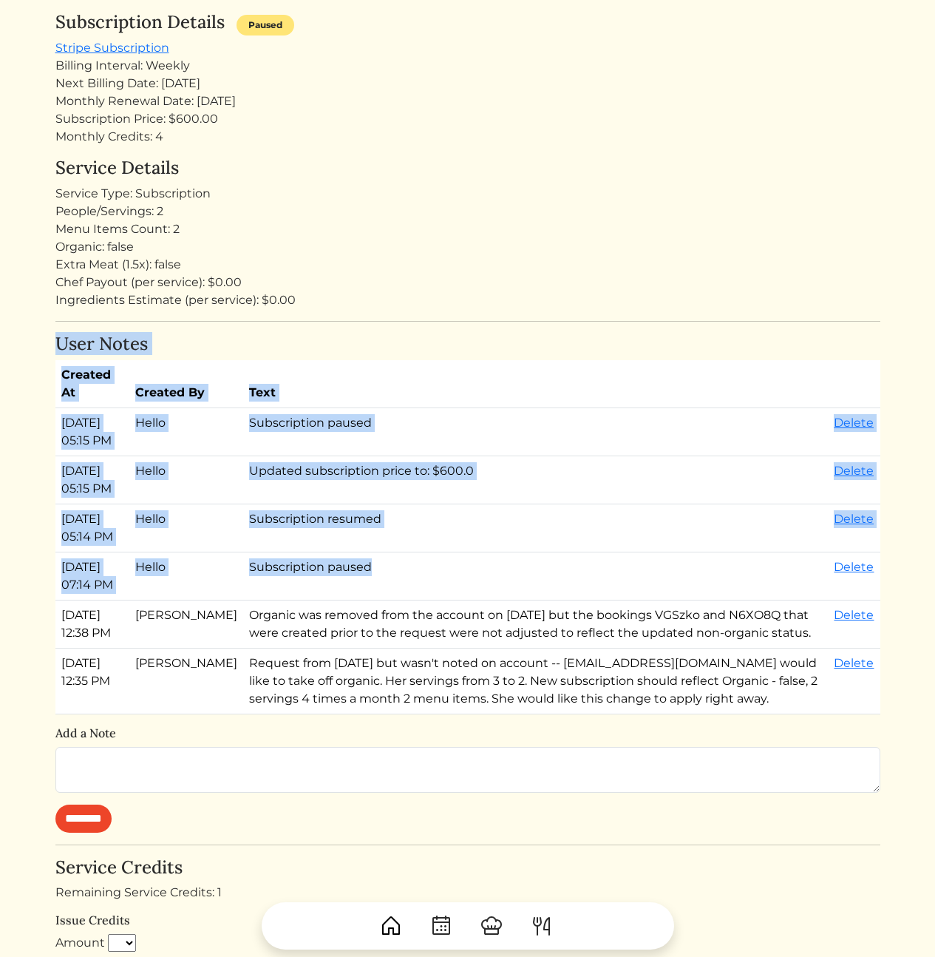
drag, startPoint x: 633, startPoint y: 518, endPoint x: 528, endPoint y: 310, distance: 232.8
click at [528, 311] on div "[PERSON_NAME] Customer Log in as user Stripe Customer [EMAIL_ADDRESS][DOMAIN_NA…" at bounding box center [467, 839] width 825 height 2027
click at [528, 310] on div "[PERSON_NAME] Customer Log in as user Stripe Customer [EMAIL_ADDRESS][DOMAIN_NA…" at bounding box center [467, 839] width 825 height 2027
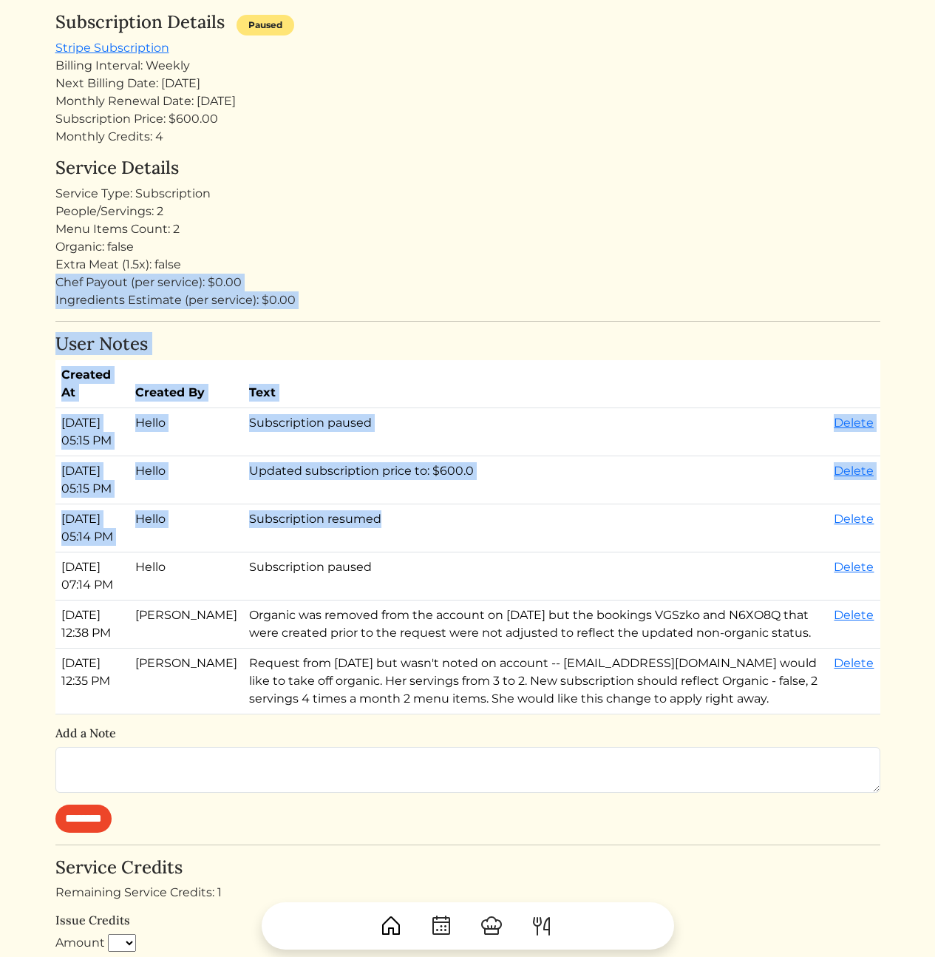
drag, startPoint x: 518, startPoint y: 265, endPoint x: 613, endPoint y: 623, distance: 370.9
click at [615, 599] on div "[PERSON_NAME] Customer Log in as user Stripe Customer [EMAIL_ADDRESS][DOMAIN_NA…" at bounding box center [467, 839] width 825 height 2027
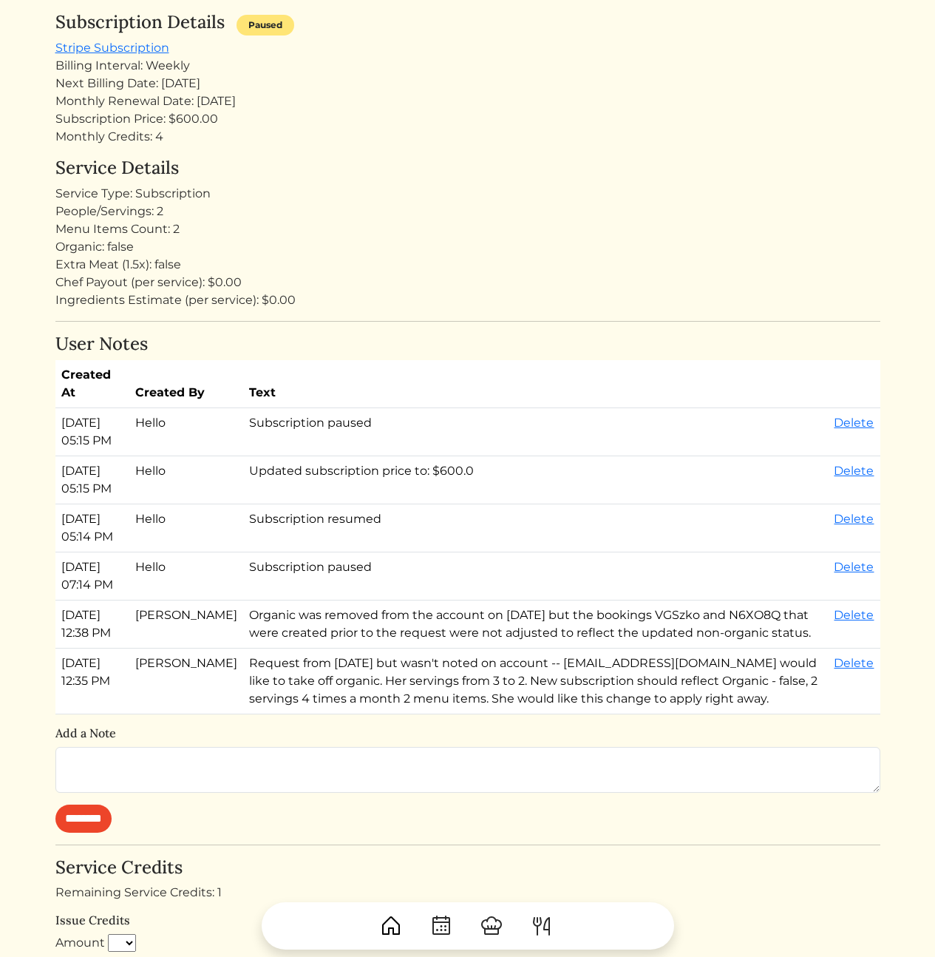
click at [611, 600] on td "Subscription paused" at bounding box center [535, 576] width 585 height 48
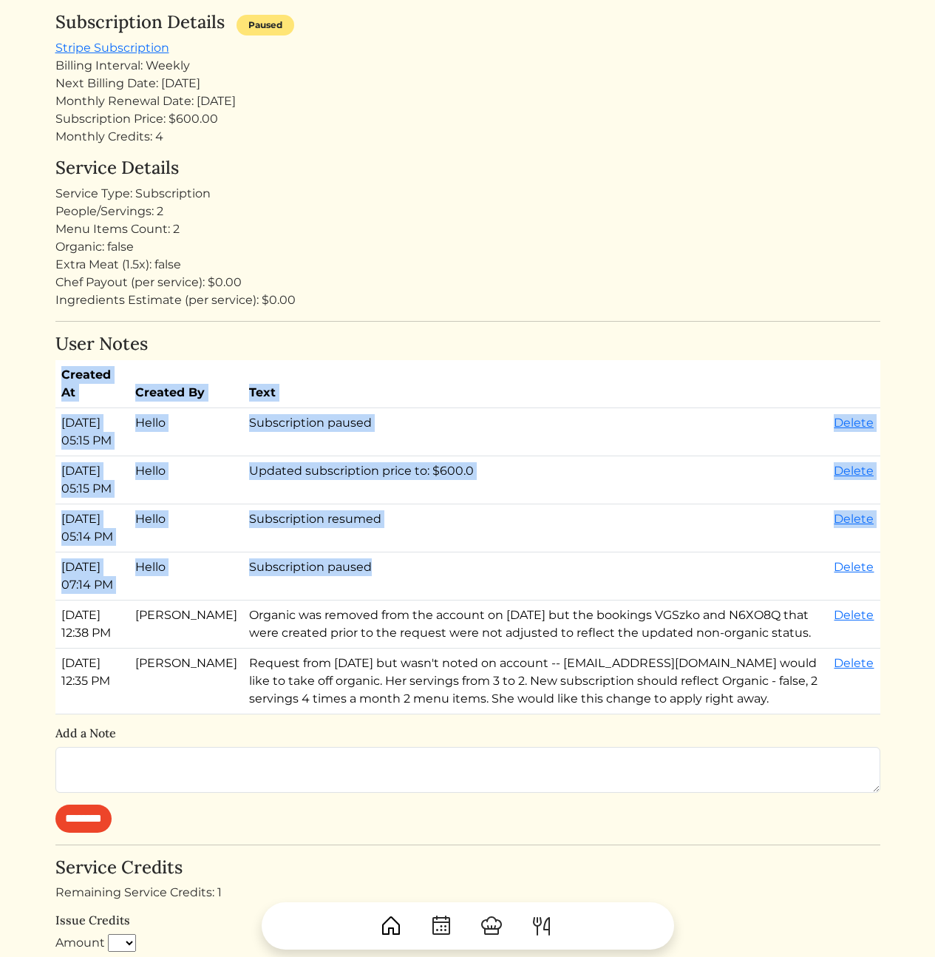
drag, startPoint x: 595, startPoint y: 521, endPoint x: 571, endPoint y: 325, distance: 196.7
click at [573, 335] on div "User Notes Created At Created By Text [DATE] 05:15 PM Hello Subscription paused…" at bounding box center [467, 583] width 825 height 499
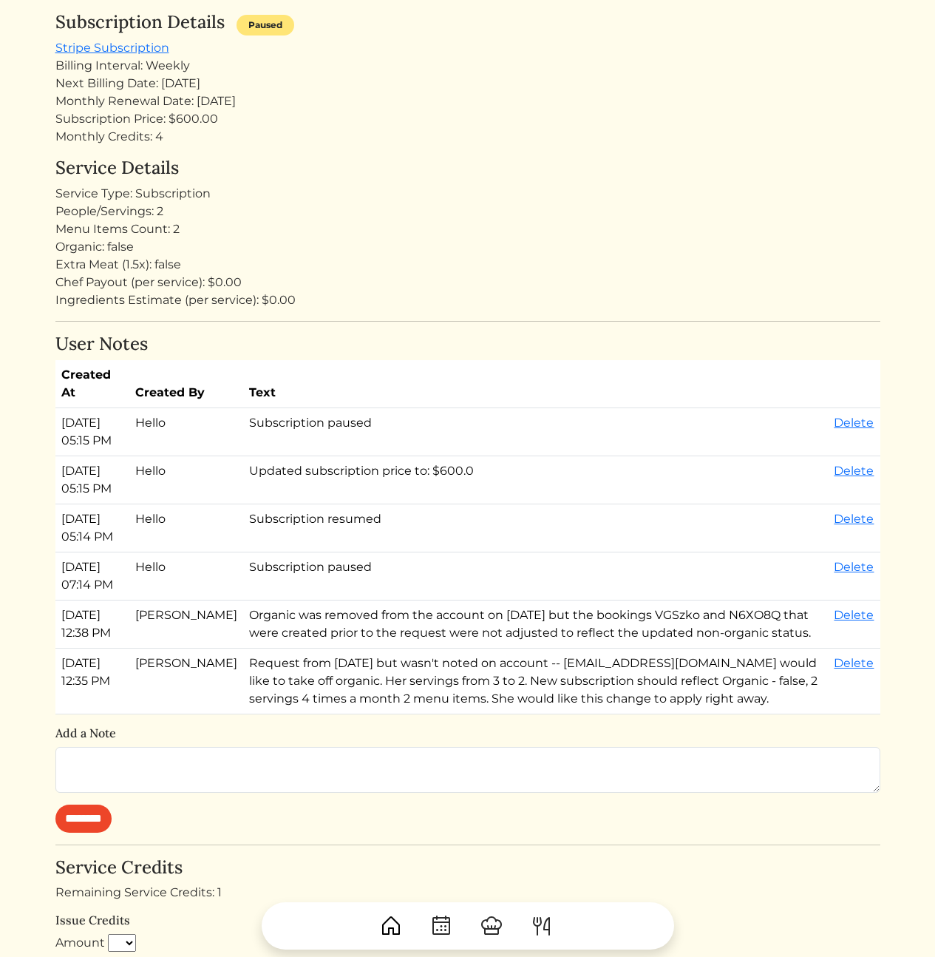
click at [571, 325] on div "[PERSON_NAME] Customer Log in as user Stripe Customer [EMAIL_ADDRESS][DOMAIN_NA…" at bounding box center [467, 839] width 825 height 2027
click at [365, 600] on td "Subscription paused" at bounding box center [535, 576] width 585 height 48
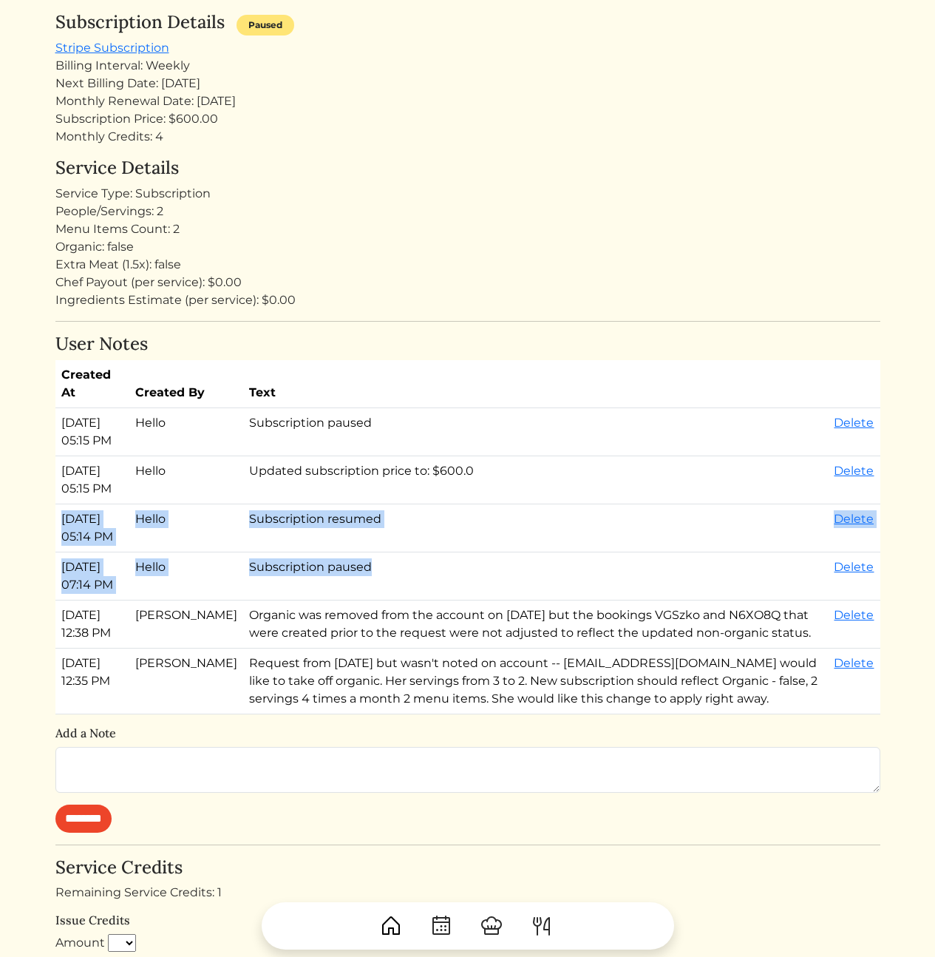
drag, startPoint x: 373, startPoint y: 637, endPoint x: 61, endPoint y: 557, distance: 322.1
click at [61, 557] on tbody "[DATE] 05:15 PM Hello Subscription paused [GEOGRAPHIC_DATA] [DATE] 05:15 PM Hel…" at bounding box center [467, 561] width 825 height 306
click at [61, 552] on td "[DATE] 05:14 PM" at bounding box center [92, 528] width 75 height 48
drag, startPoint x: 74, startPoint y: 552, endPoint x: 415, endPoint y: 638, distance: 351.7
click at [415, 638] on tbody "[DATE] 05:15 PM Hello Subscription paused [GEOGRAPHIC_DATA] [DATE] 05:15 PM Hel…" at bounding box center [467, 561] width 825 height 306
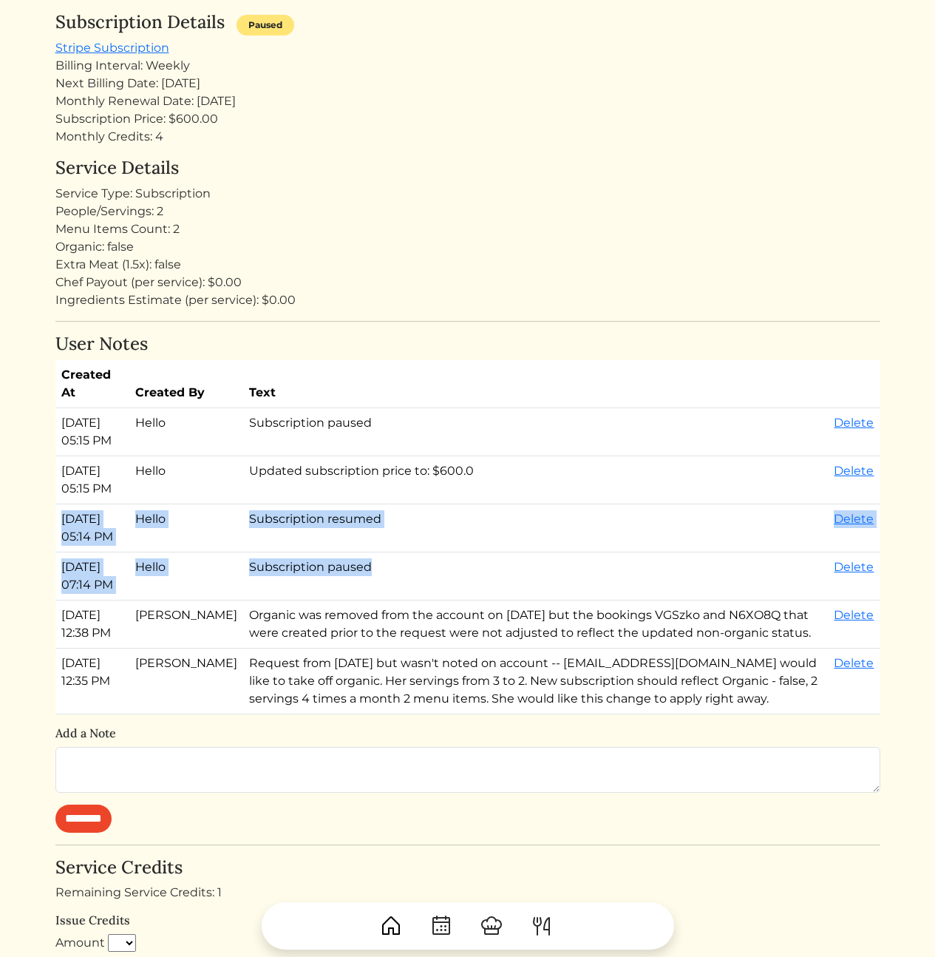
click at [414, 600] on td "Subscription paused" at bounding box center [535, 576] width 585 height 48
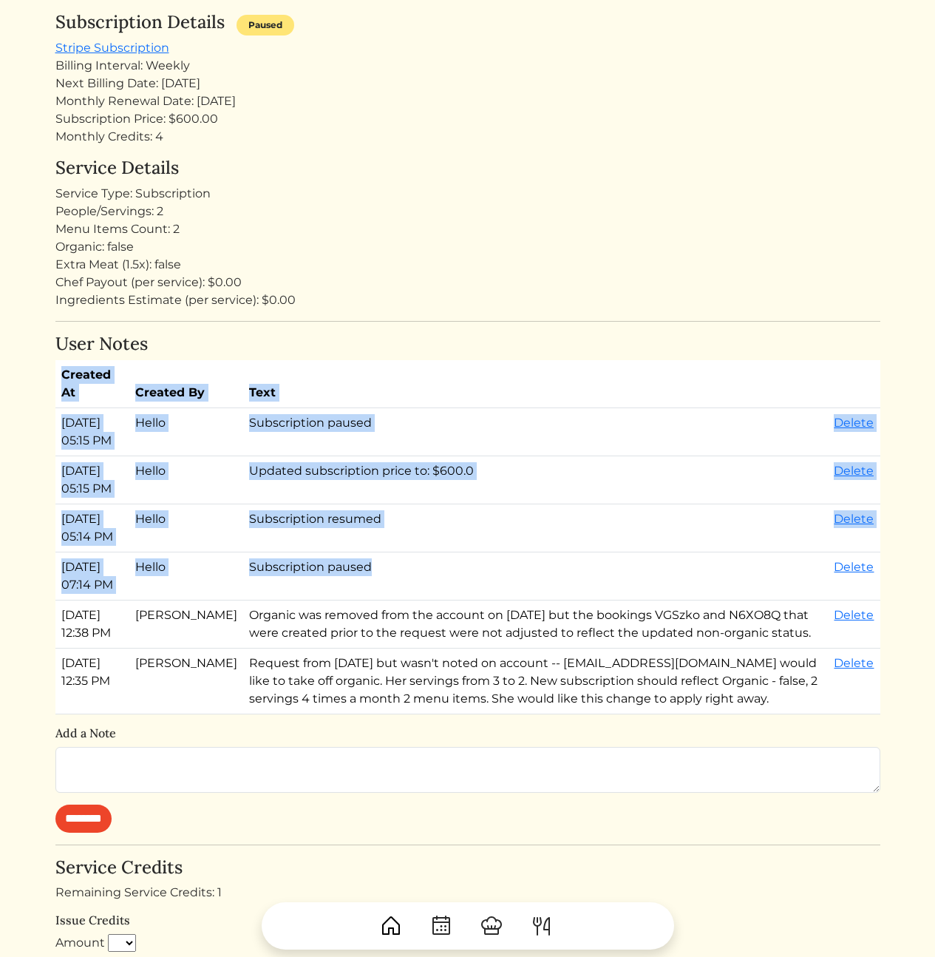
drag, startPoint x: 402, startPoint y: 640, endPoint x: 58, endPoint y: 552, distance: 355.1
click at [53, 562] on div "[PERSON_NAME] [PERSON_NAME] Log out Dashboard Services Upcoming Completed Reque…" at bounding box center [468, 838] width 843 height 2171
click at [41, 475] on html "[PERSON_NAME] [PERSON_NAME] Log out Dashboard Services Upcoming Completed Reque…" at bounding box center [467, 231] width 935 height 957
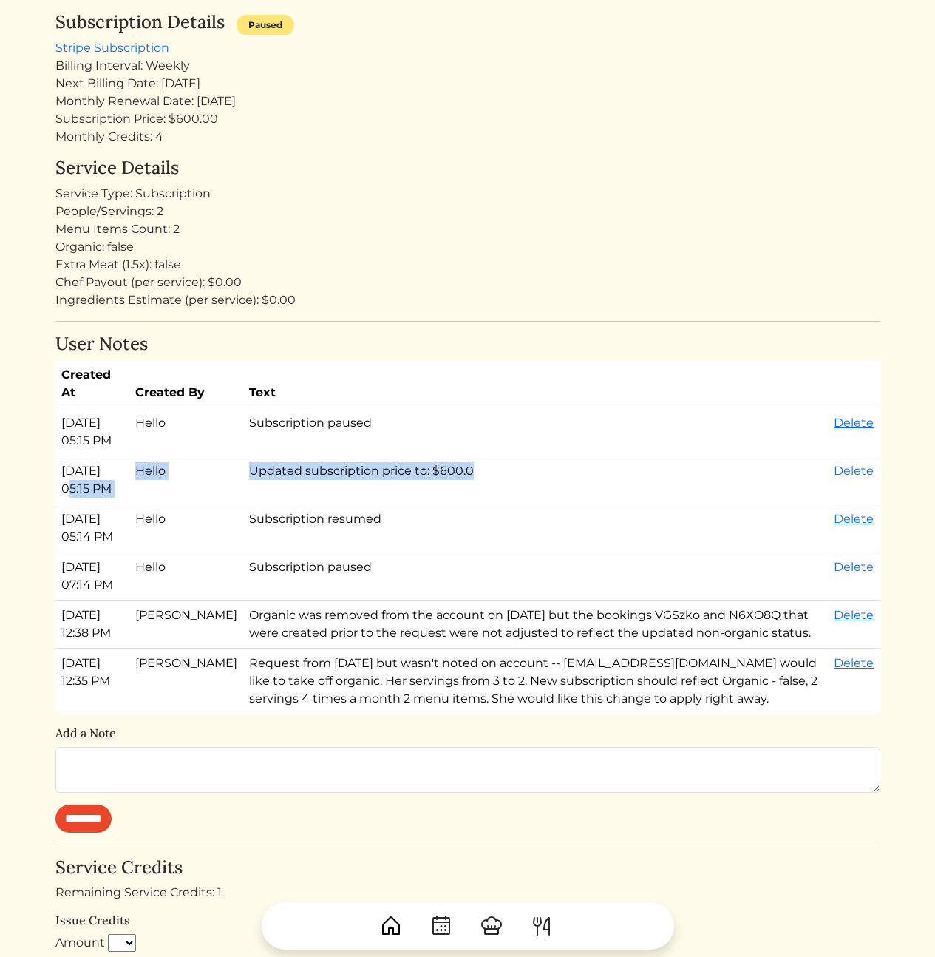
drag, startPoint x: 64, startPoint y: 499, endPoint x: 450, endPoint y: 507, distance: 386.8
click at [450, 504] on tr "Aug 22, 2025, 05:15 PM Hello Updated subscription price to: $600.0 Delete" at bounding box center [467, 480] width 825 height 48
click at [461, 504] on td "Updated subscription price to: $600.0" at bounding box center [535, 480] width 585 height 48
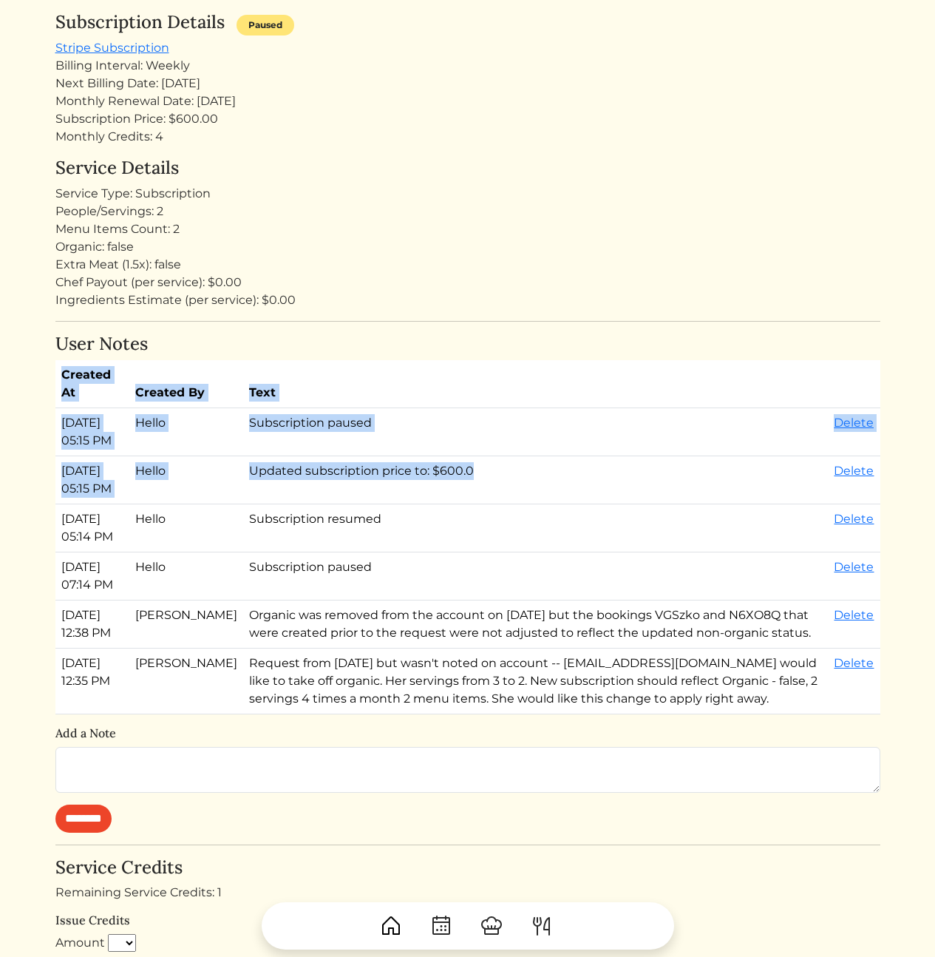
drag, startPoint x: 463, startPoint y: 522, endPoint x: 53, endPoint y: 424, distance: 421.2
click at [52, 424] on div "Calvin Wang Calvin Wang Log out Dashboard Services Upcoming Completed Requested…" at bounding box center [468, 838] width 843 height 2171
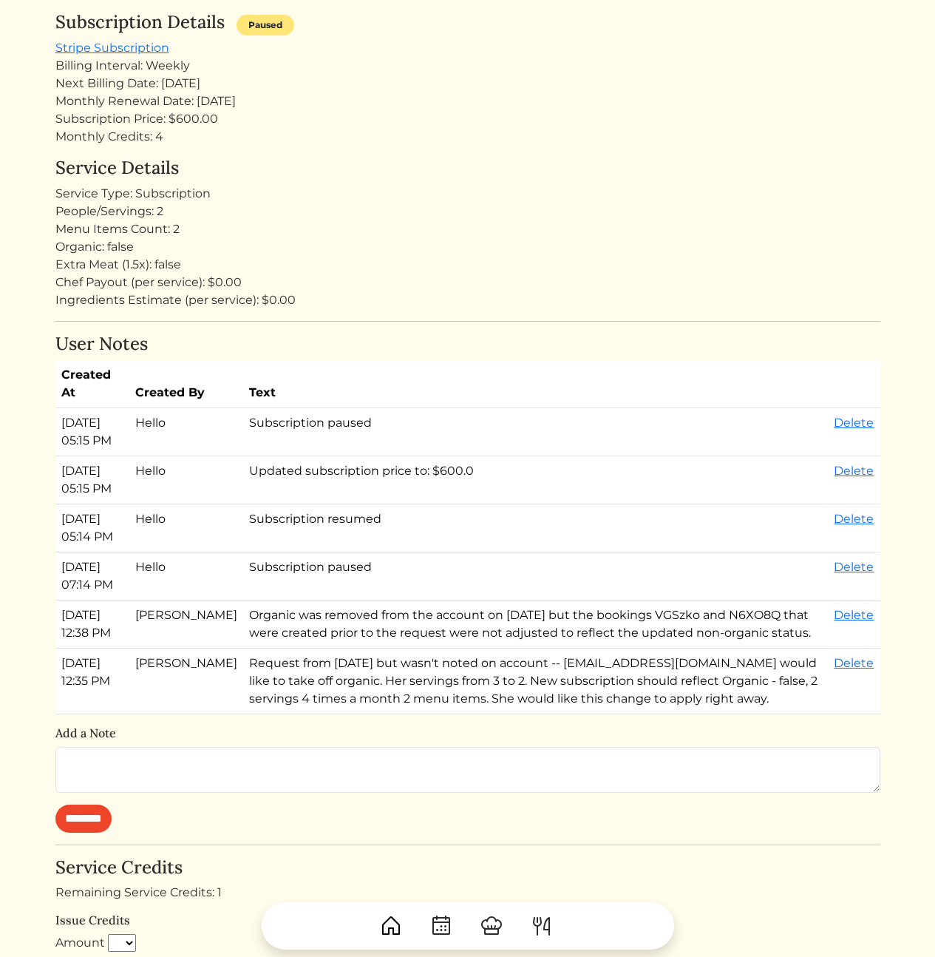
click at [58, 424] on td "Aug 22, 2025, 05:15 PM" at bounding box center [92, 432] width 75 height 48
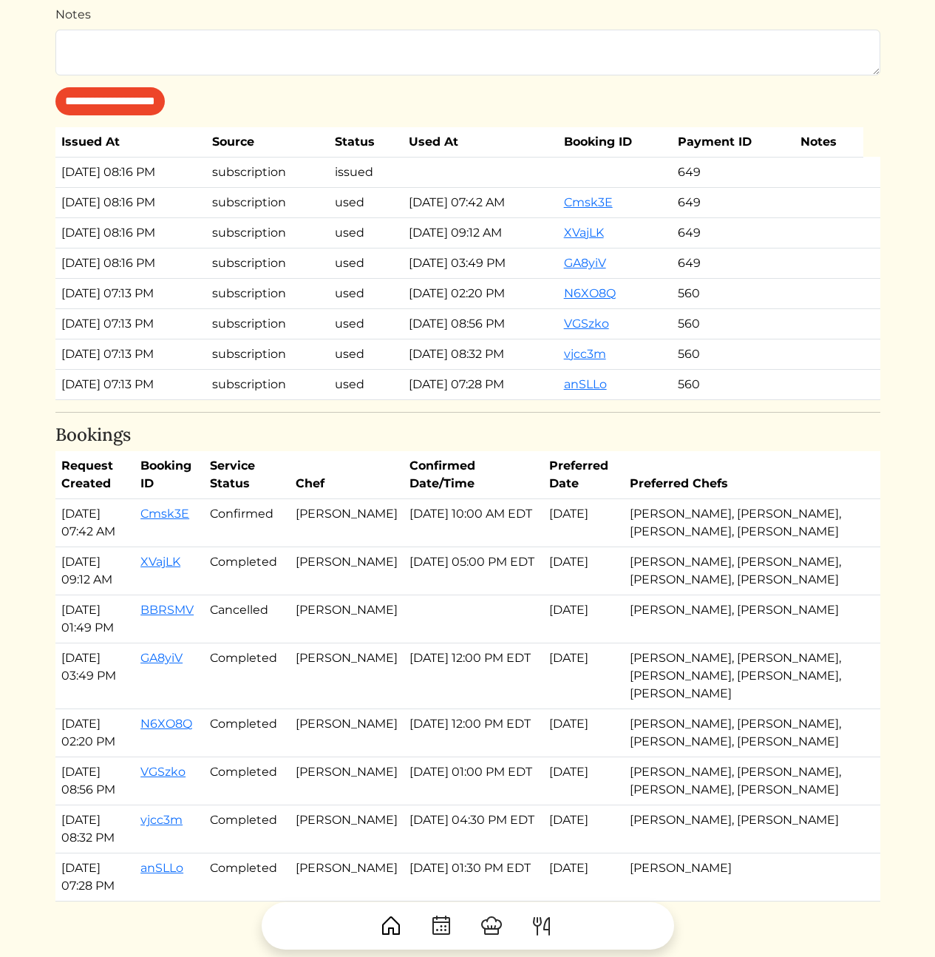
scroll to position [1275, 0]
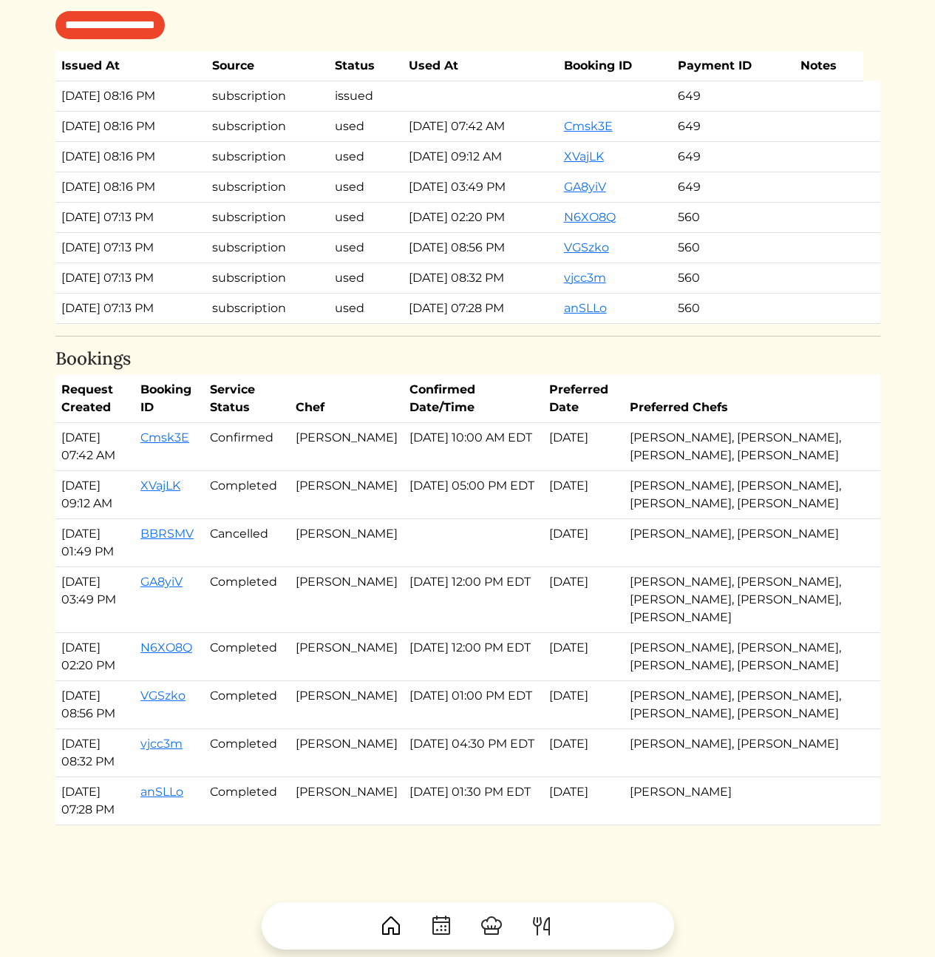
click at [485, 633] on td "Aug 10, 2025, 12:00 PM EDT" at bounding box center [474, 600] width 140 height 66
click at [529, 370] on h4 "Bookings" at bounding box center [467, 358] width 825 height 21
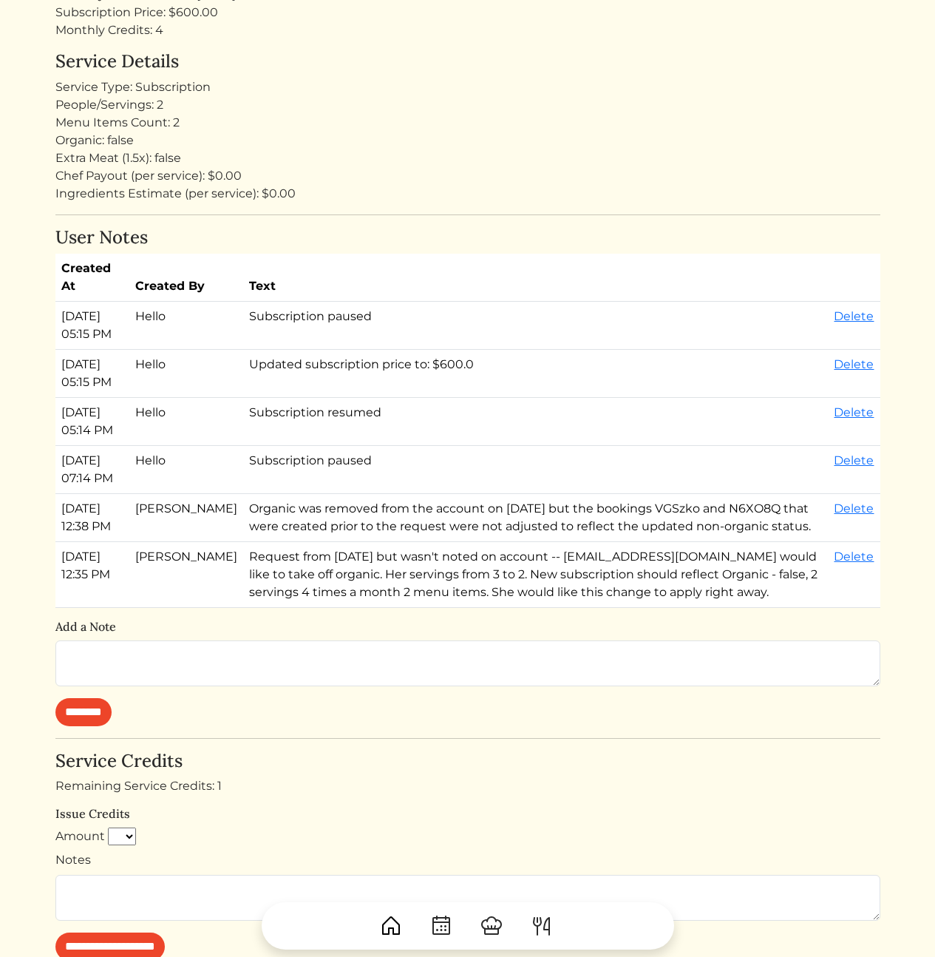
click at [428, 164] on div "Extra Meat (1.5x): false" at bounding box center [467, 158] width 825 height 18
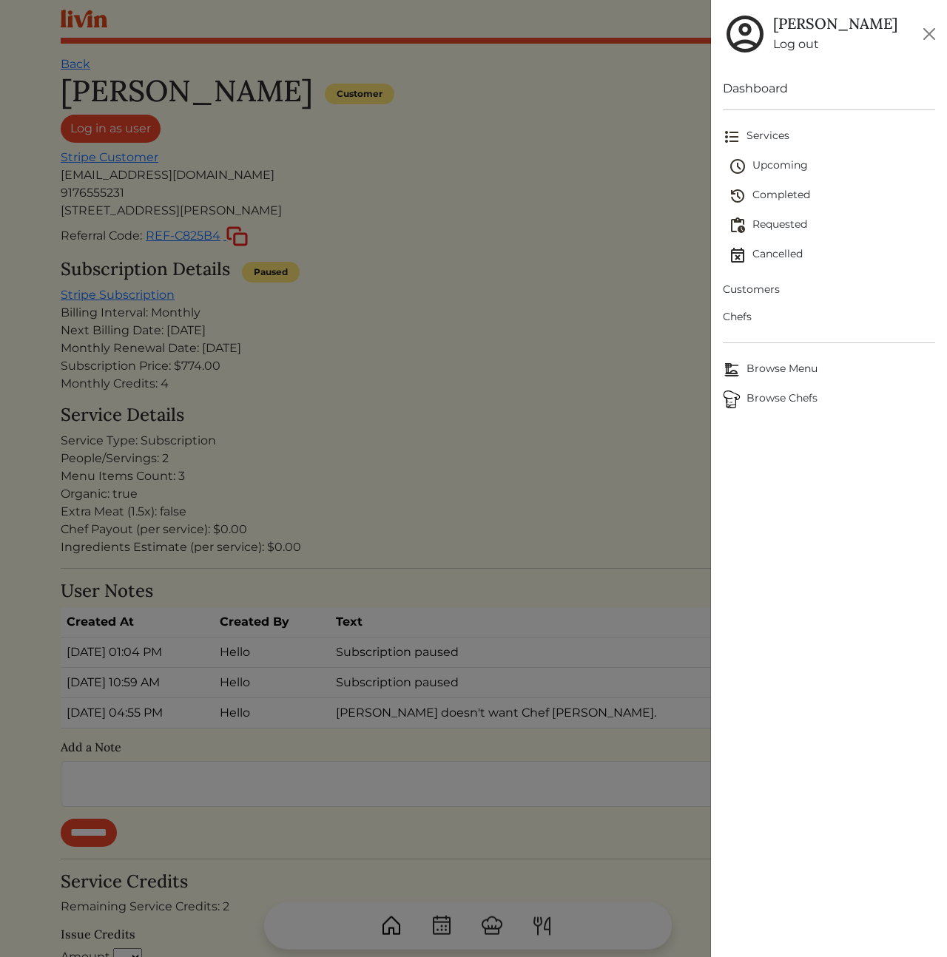
click at [488, 268] on div at bounding box center [473, 478] width 947 height 957
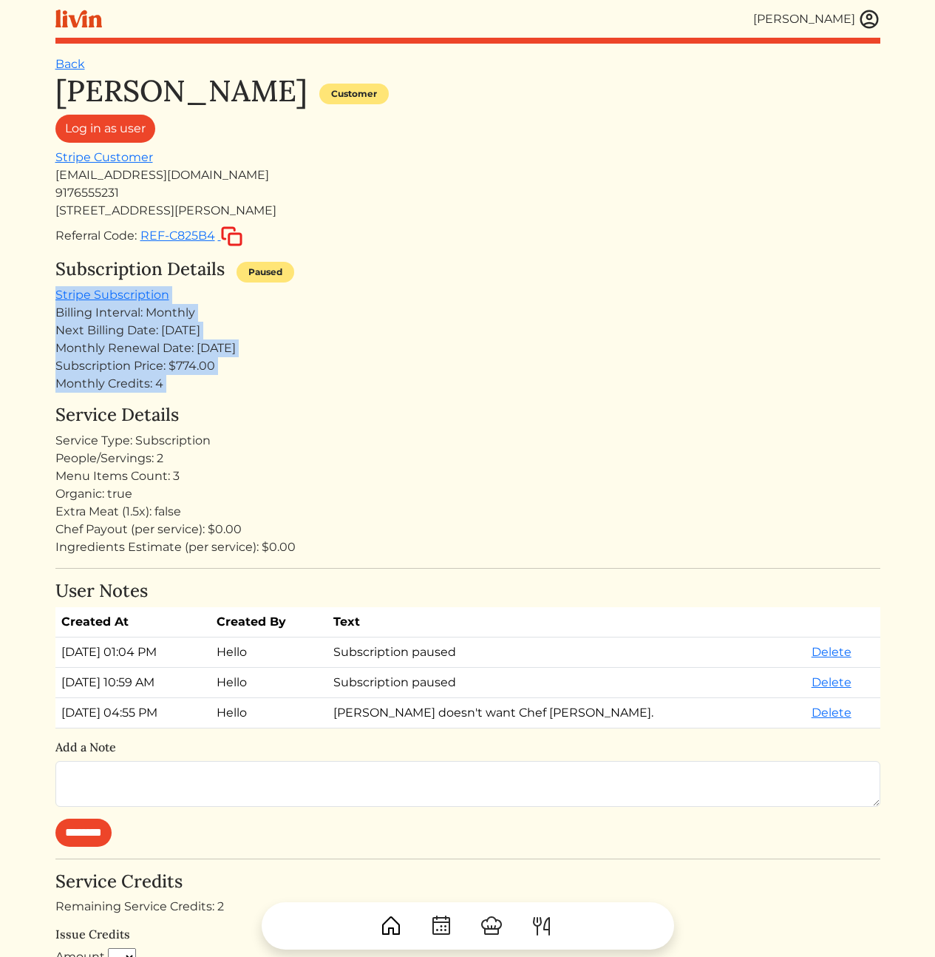
drag, startPoint x: 363, startPoint y: 318, endPoint x: 406, endPoint y: 405, distance: 97.2
click at [378, 397] on div "[PERSON_NAME] Customer Log in as user Stripe Customer [EMAIL_ADDRESS][DOMAIN_NA…" at bounding box center [467, 925] width 825 height 1705
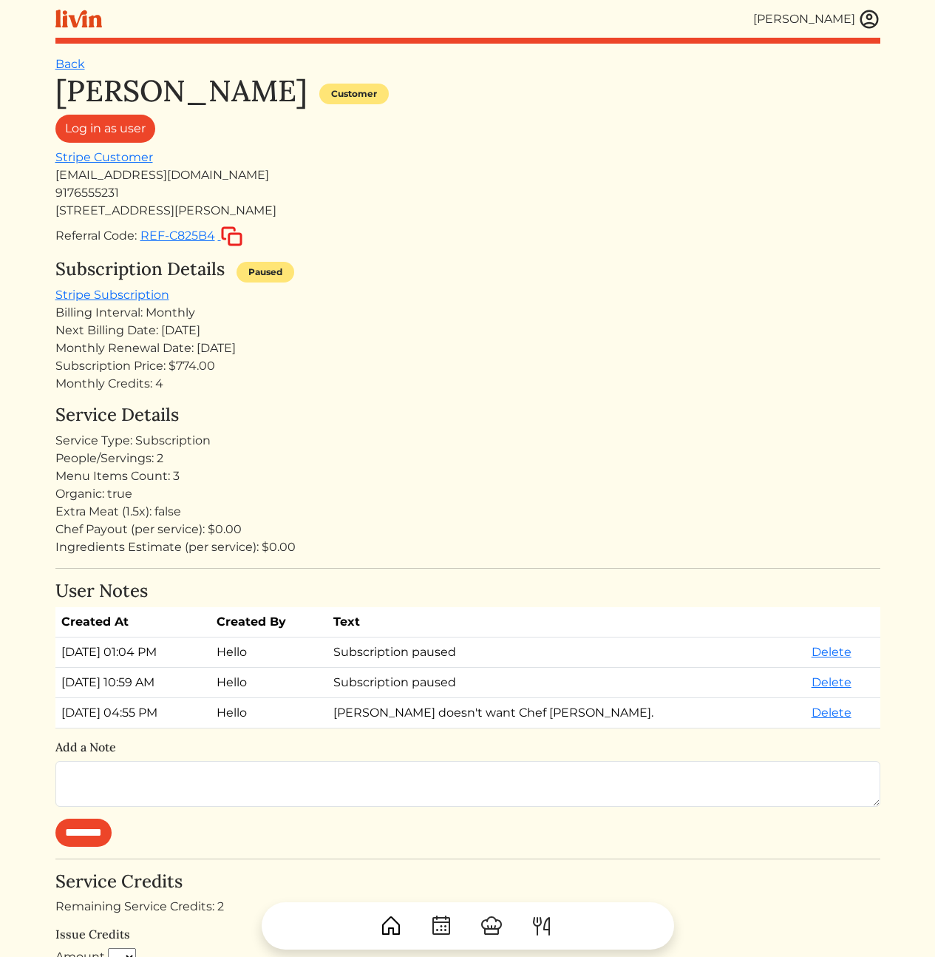
click at [424, 407] on h4 "Service Details" at bounding box center [467, 415] width 825 height 21
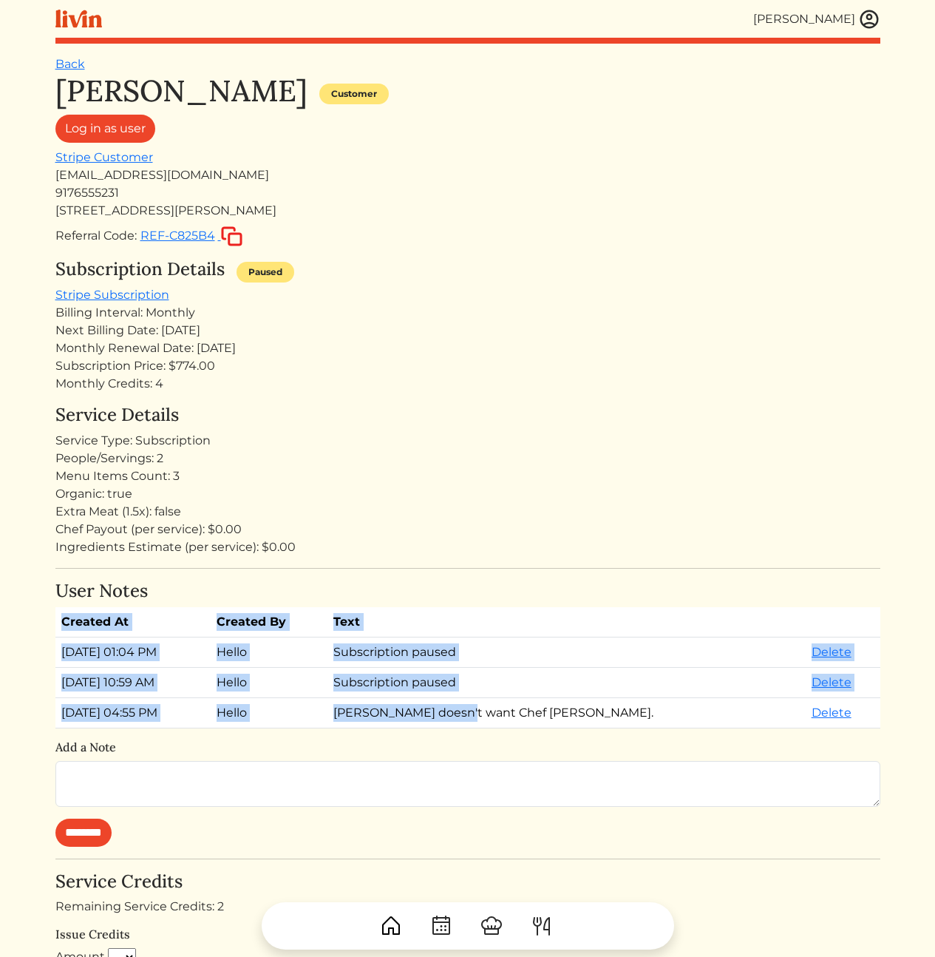
drag, startPoint x: 574, startPoint y: 719, endPoint x: 532, endPoint y: 578, distance: 147.4
click at [532, 578] on div "[PERSON_NAME] Customer Log in as user Stripe Customer [EMAIL_ADDRESS][DOMAIN_NA…" at bounding box center [467, 925] width 825 height 1705
drag, startPoint x: 532, startPoint y: 578, endPoint x: 500, endPoint y: 525, distance: 61.4
click at [532, 578] on div "[PERSON_NAME] Customer Log in as user Stripe Customer [EMAIL_ADDRESS][DOMAIN_NA…" at bounding box center [467, 925] width 825 height 1705
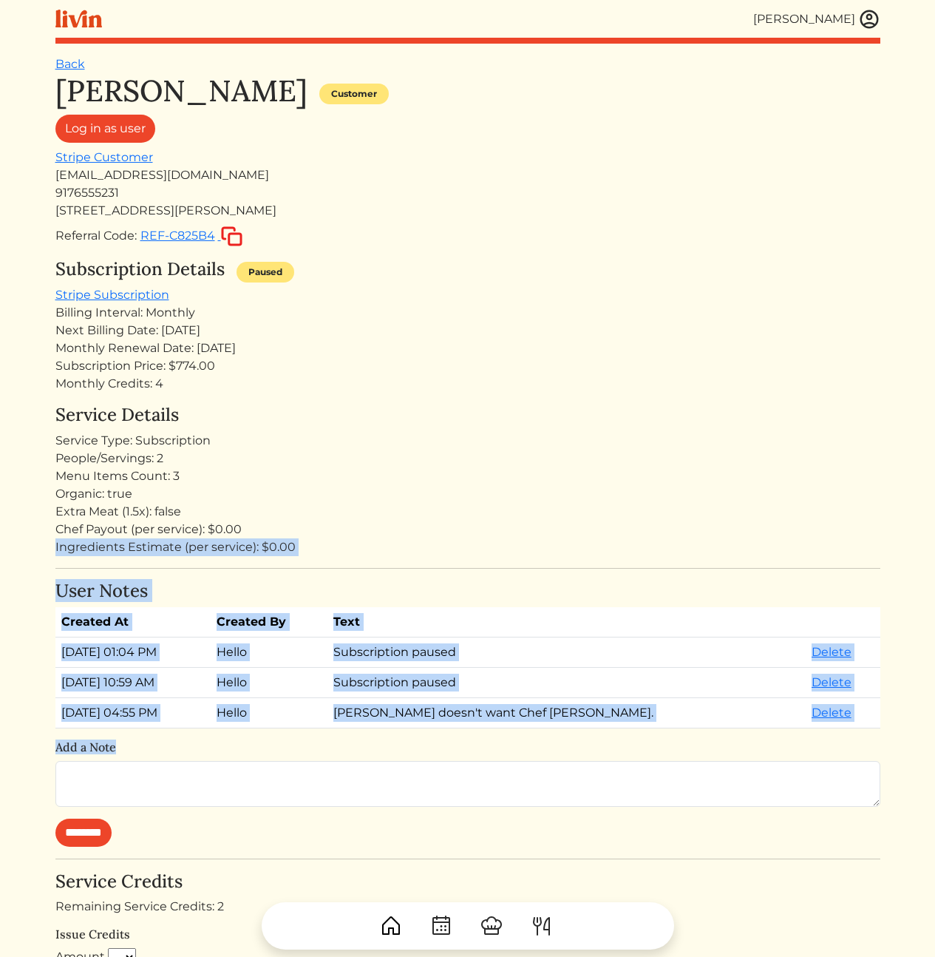
drag, startPoint x: 475, startPoint y: 747, endPoint x: 490, endPoint y: 785, distance: 40.8
click at [489, 782] on div "[PERSON_NAME] Customer Log in as user Stripe Customer [EMAIL_ADDRESS][DOMAIN_NA…" at bounding box center [467, 925] width 825 height 1705
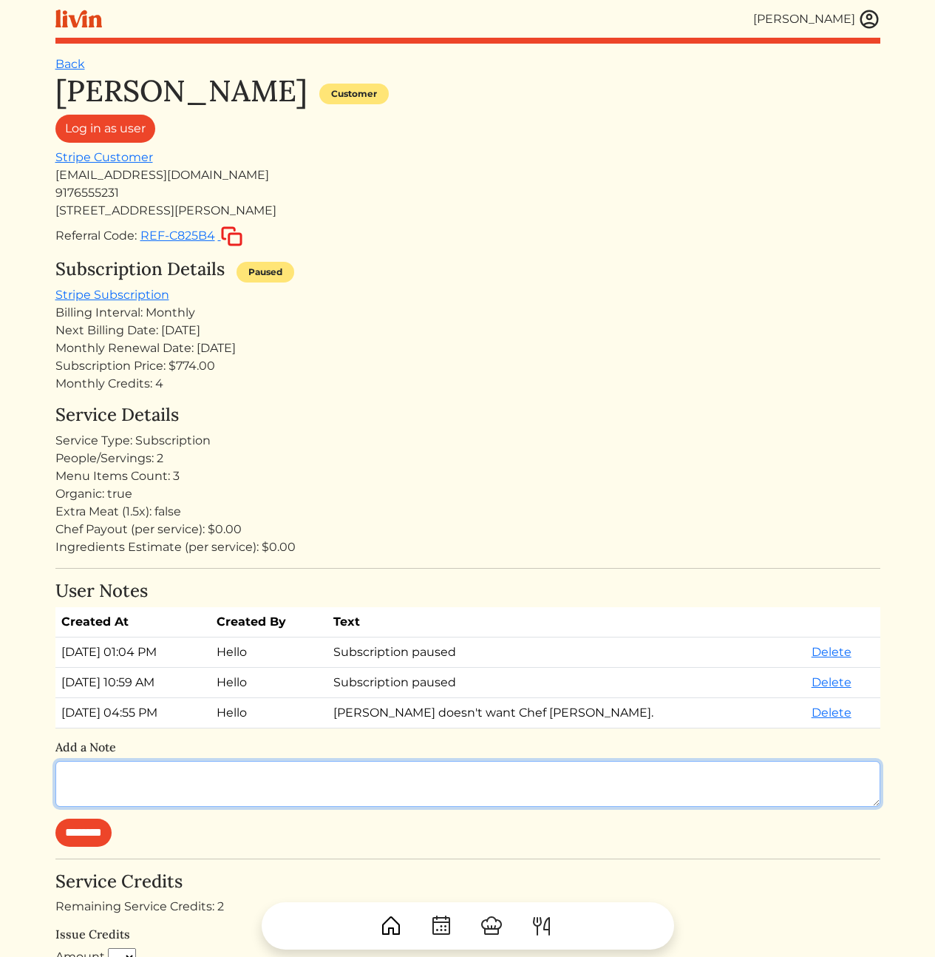
click at [490, 785] on textarea at bounding box center [467, 784] width 825 height 46
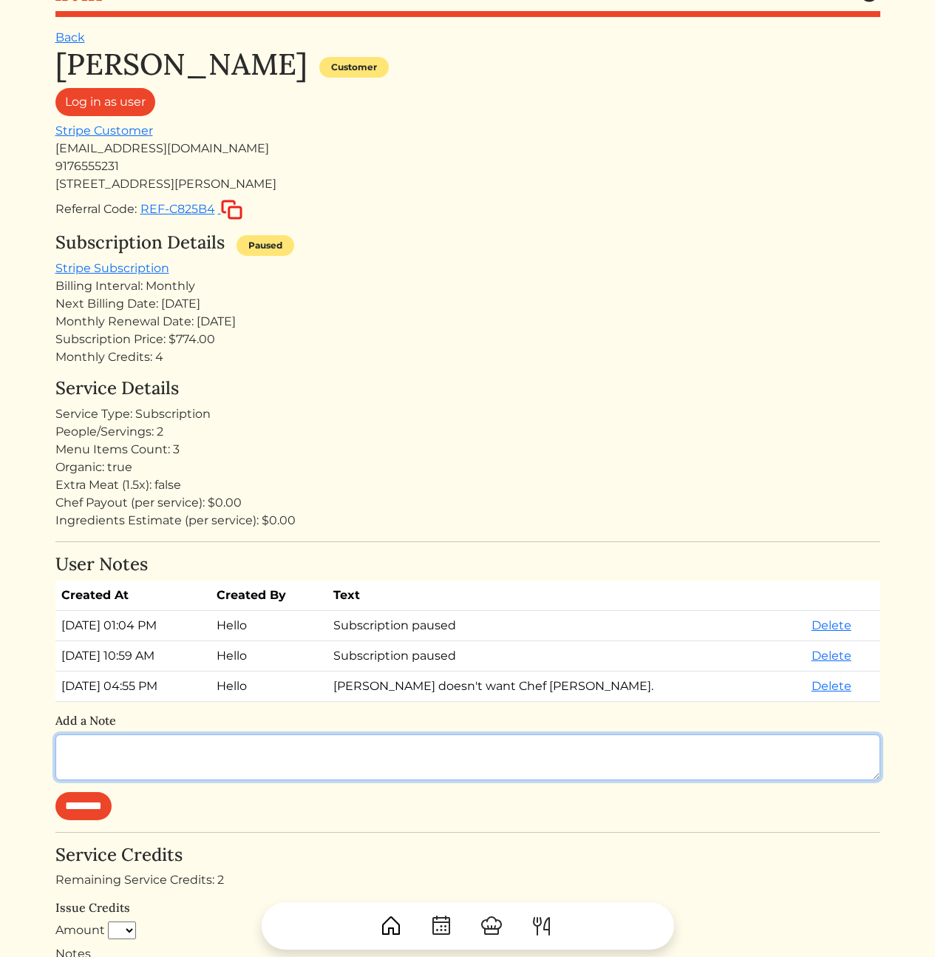
scroll to position [483, 0]
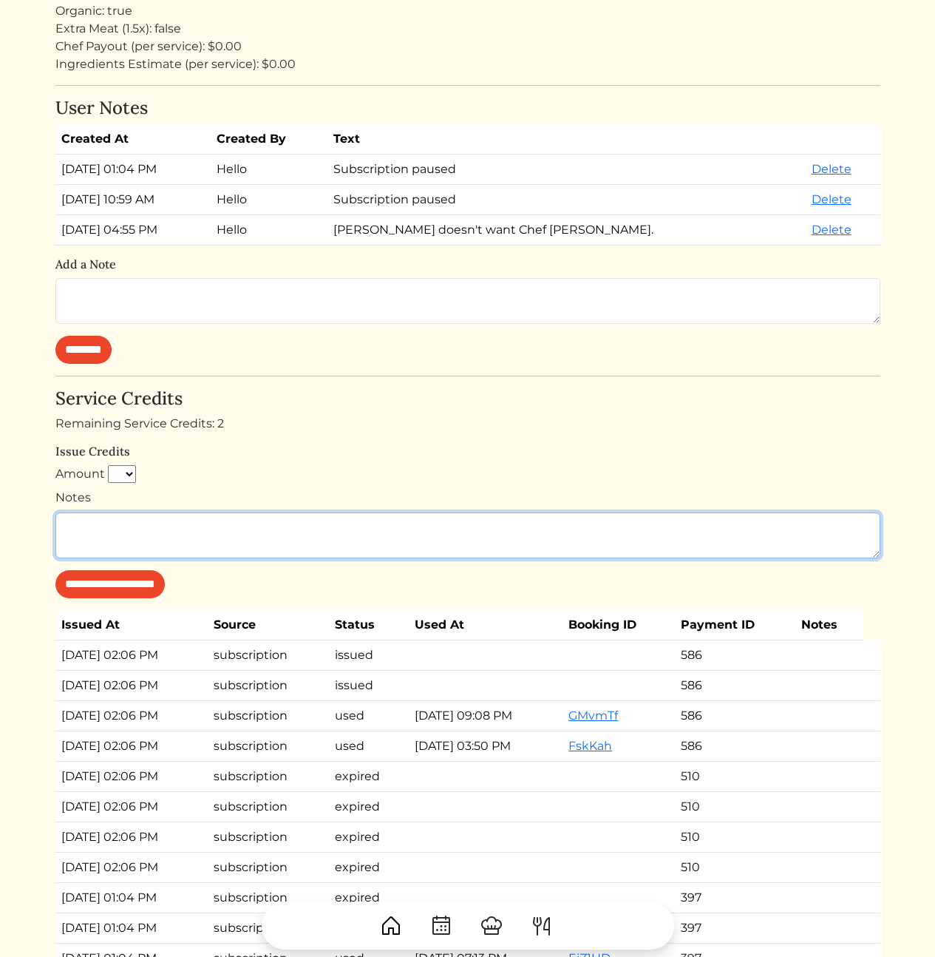
click at [441, 535] on textarea "Notes" at bounding box center [467, 535] width 825 height 46
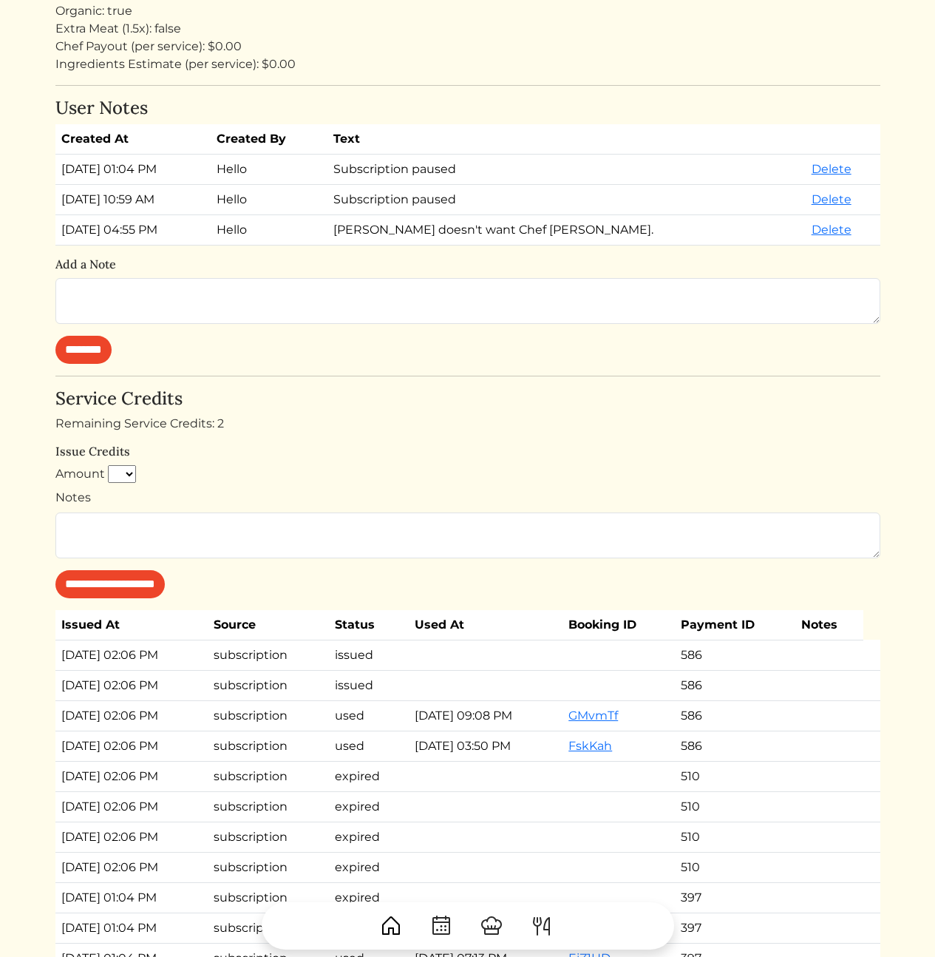
click at [446, 408] on h4 "Service Credits" at bounding box center [467, 398] width 825 height 21
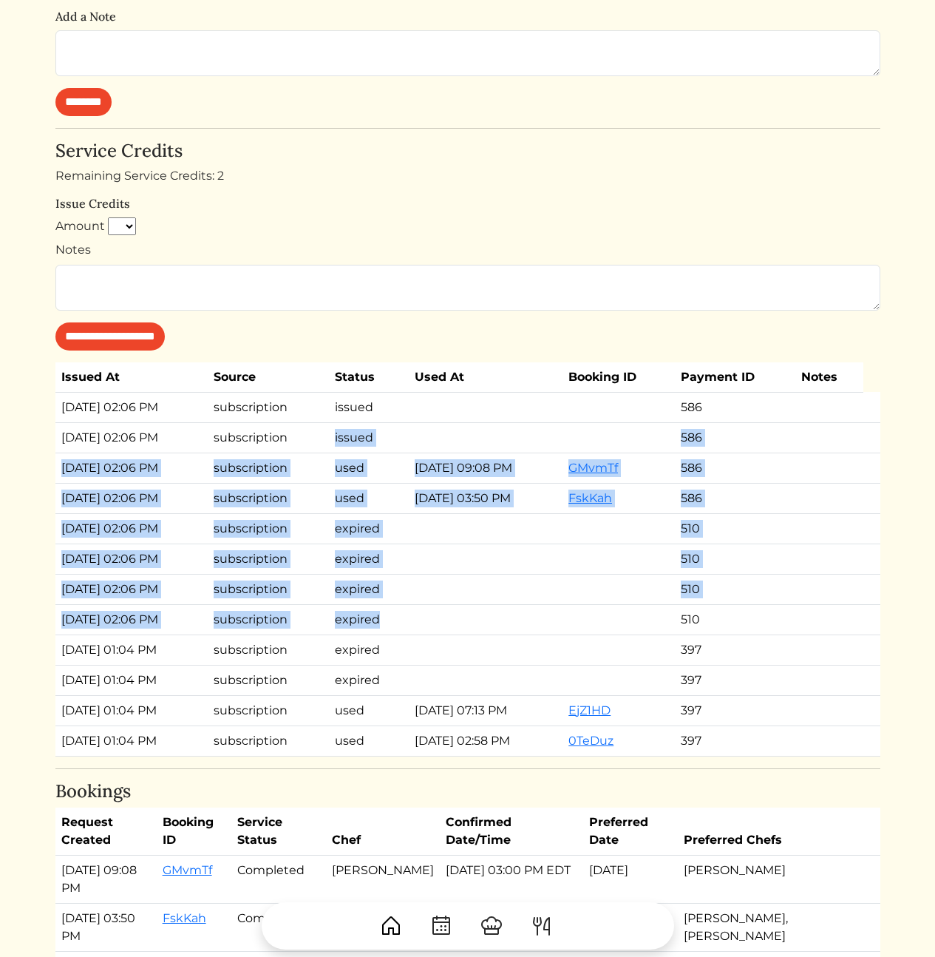
drag, startPoint x: 479, startPoint y: 630, endPoint x: 354, endPoint y: 421, distance: 243.8
click at [353, 416] on tbody "Jul 20, 2025, 02:06 PM subscription issued 586 Jul 20, 2025, 02:06 PM subscript…" at bounding box center [467, 574] width 825 height 364
click at [389, 458] on td "used" at bounding box center [369, 468] width 80 height 30
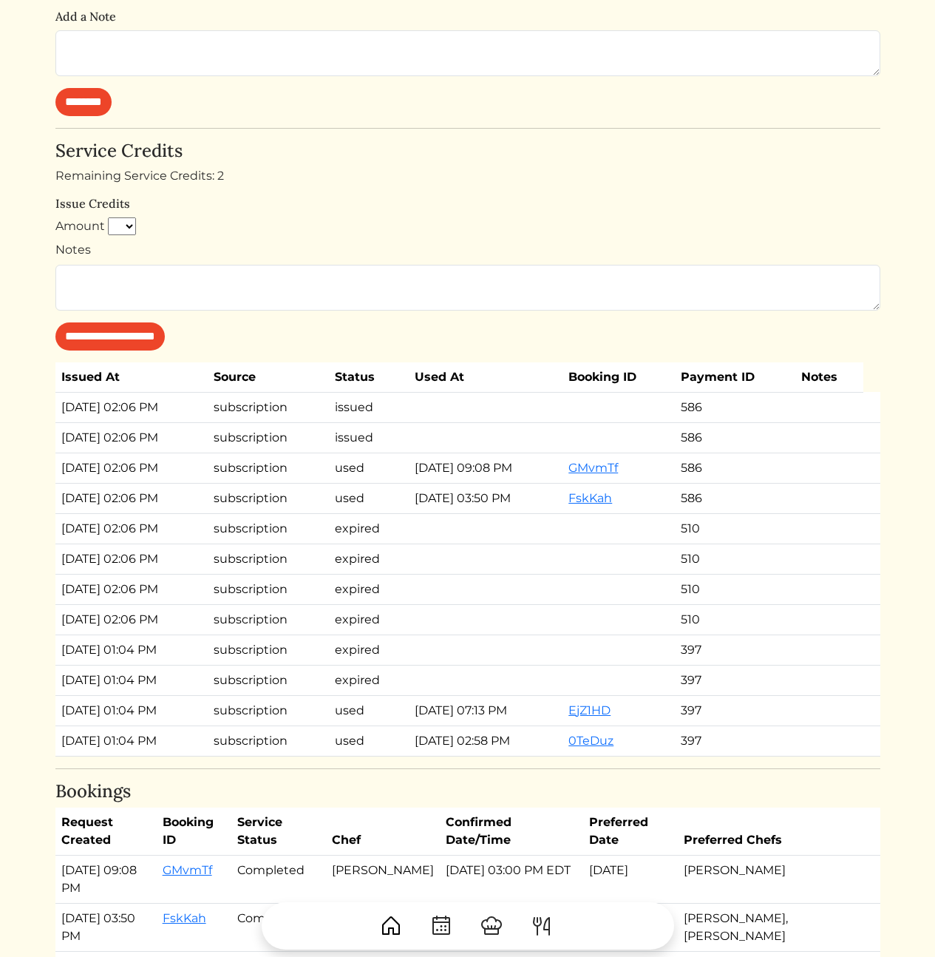
drag, startPoint x: 256, startPoint y: 531, endPoint x: 426, endPoint y: 701, distance: 240.5
click at [382, 697] on tbody "Jul 20, 2025, 02:06 PM subscription issued 586 Jul 20, 2025, 02:06 PM subscript…" at bounding box center [467, 574] width 825 height 364
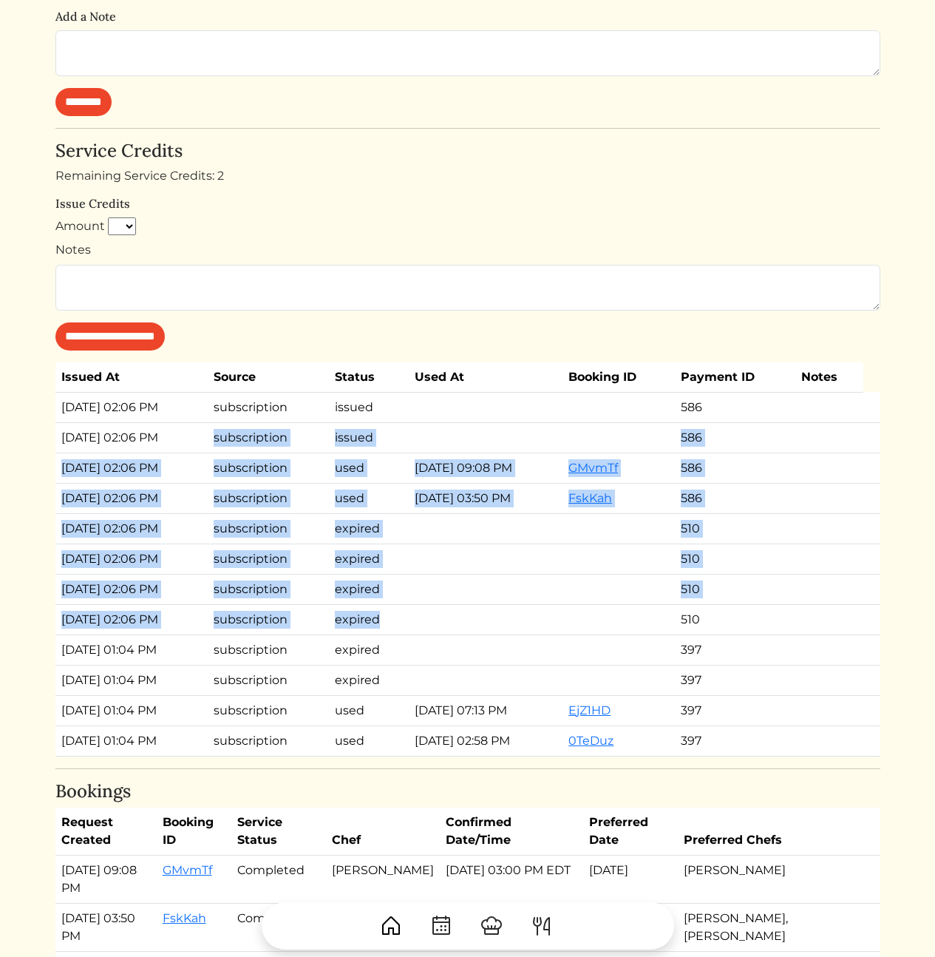
drag, startPoint x: 489, startPoint y: 606, endPoint x: 265, endPoint y: 427, distance: 286.8
click at [261, 422] on tbody "Jul 20, 2025, 02:06 PM subscription issued 586 Jul 20, 2025, 02:06 PM subscript…" at bounding box center [467, 574] width 825 height 364
click at [265, 427] on td "subscription" at bounding box center [268, 437] width 121 height 30
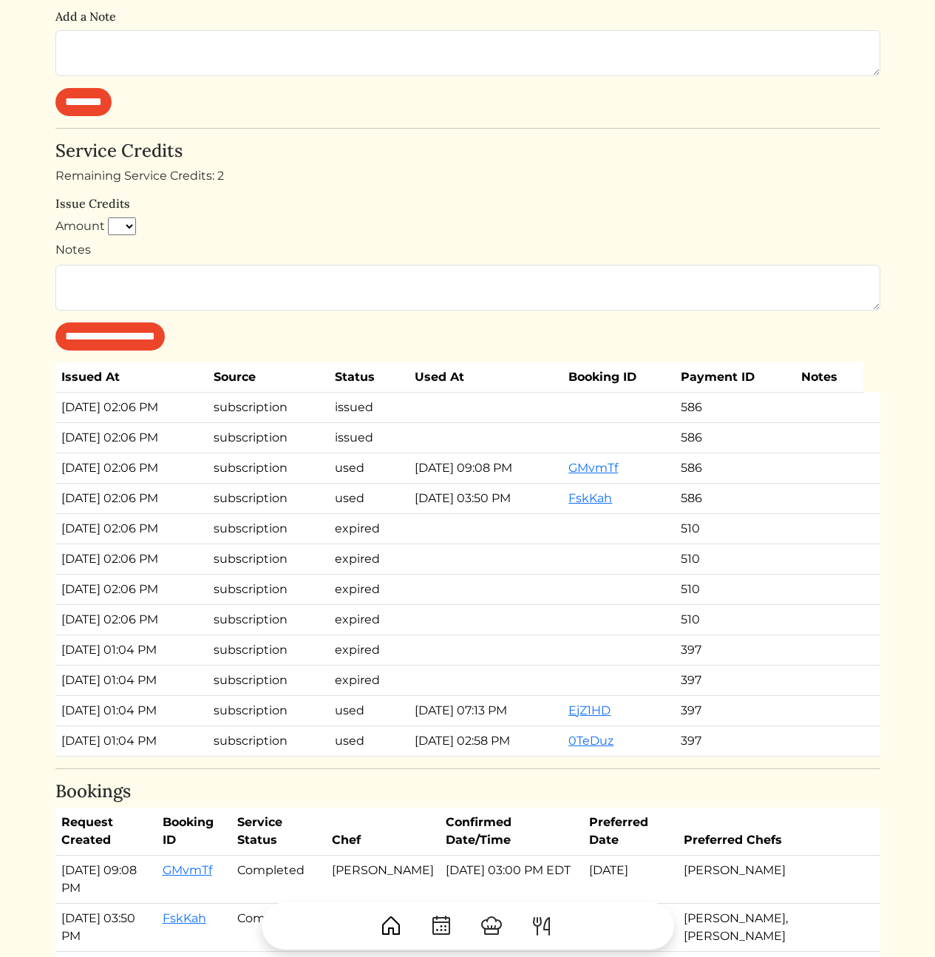
scroll to position [0, 0]
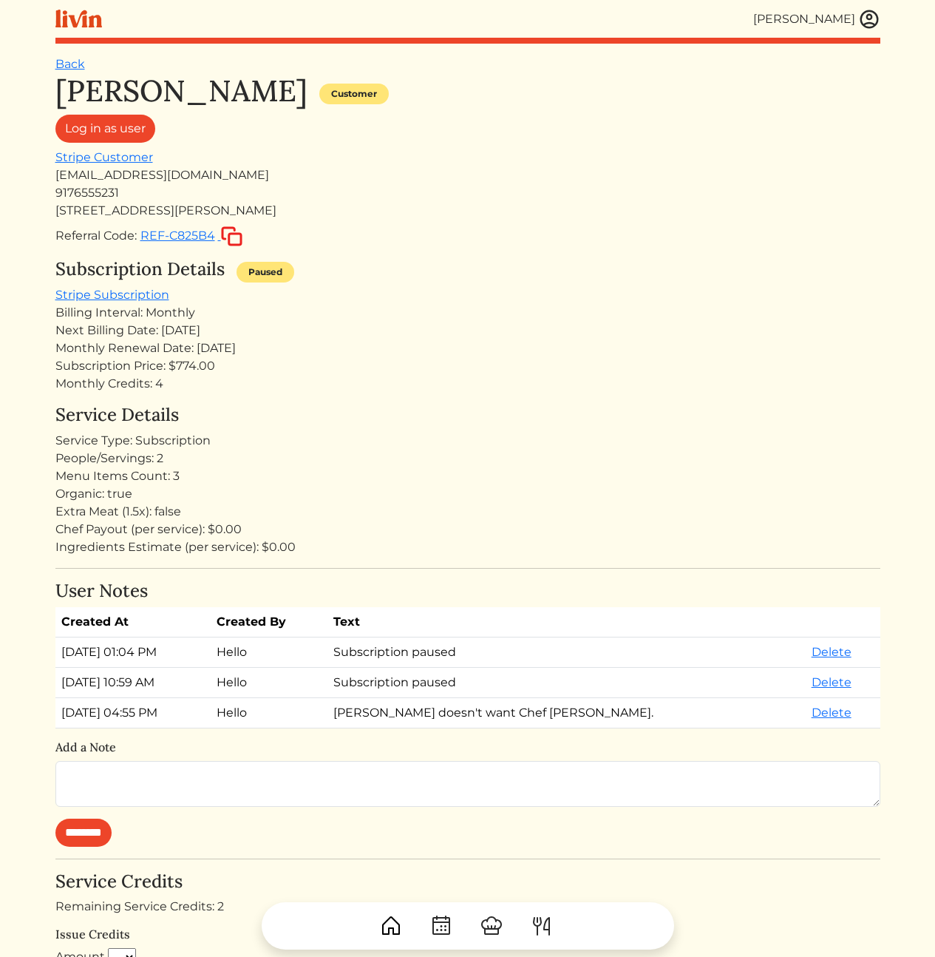
click at [143, 451] on div "People/Servings: 2" at bounding box center [467, 459] width 825 height 18
click at [194, 478] on div "Menu Items Count: 3" at bounding box center [467, 476] width 825 height 18
click at [184, 180] on div "[EMAIL_ADDRESS][DOMAIN_NAME]" at bounding box center [467, 175] width 825 height 18
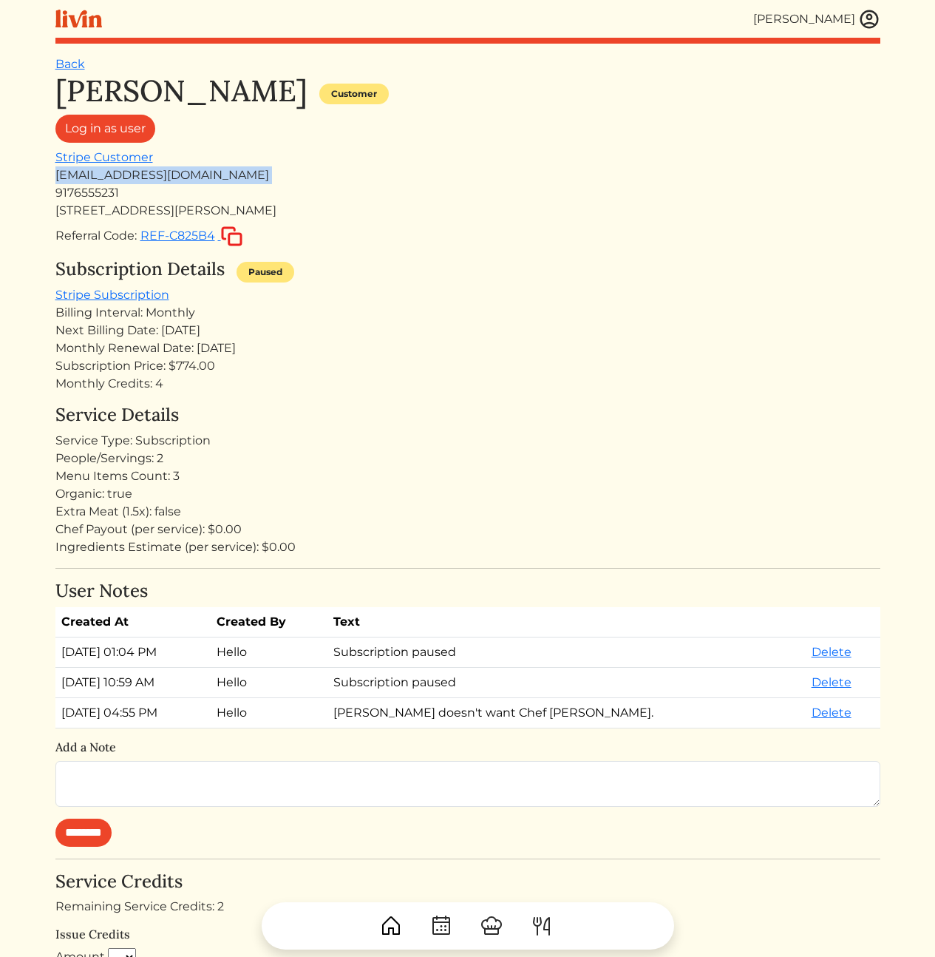
copy div "[EMAIL_ADDRESS][DOMAIN_NAME]"
click at [377, 415] on h4 "Service Details" at bounding box center [467, 415] width 825 height 21
click at [436, 408] on h4 "Service Details" at bounding box center [467, 415] width 825 height 21
click at [481, 345] on div "Monthly Renewal Date: [DATE]" at bounding box center [467, 348] width 825 height 18
click at [572, 433] on div "Service Type: Subscription" at bounding box center [467, 441] width 825 height 18
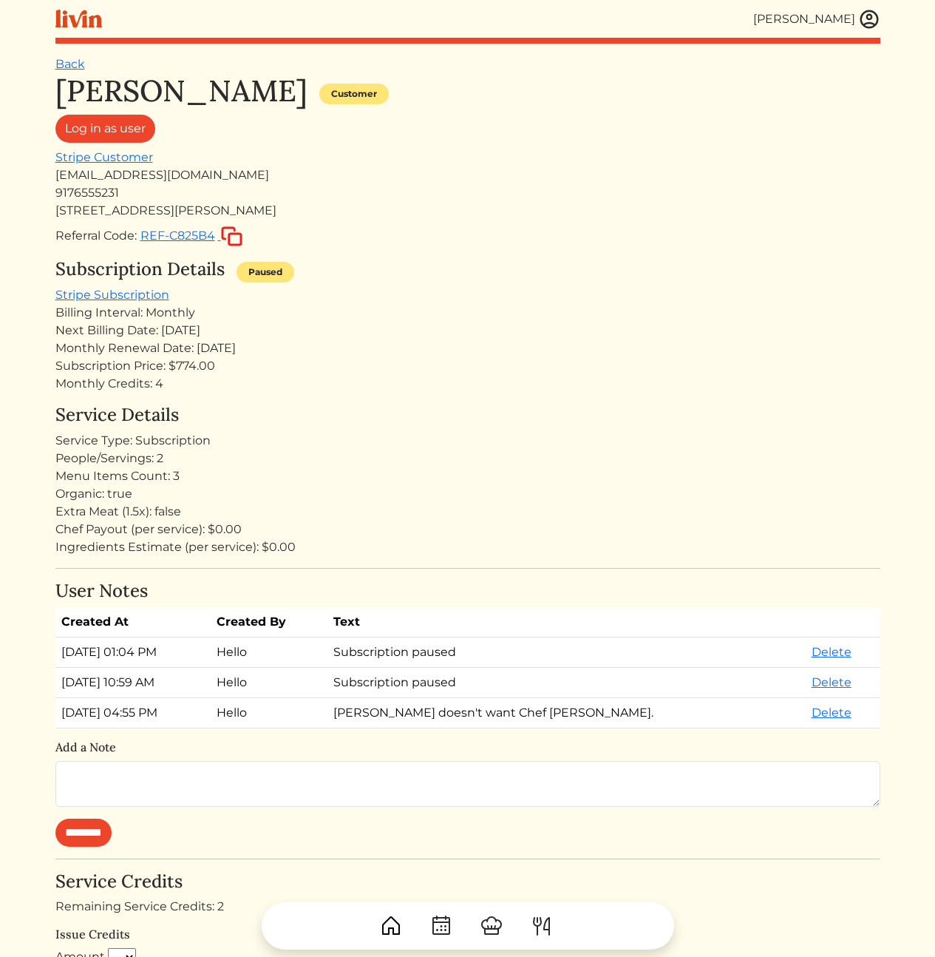
drag, startPoint x: 444, startPoint y: 365, endPoint x: 510, endPoint y: 530, distance: 178.2
click at [507, 525] on div "Danielle Henry Customer Log in as user Stripe Customer thedaniellehenry@gmail.c…" at bounding box center [467, 925] width 825 height 1705
click at [512, 532] on div "Chef Payout (per service): $0.00" at bounding box center [467, 530] width 825 height 18
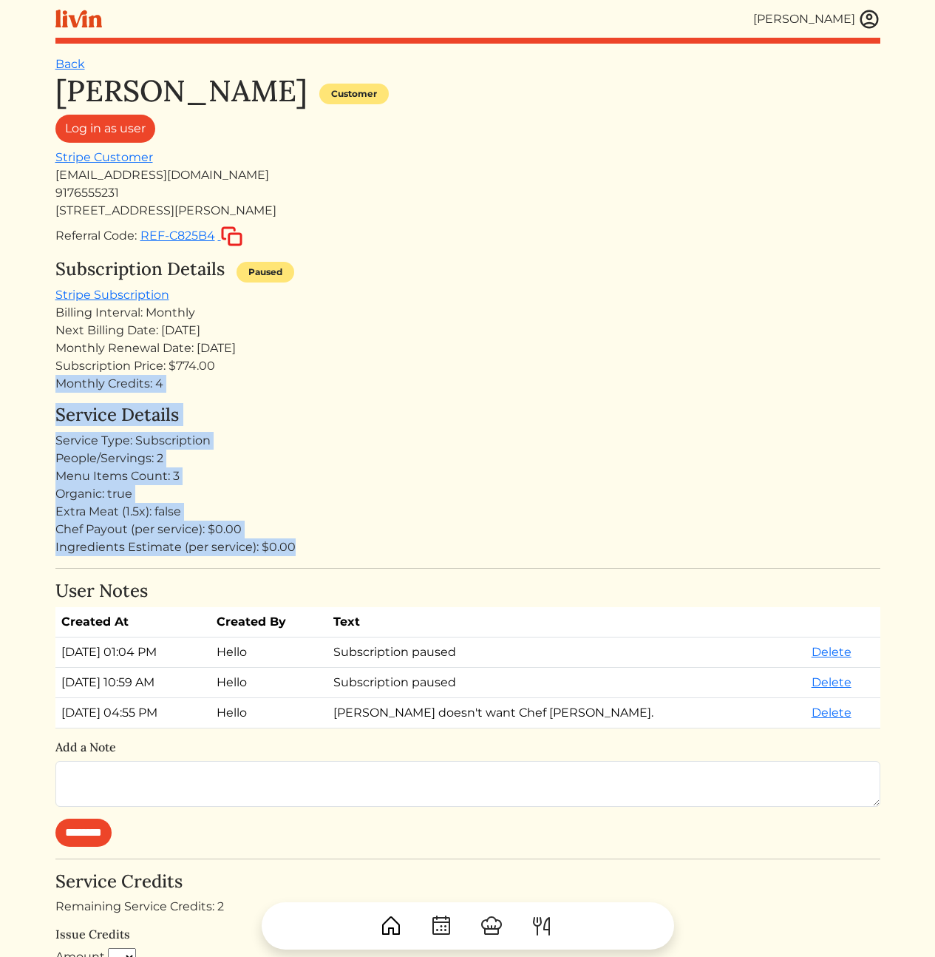
drag, startPoint x: 516, startPoint y: 531, endPoint x: 490, endPoint y: 352, distance: 180.9
click at [490, 356] on div "Danielle Henry Customer Log in as user Stripe Customer thedaniellehenry@gmail.c…" at bounding box center [467, 925] width 825 height 1705
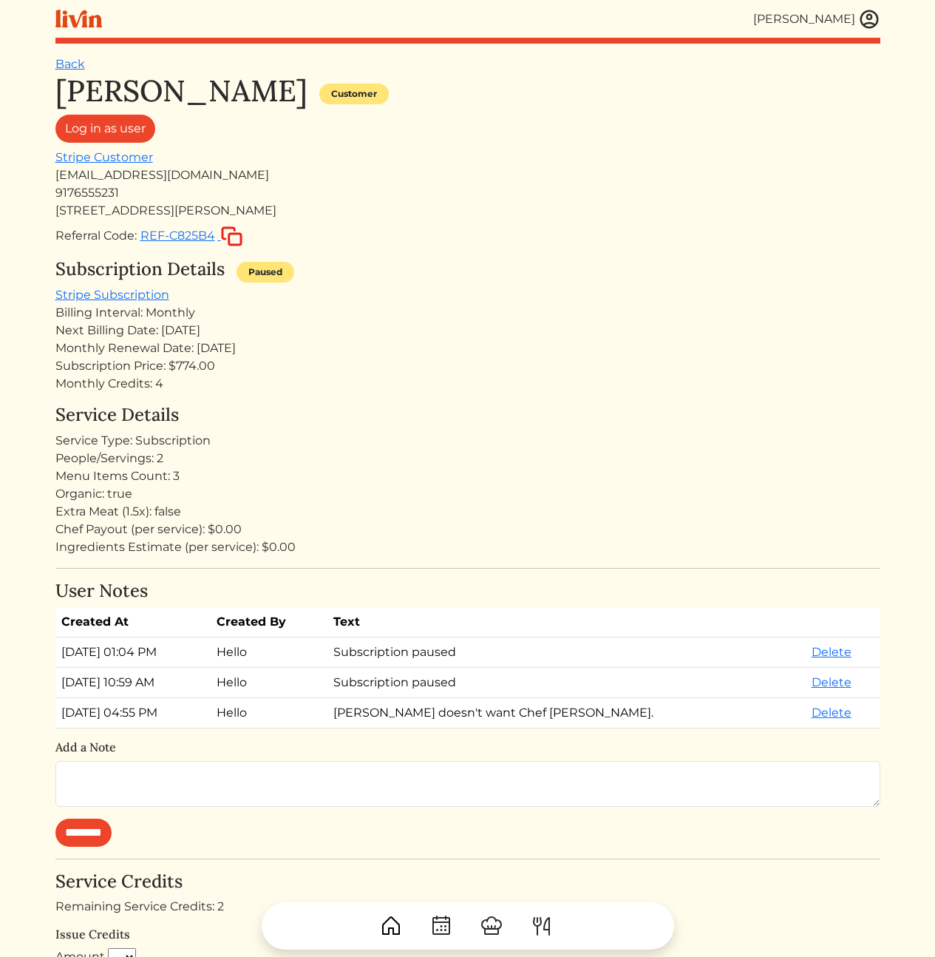
click at [490, 352] on div "Monthly Renewal Date: [DATE]" at bounding box center [467, 348] width 825 height 18
click at [399, 509] on div "Extra Meat (1.5x): false" at bounding box center [467, 512] width 825 height 18
click at [459, 433] on div "Service Type: Subscription" at bounding box center [467, 441] width 825 height 18
click at [649, 342] on div "Monthly Renewal Date: [DATE]" at bounding box center [467, 348] width 825 height 18
click at [550, 202] on div "[STREET_ADDRESS][PERSON_NAME]" at bounding box center [467, 211] width 825 height 18
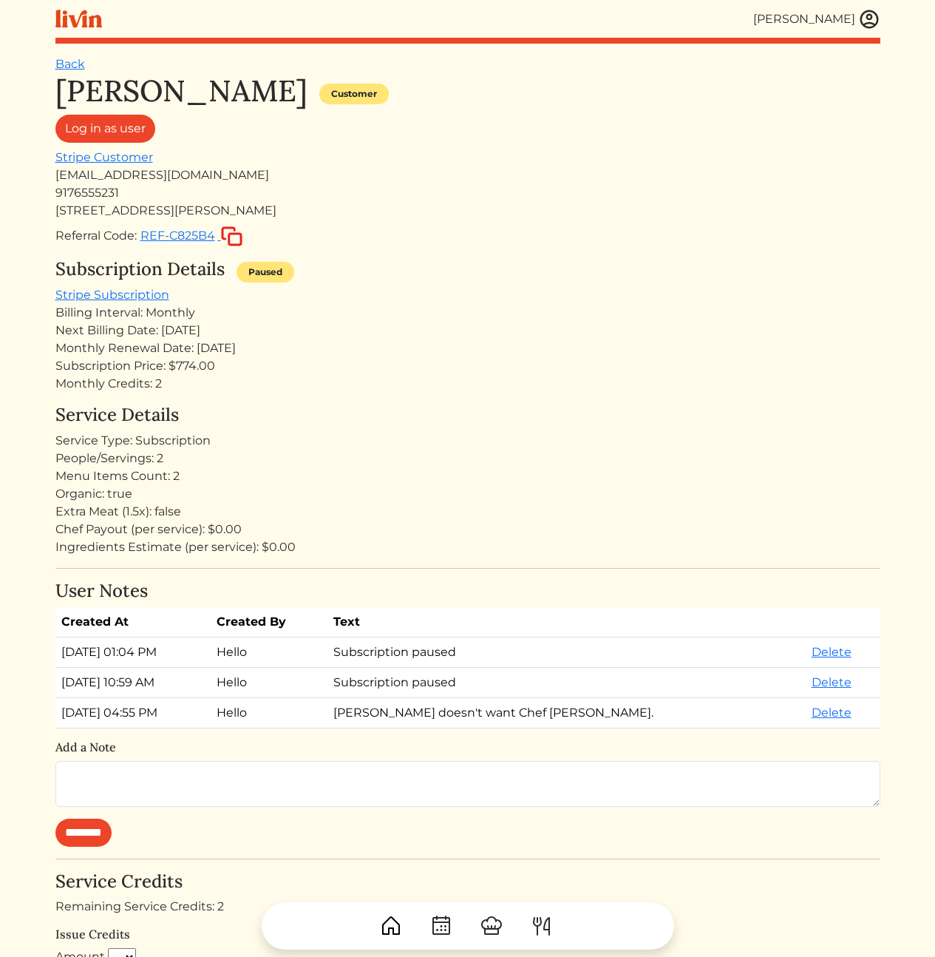
click at [870, 24] on img at bounding box center [870, 19] width 22 height 22
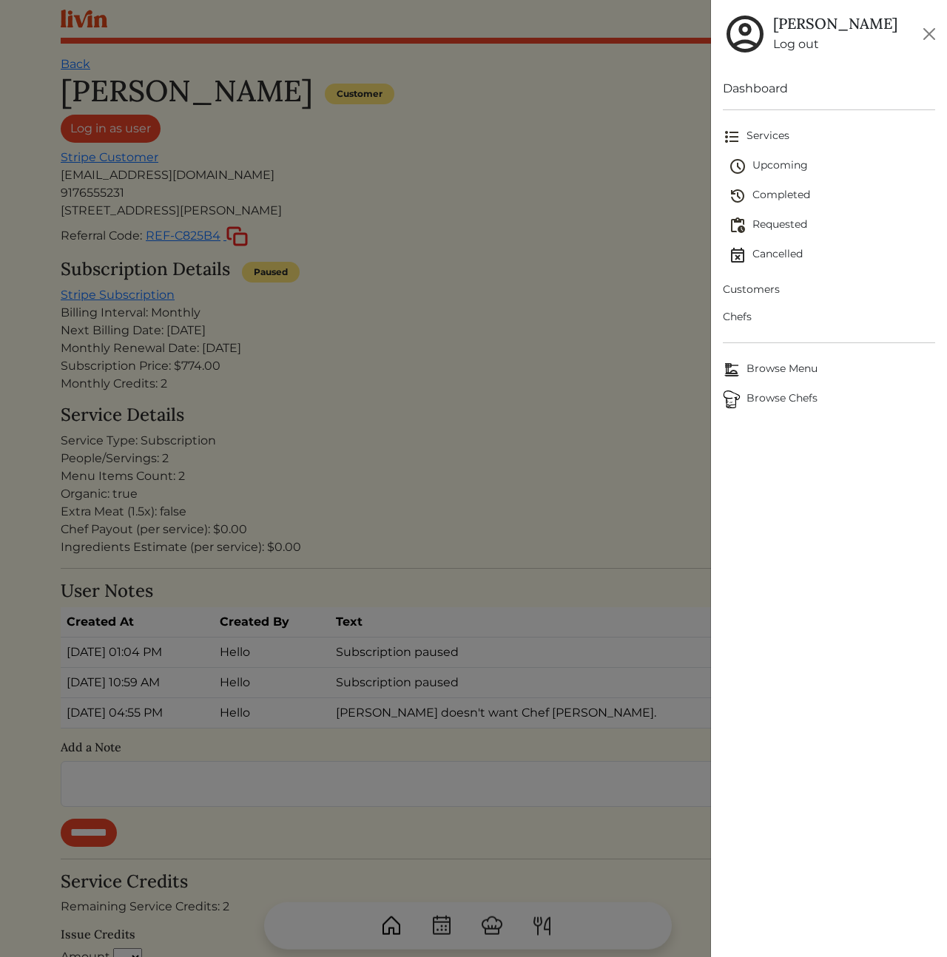
click at [758, 283] on span "Customers" at bounding box center [828, 290] width 212 height 16
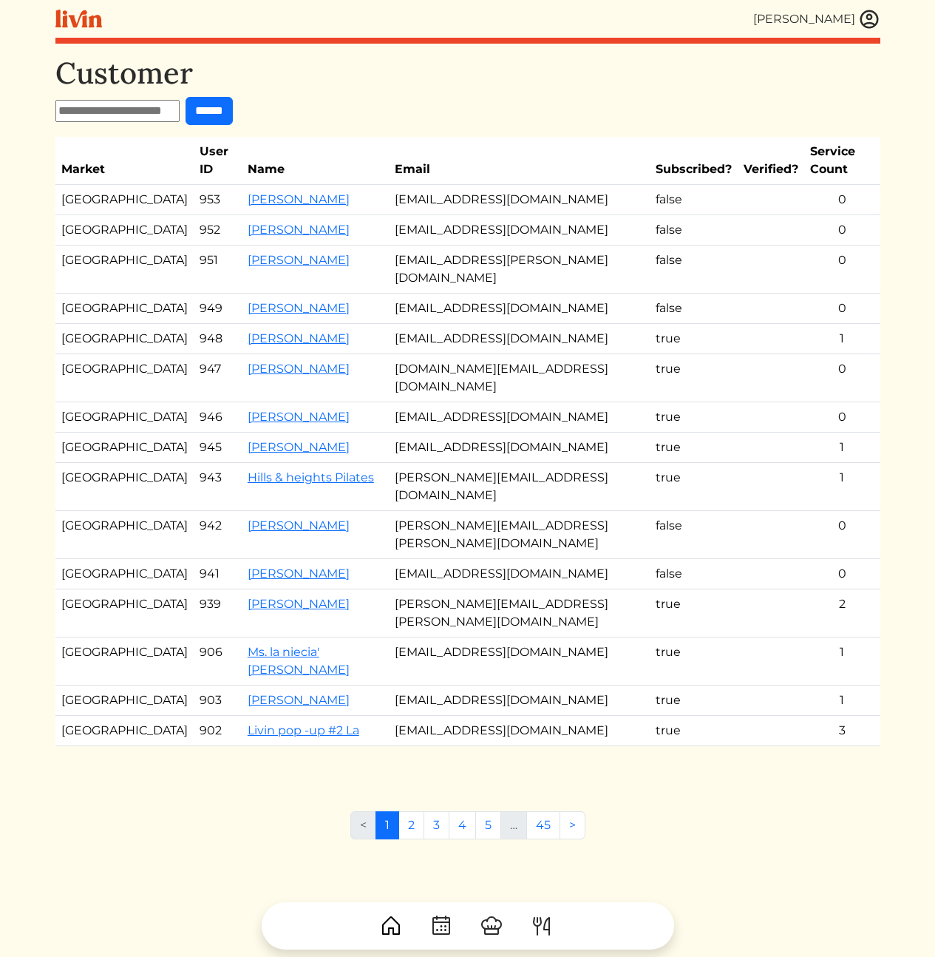
click at [100, 108] on input "text" at bounding box center [117, 111] width 124 height 22
paste input "**********"
type input "**********"
click at [232, 112] on input "******" at bounding box center [209, 111] width 47 height 28
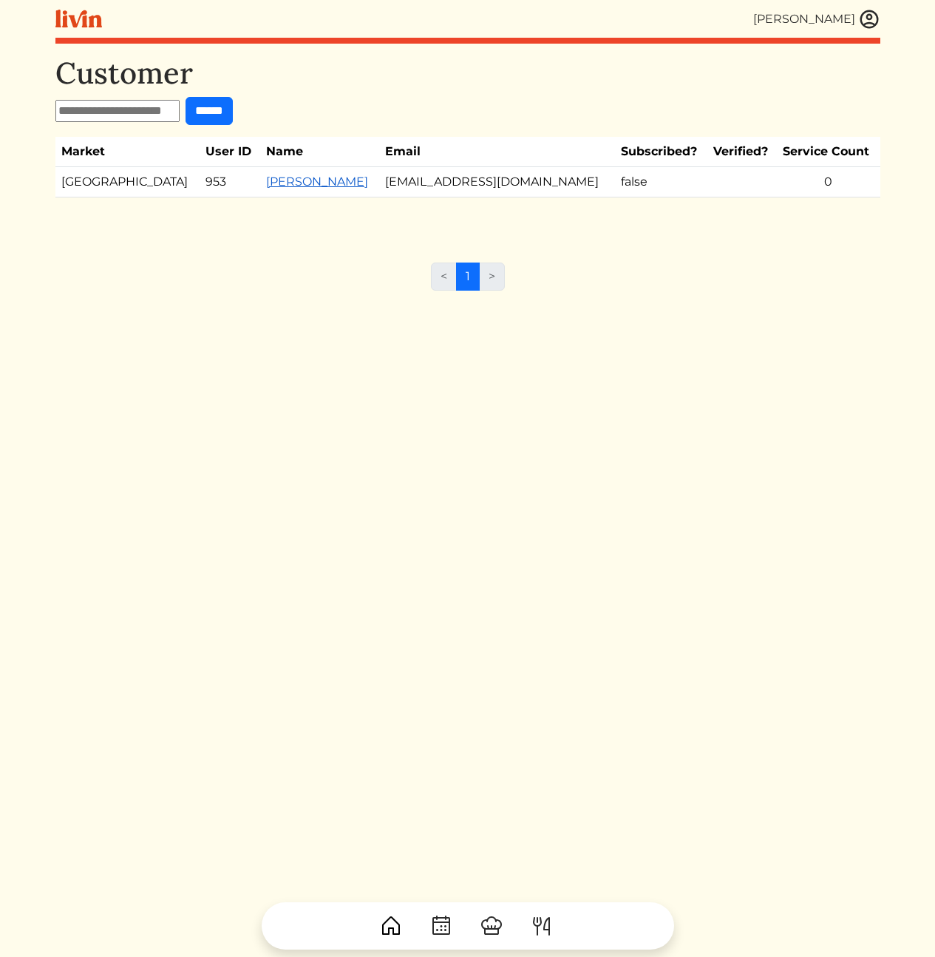
click at [266, 184] on link "[PERSON_NAME]" at bounding box center [317, 182] width 102 height 14
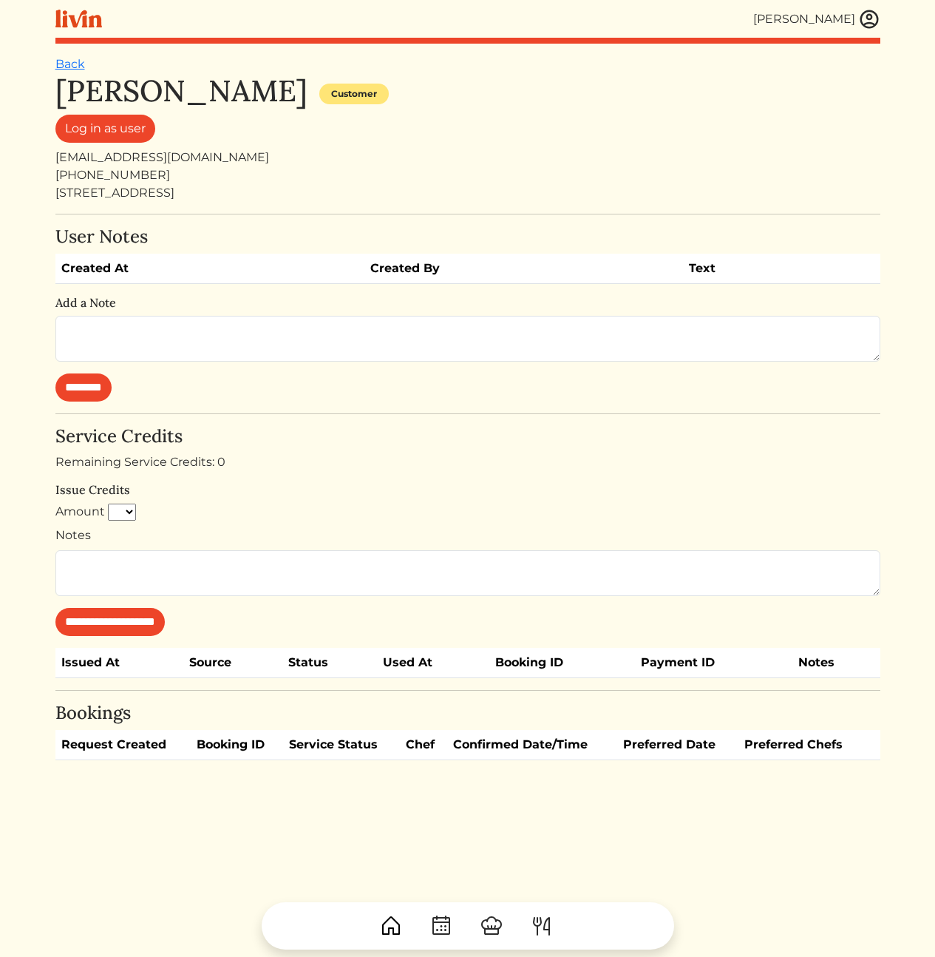
click at [475, 120] on div "Log in as user" at bounding box center [467, 132] width 825 height 34
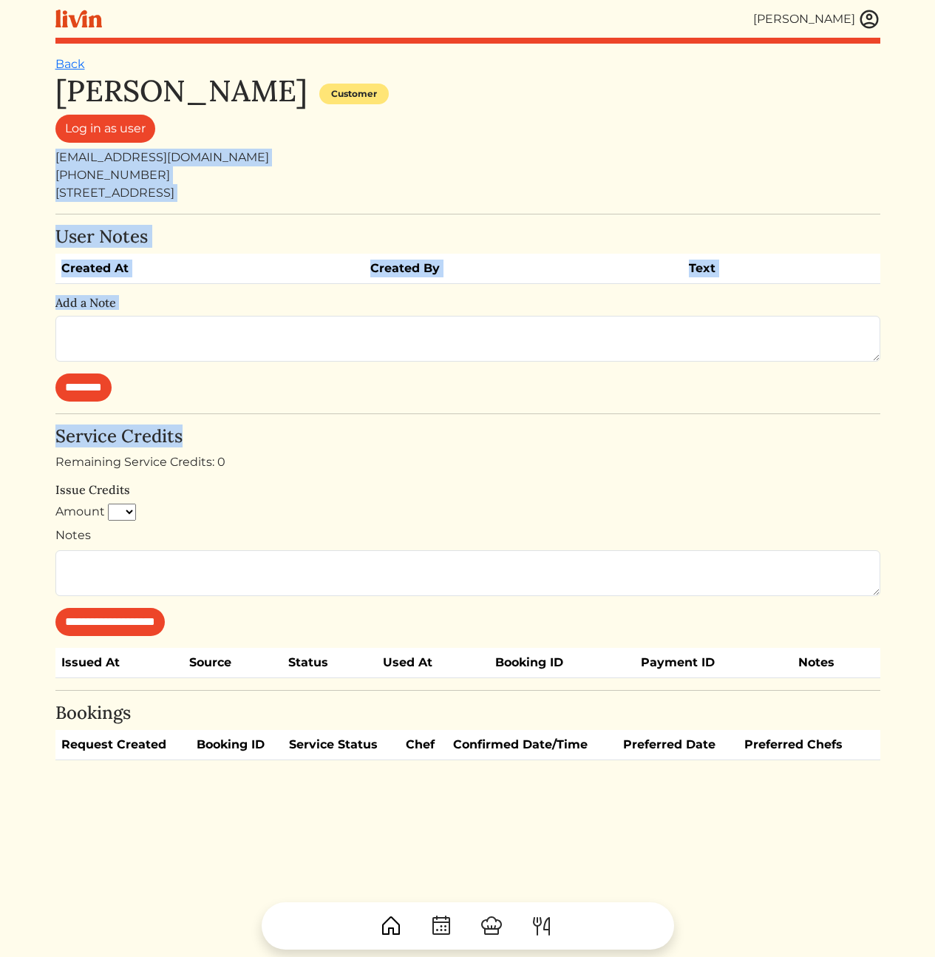
drag, startPoint x: 402, startPoint y: 94, endPoint x: 504, endPoint y: 463, distance: 382.7
click at [502, 460] on div "**********" at bounding box center [467, 416] width 825 height 687
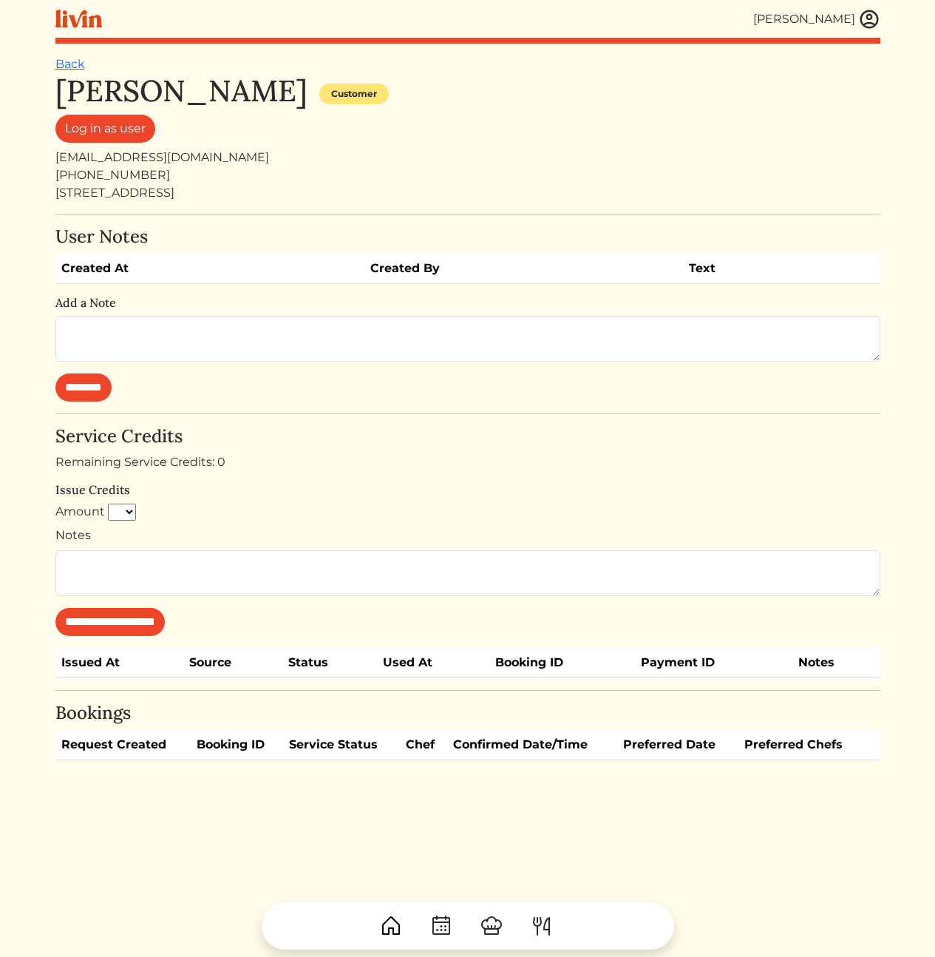
drag, startPoint x: 629, startPoint y: 446, endPoint x: 464, endPoint y: 97, distance: 385.7
click at [464, 98] on div "**********" at bounding box center [467, 416] width 825 height 687
click at [464, 97] on div "[PERSON_NAME] Customer" at bounding box center [467, 93] width 825 height 41
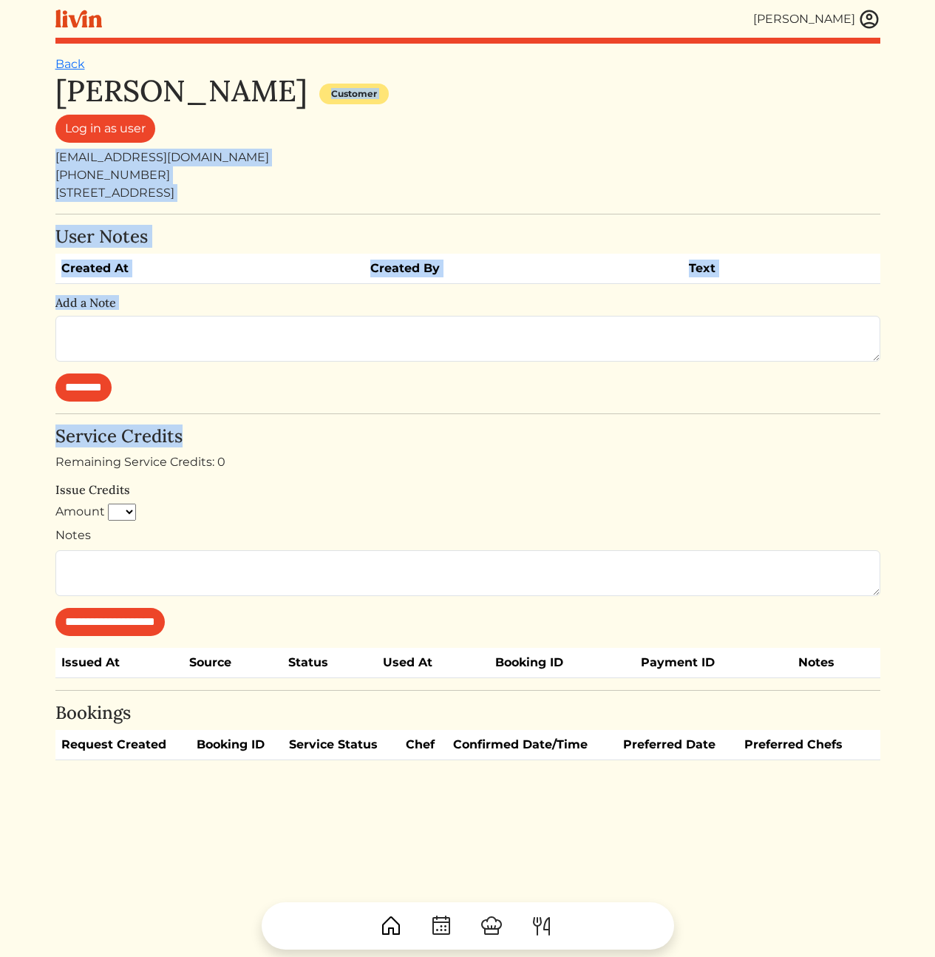
drag, startPoint x: 441, startPoint y: 89, endPoint x: 478, endPoint y: 497, distance: 409.1
click at [472, 495] on div "**********" at bounding box center [467, 416] width 825 height 687
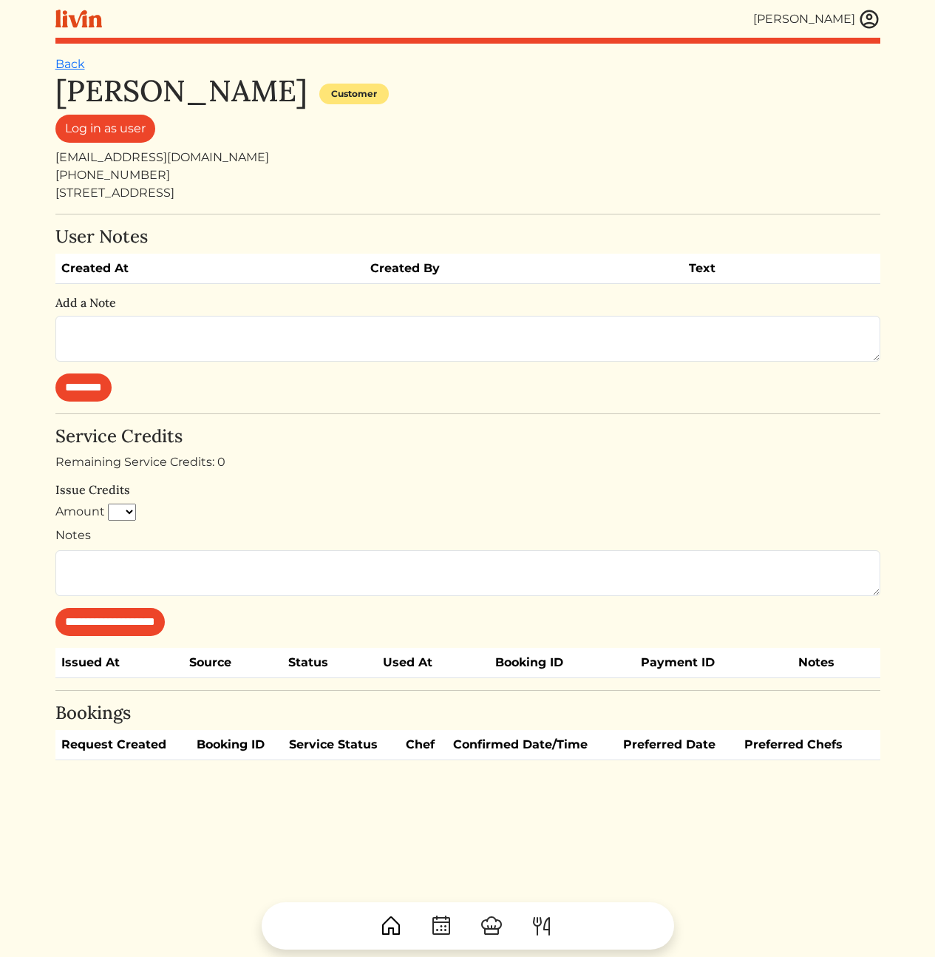
click at [479, 497] on div "**********" at bounding box center [467, 531] width 825 height 210
click at [584, 85] on div "[PERSON_NAME] Customer" at bounding box center [467, 93] width 825 height 41
click at [135, 161] on div "[EMAIL_ADDRESS][DOMAIN_NAME]" at bounding box center [467, 158] width 825 height 18
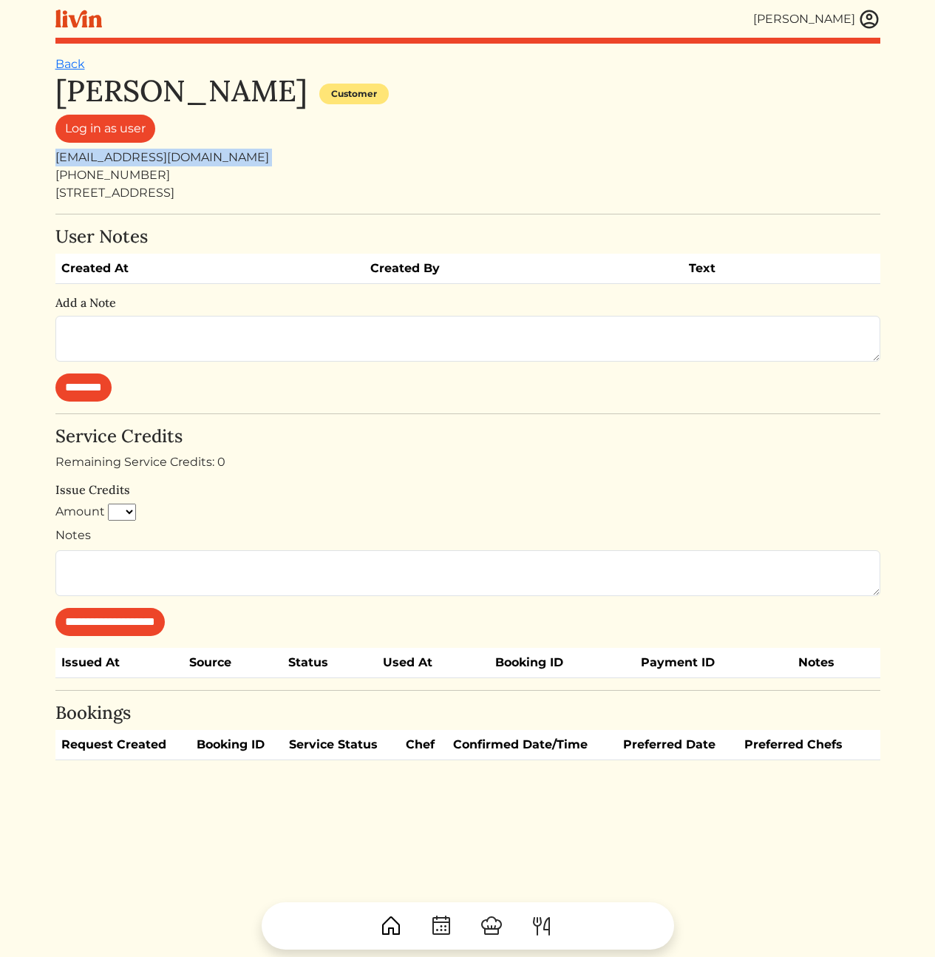
copy div "[EMAIL_ADDRESS][DOMAIN_NAME]"
click at [519, 455] on div "Remaining Service Credits: 0" at bounding box center [467, 462] width 825 height 18
click at [148, 160] on div "[EMAIL_ADDRESS][DOMAIN_NAME]" at bounding box center [467, 158] width 825 height 18
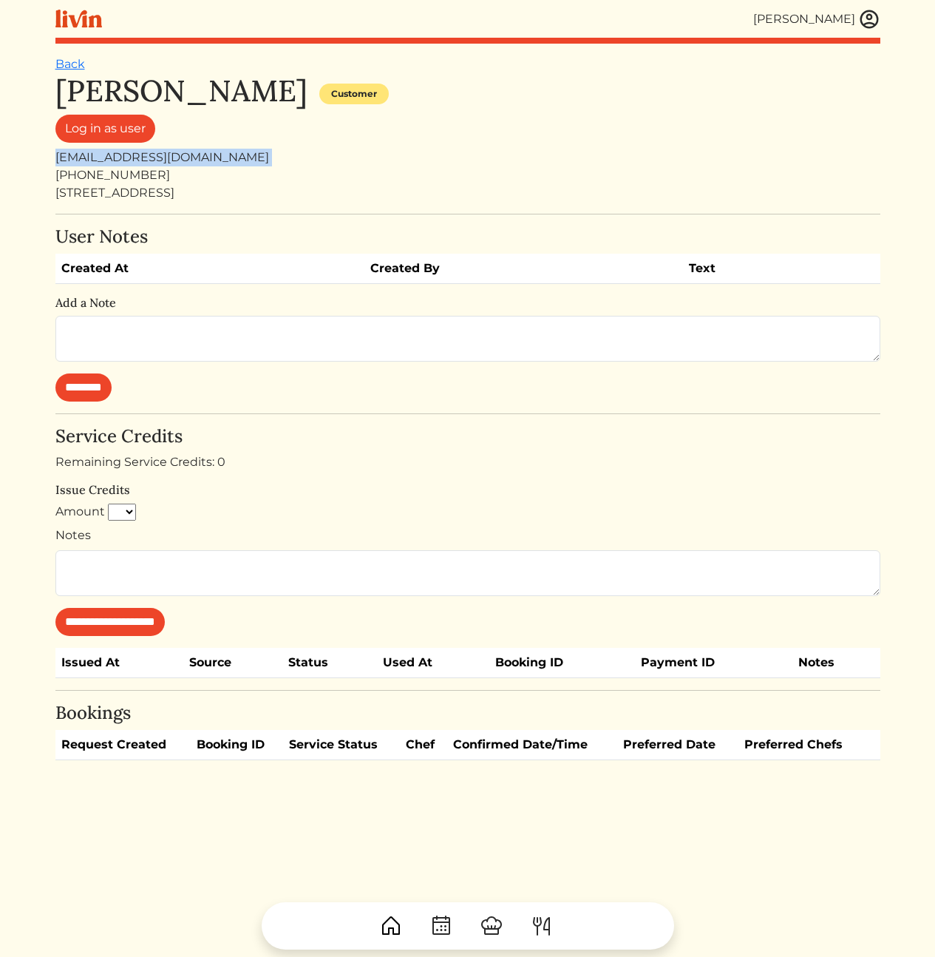
copy div "[EMAIL_ADDRESS][DOMAIN_NAME]"
click at [307, 223] on div "**********" at bounding box center [467, 416] width 825 height 687
click at [518, 166] on div "[PHONE_NUMBER]" at bounding box center [467, 175] width 825 height 18
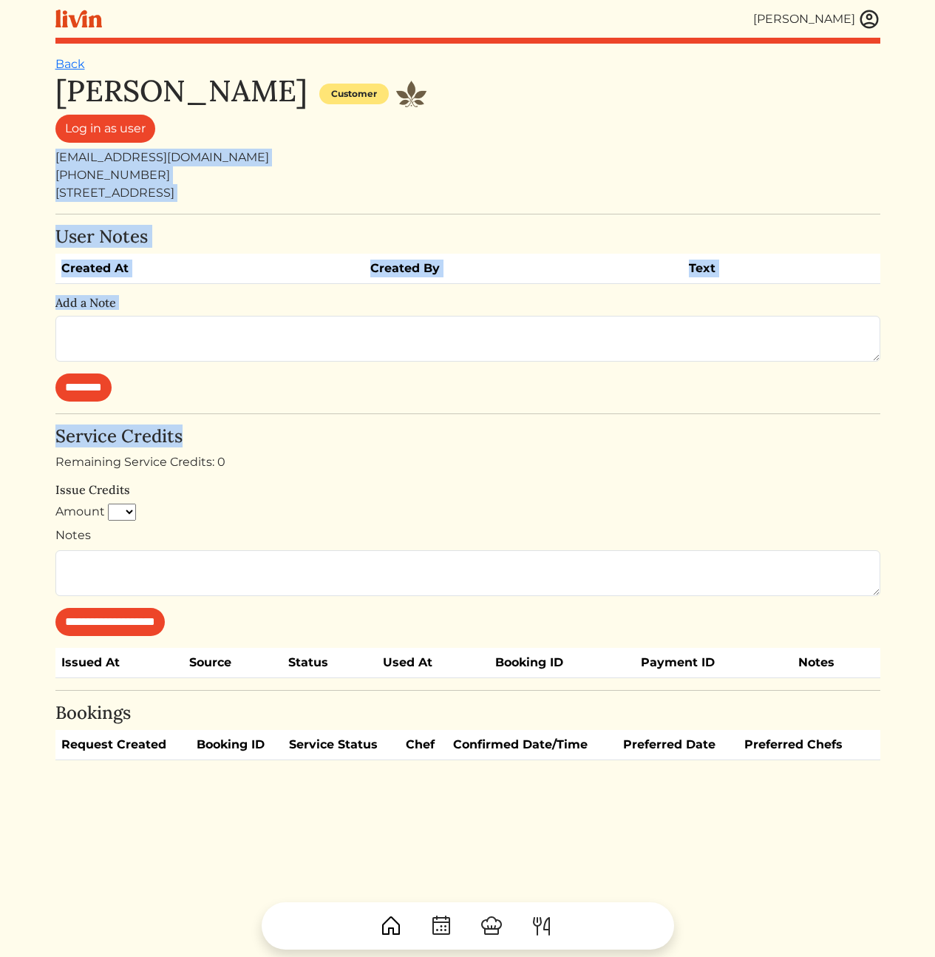
drag, startPoint x: 486, startPoint y: 123, endPoint x: 487, endPoint y: 490, distance: 367.5
click at [484, 465] on div "**********" at bounding box center [467, 416] width 825 height 687
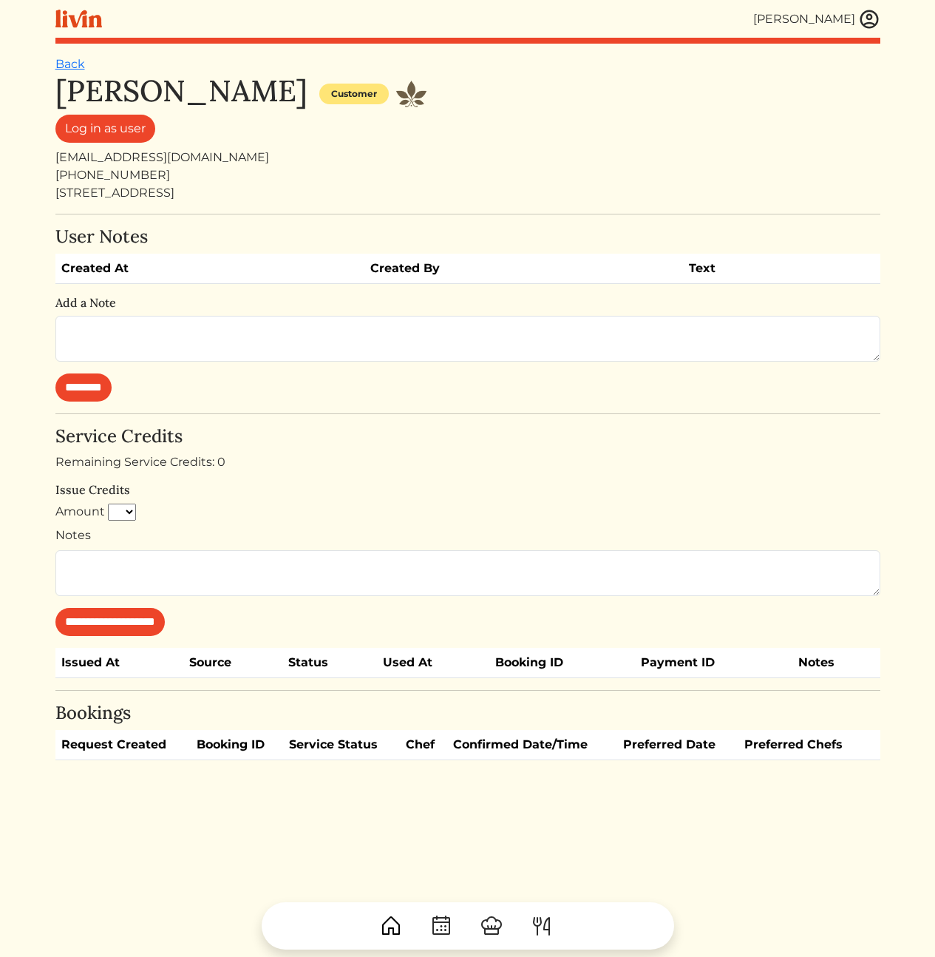
click at [484, 495] on h6 "Issue Credits" at bounding box center [467, 490] width 825 height 14
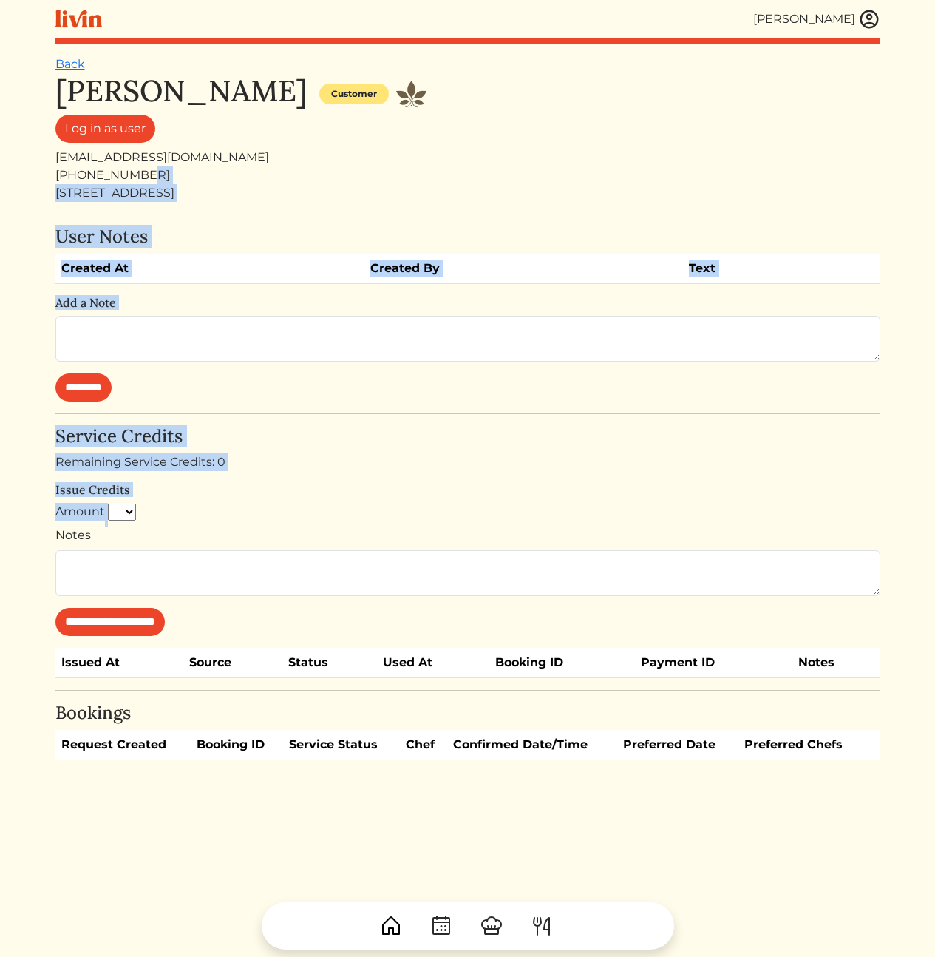
drag, startPoint x: 510, startPoint y: 510, endPoint x: 512, endPoint y: 165, distance: 344.6
click at [512, 165] on div "**********" at bounding box center [467, 416] width 825 height 687
drag, startPoint x: 513, startPoint y: 125, endPoint x: 453, endPoint y: 579, distance: 458.0
click at [453, 579] on div "**********" at bounding box center [467, 416] width 825 height 687
click at [468, 476] on div "**********" at bounding box center [467, 531] width 825 height 210
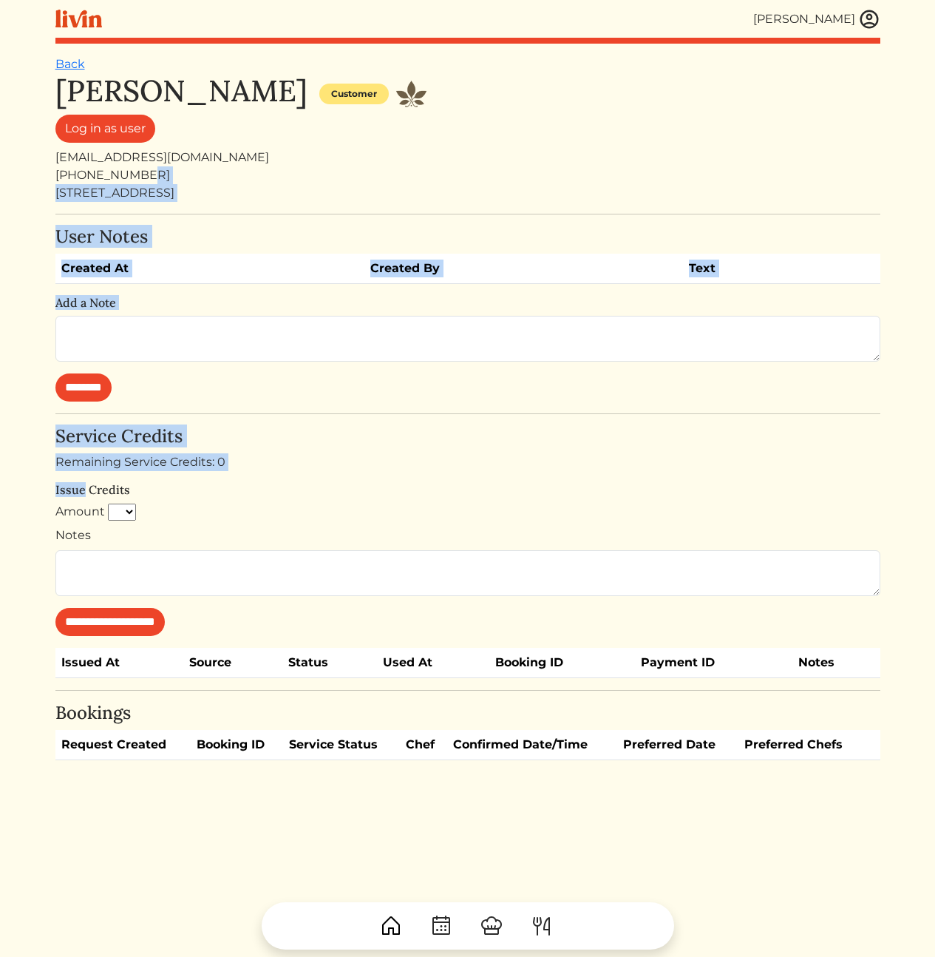
drag, startPoint x: 468, startPoint y: 476, endPoint x: 447, endPoint y: 133, distance: 343.8
click at [462, 175] on div "**********" at bounding box center [467, 416] width 825 height 687
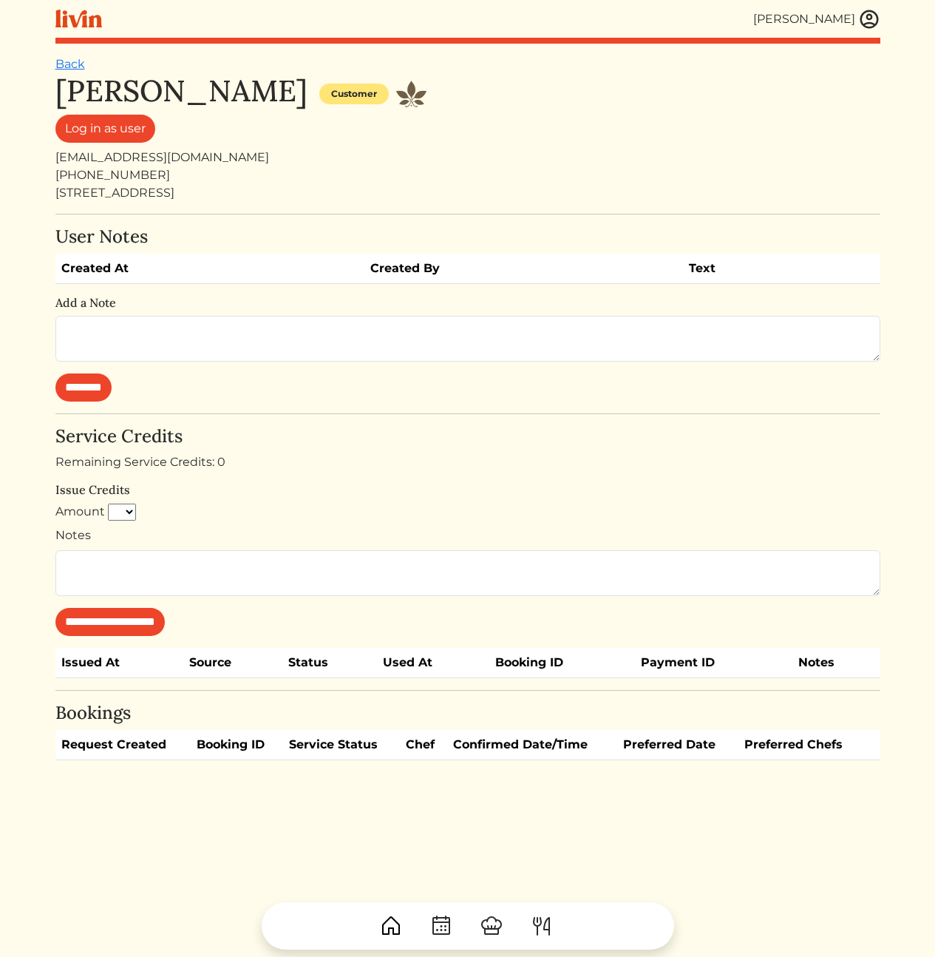
click at [436, 120] on div "Log in as user" at bounding box center [467, 132] width 825 height 34
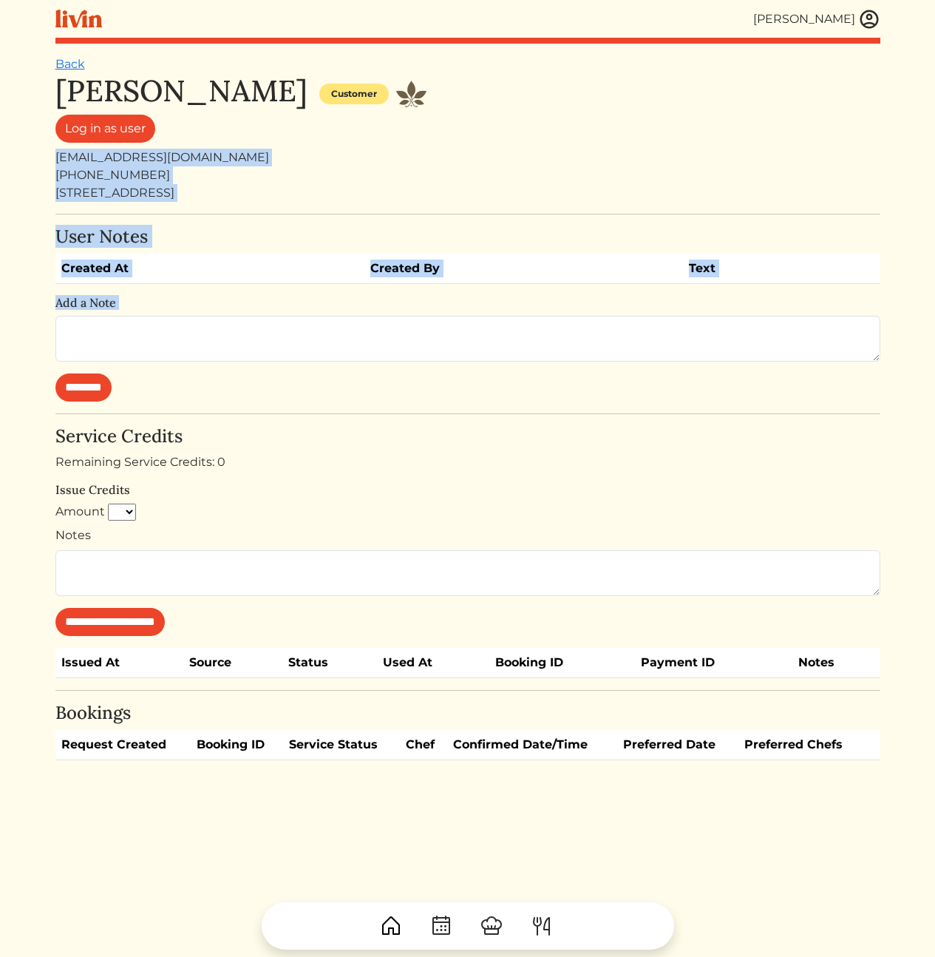
drag, startPoint x: 429, startPoint y: 159, endPoint x: 412, endPoint y: 441, distance: 283.0
click at [410, 407] on div "**********" at bounding box center [467, 416] width 825 height 687
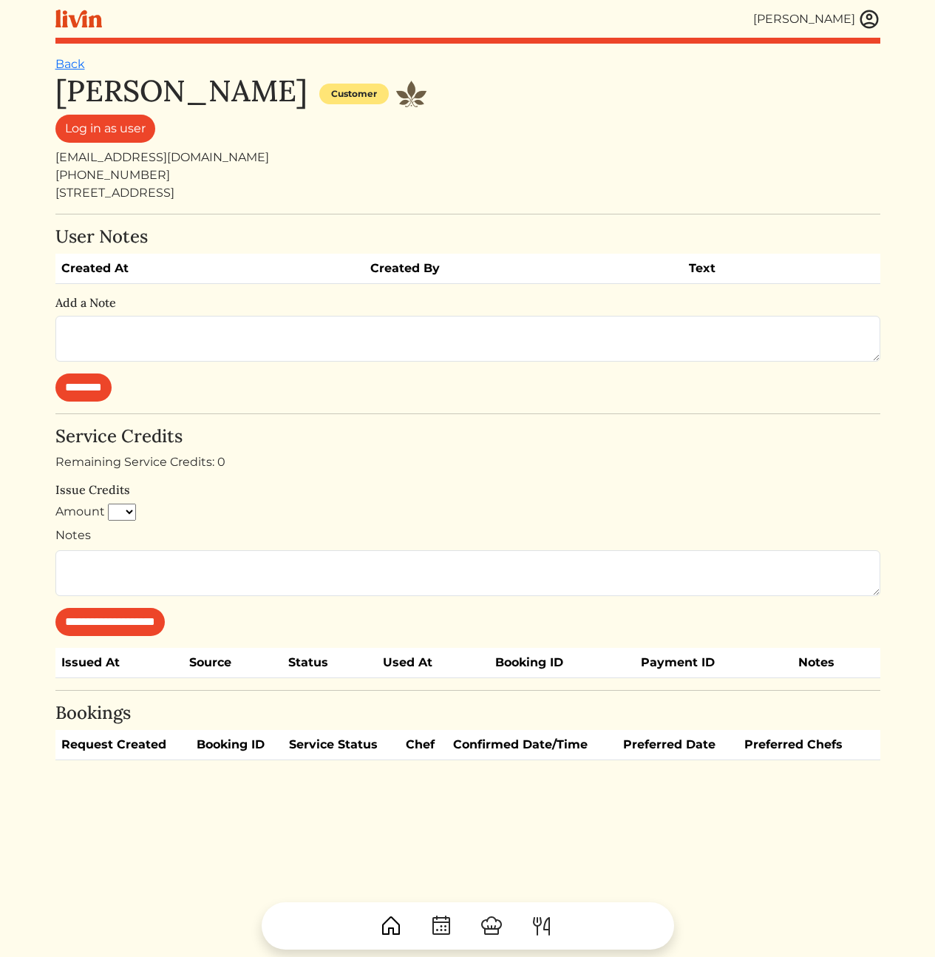
click at [422, 502] on div "**********" at bounding box center [467, 531] width 825 height 210
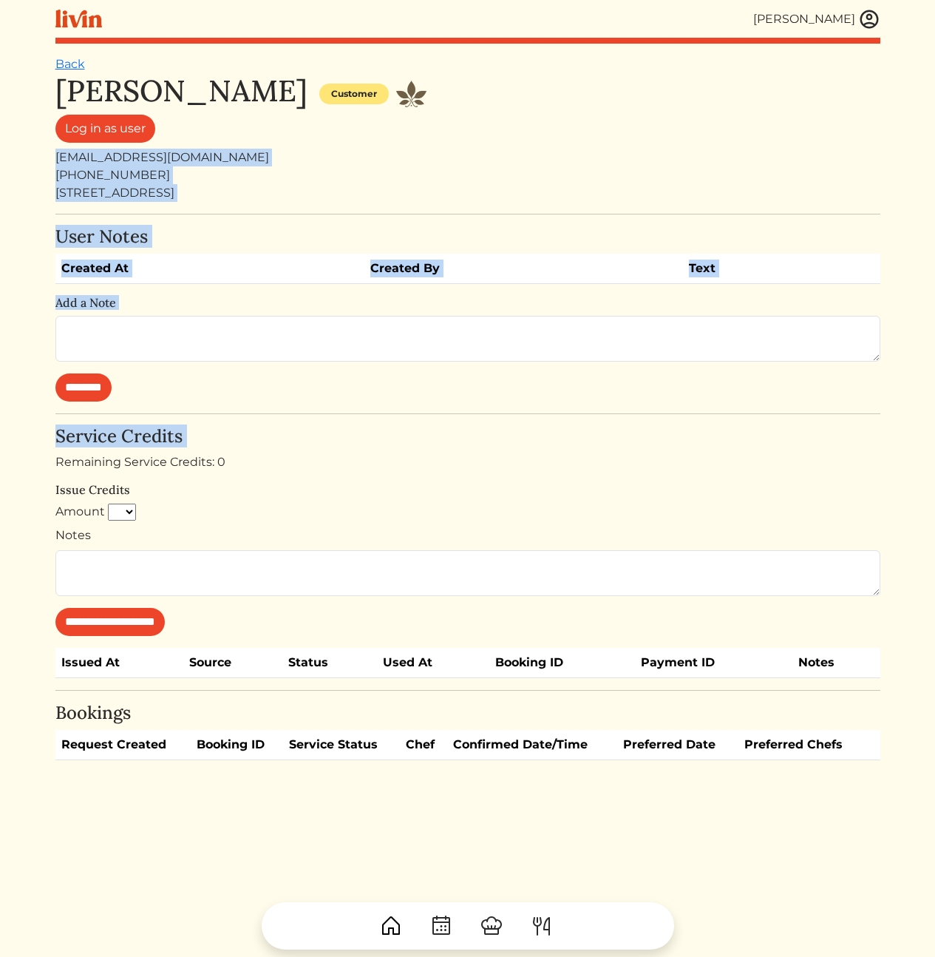
drag, startPoint x: 500, startPoint y: 140, endPoint x: 525, endPoint y: 517, distance: 378.0
click at [468, 453] on div "**********" at bounding box center [467, 416] width 825 height 687
drag, startPoint x: 529, startPoint y: 439, endPoint x: 512, endPoint y: 155, distance: 284.5
click at [512, 155] on div "**********" at bounding box center [467, 416] width 825 height 687
click at [512, 155] on div "[EMAIL_ADDRESS][DOMAIN_NAME]" at bounding box center [467, 158] width 825 height 18
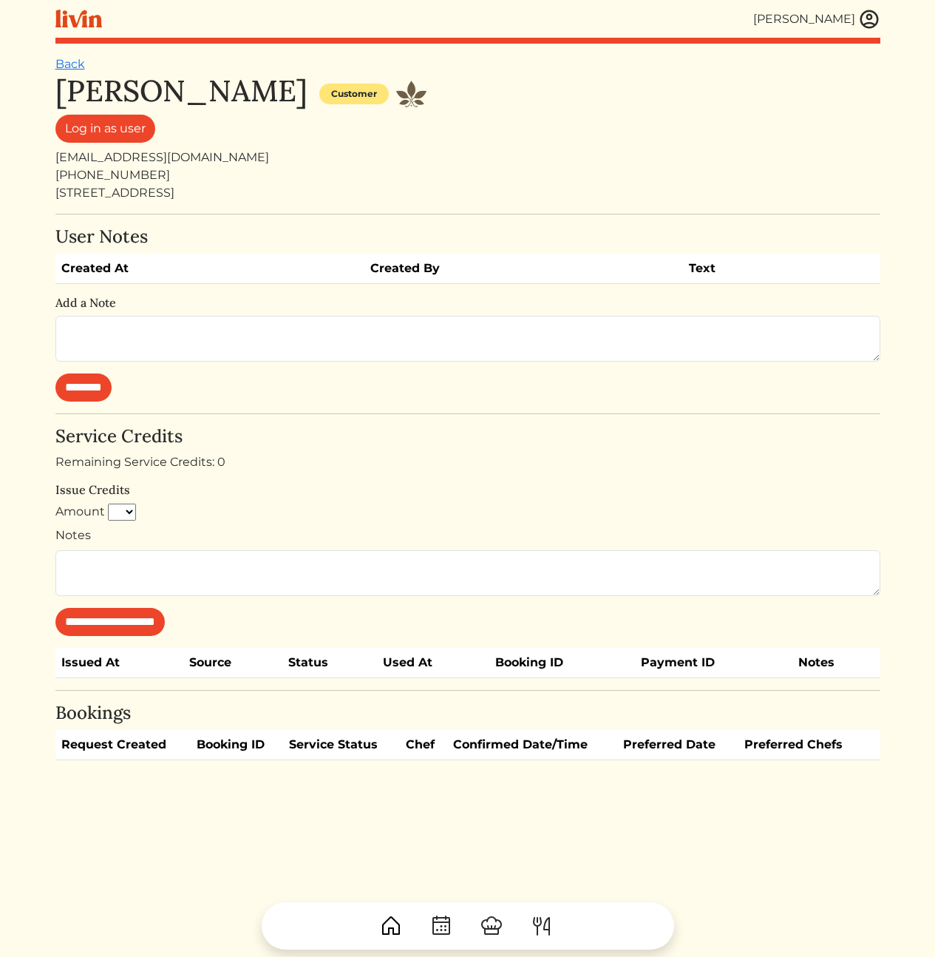
click at [544, 507] on div "Amount * * * * * * * * * **" at bounding box center [467, 515] width 825 height 24
click at [447, 465] on div "Remaining Service Credits: 0" at bounding box center [467, 462] width 825 height 18
click at [553, 76] on div "John Minor Customer" at bounding box center [467, 93] width 825 height 41
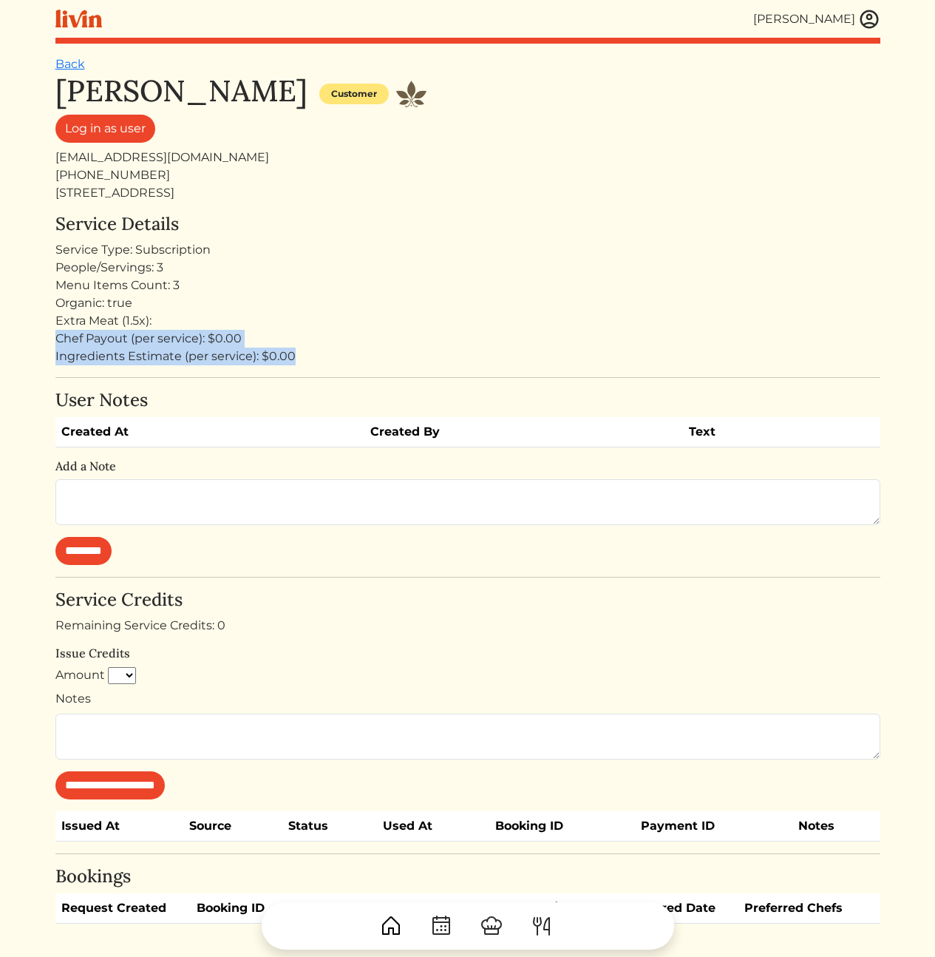
drag, startPoint x: 254, startPoint y: 357, endPoint x: 50, endPoint y: 344, distance: 205.3
click at [47, 345] on div "Calvin Wang Calvin Wang Log out Dashboard Services Upcoming Completed Requested…" at bounding box center [468, 497] width 843 height 995
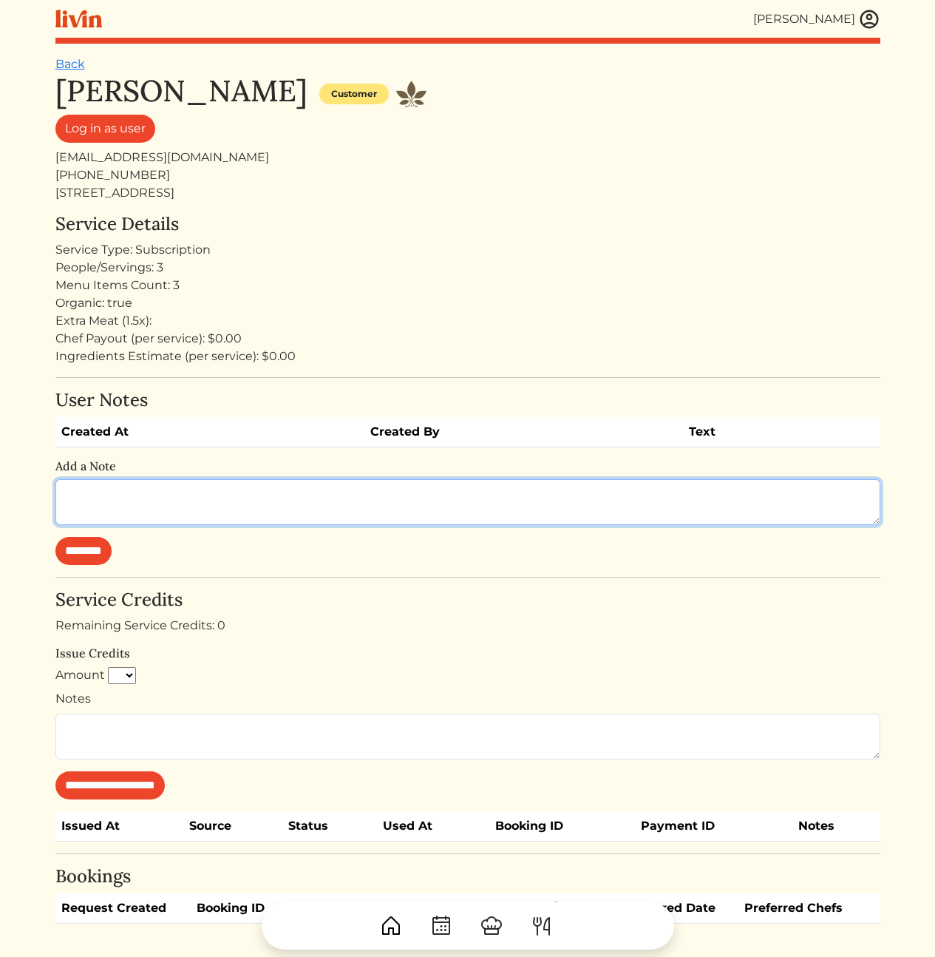
click at [224, 517] on textarea at bounding box center [467, 502] width 825 height 46
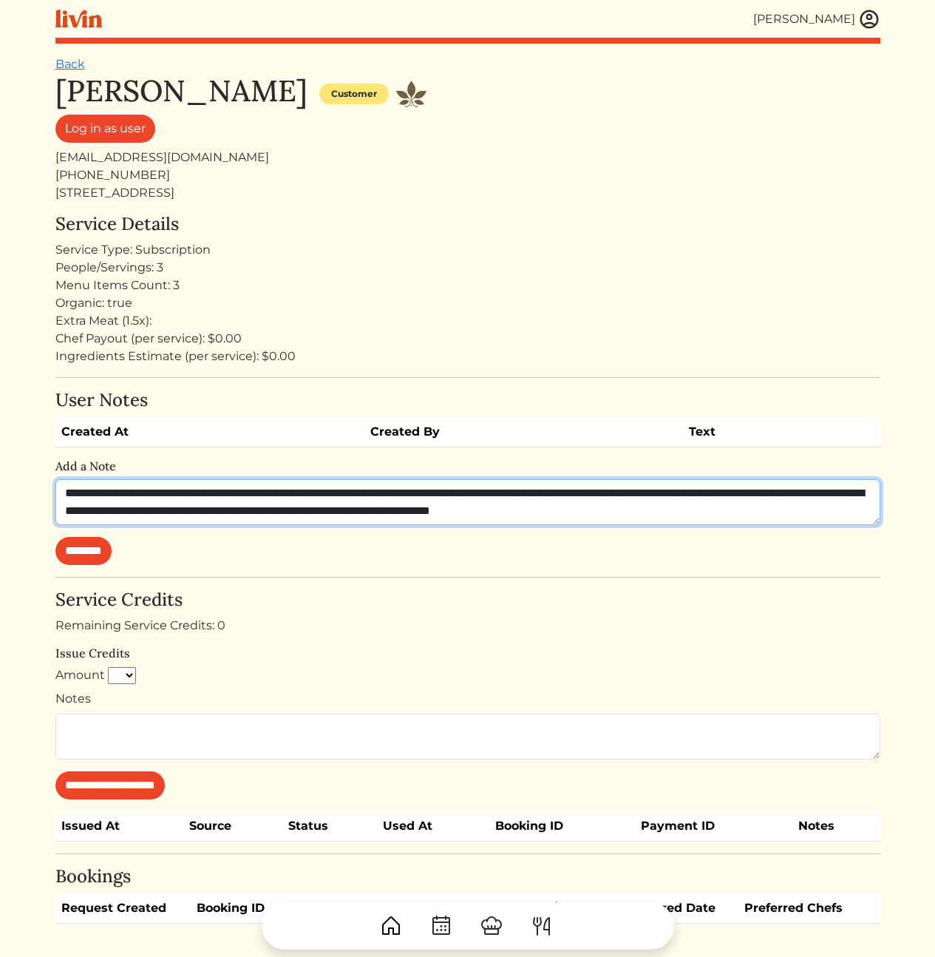
scroll to position [11, 0]
type textarea "**********"
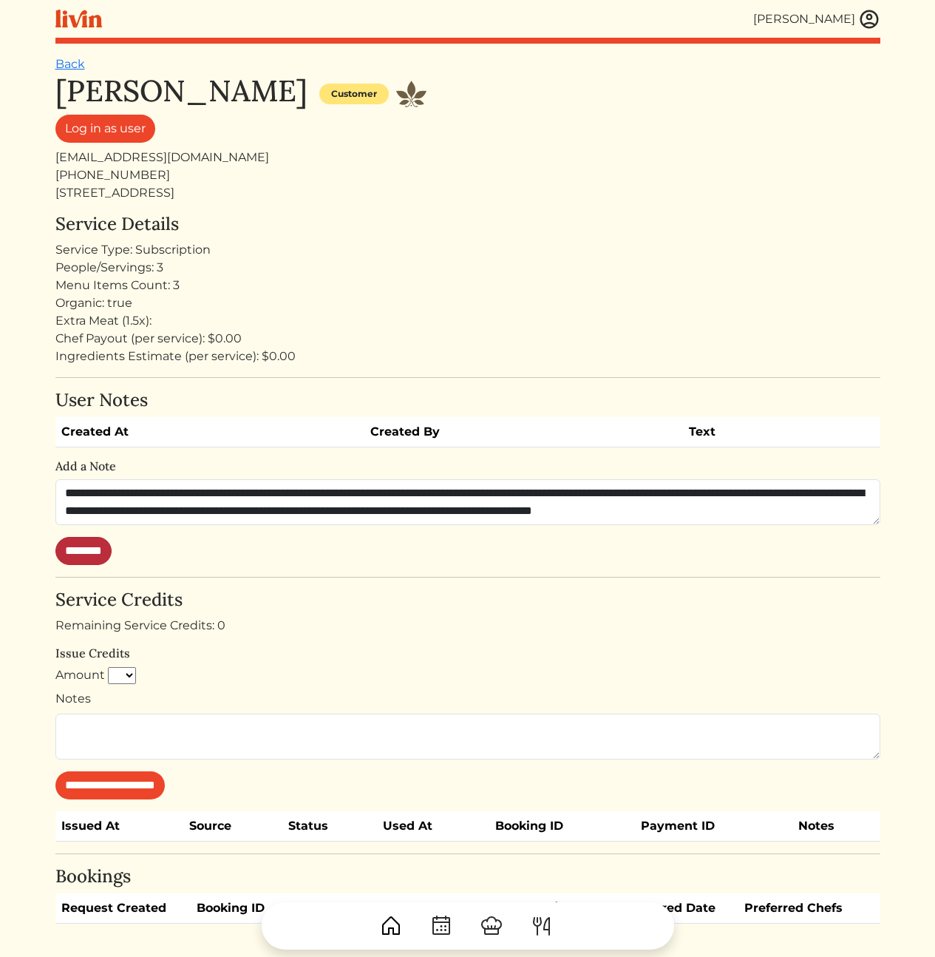
click at [112, 546] on input "********" at bounding box center [83, 551] width 56 height 28
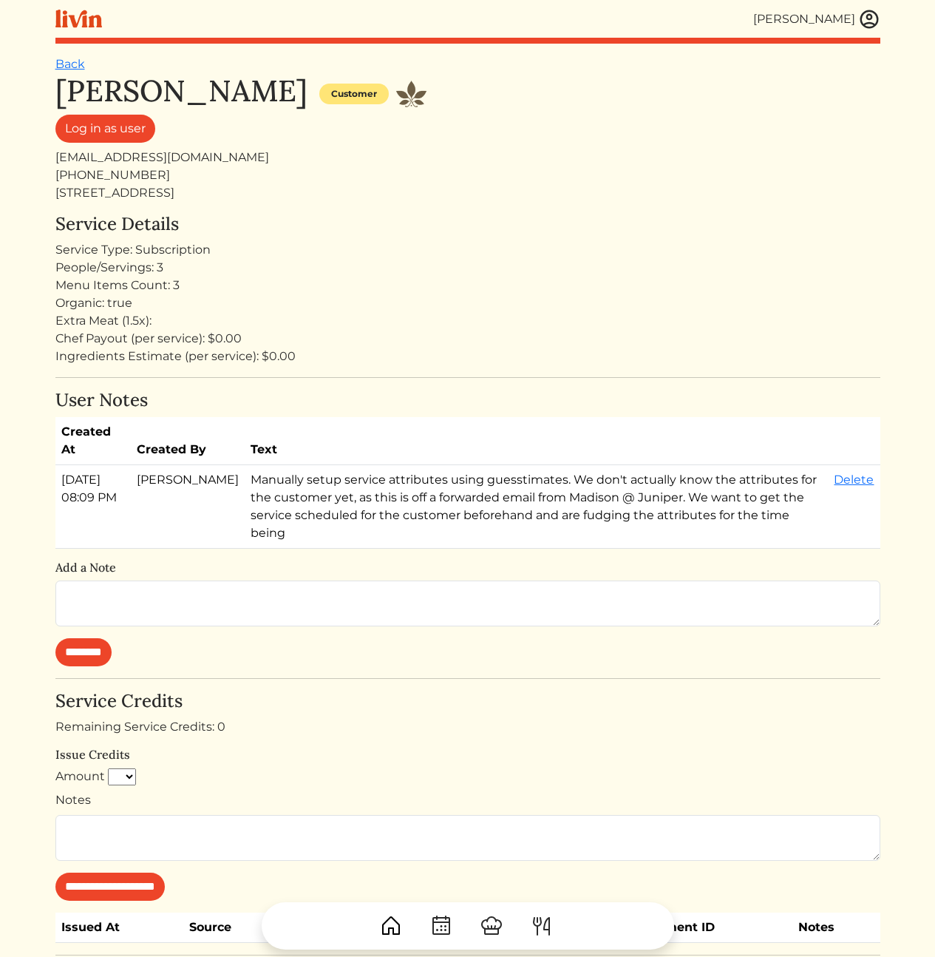
scroll to position [247, 0]
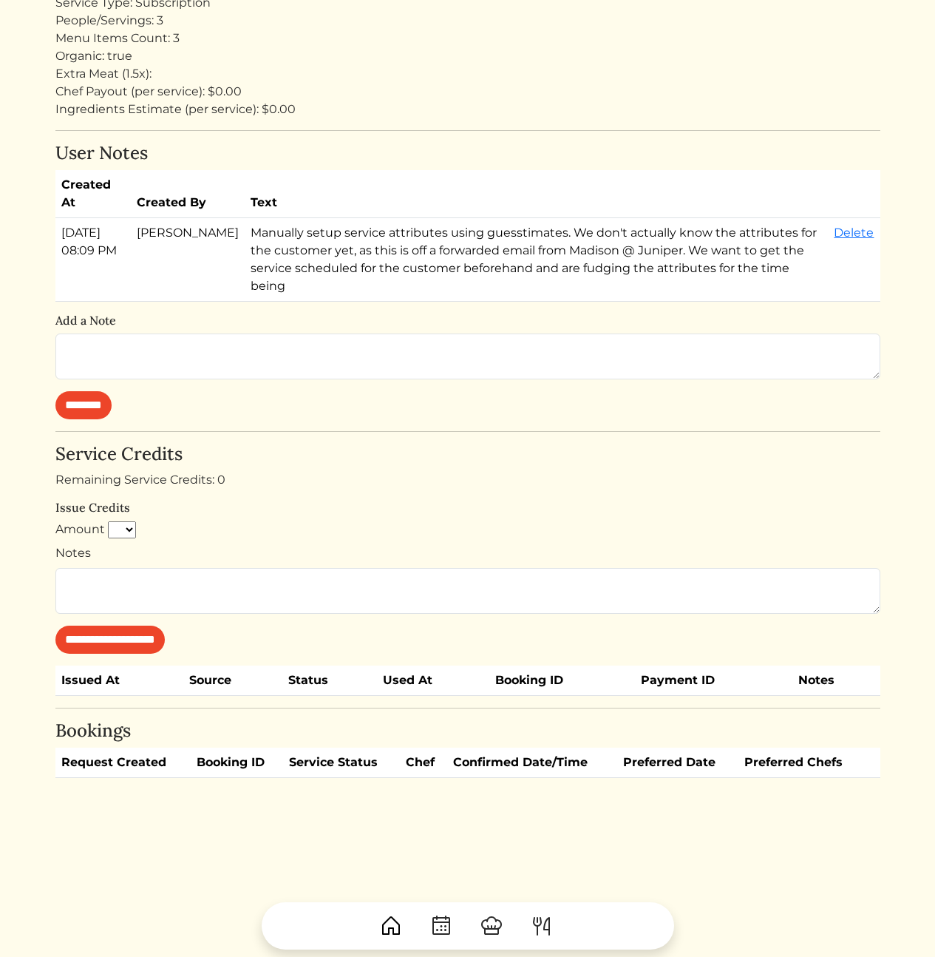
drag, startPoint x: 477, startPoint y: 443, endPoint x: 446, endPoint y: 456, distance: 33.8
click at [477, 444] on h4 "Service Credits" at bounding box center [467, 454] width 825 height 21
click at [126, 521] on select "* * * * * * * * * **" at bounding box center [122, 530] width 29 height 18
select select "*"
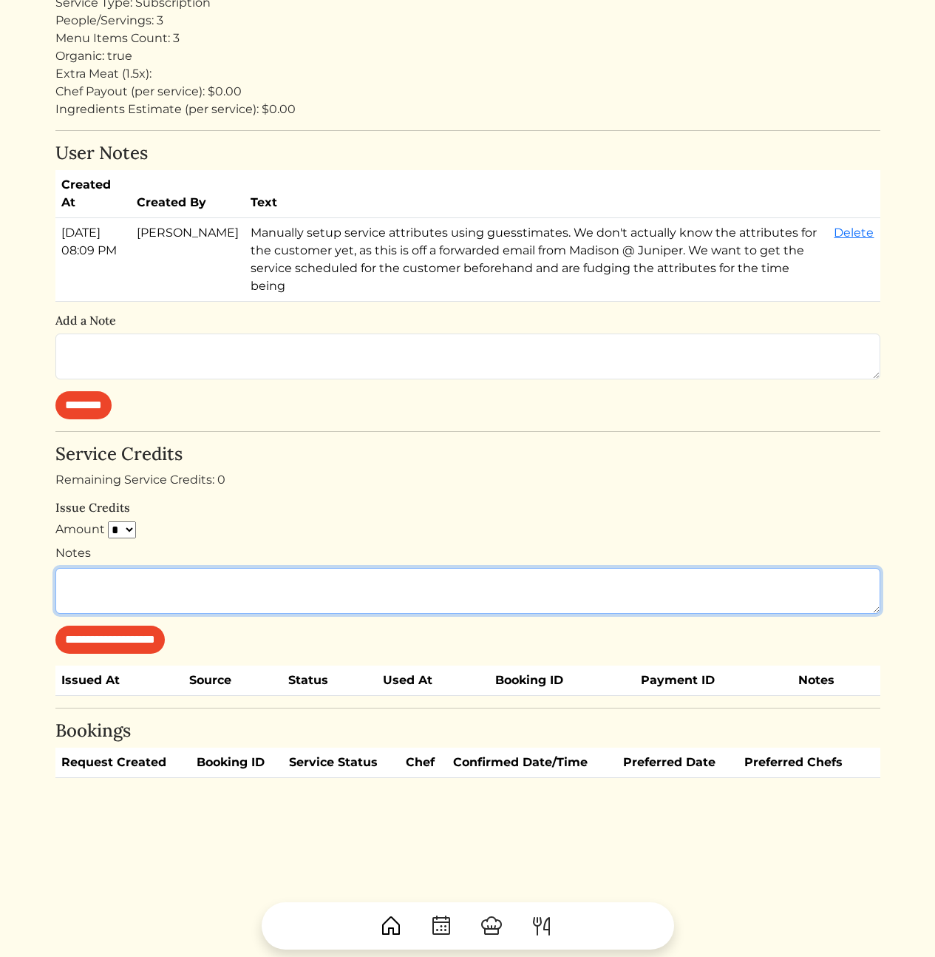
click at [163, 568] on textarea "Notes" at bounding box center [467, 591] width 825 height 46
type textarea "**********"
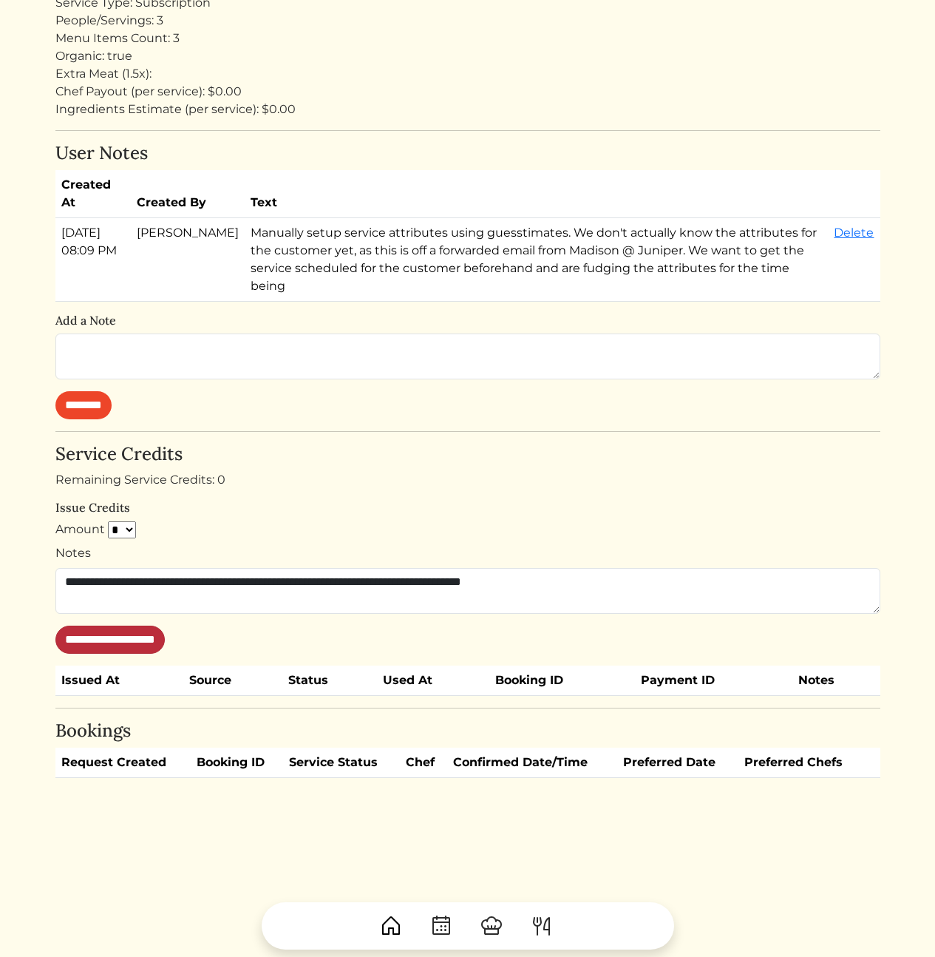
click at [140, 626] on input "**********" at bounding box center [109, 640] width 109 height 28
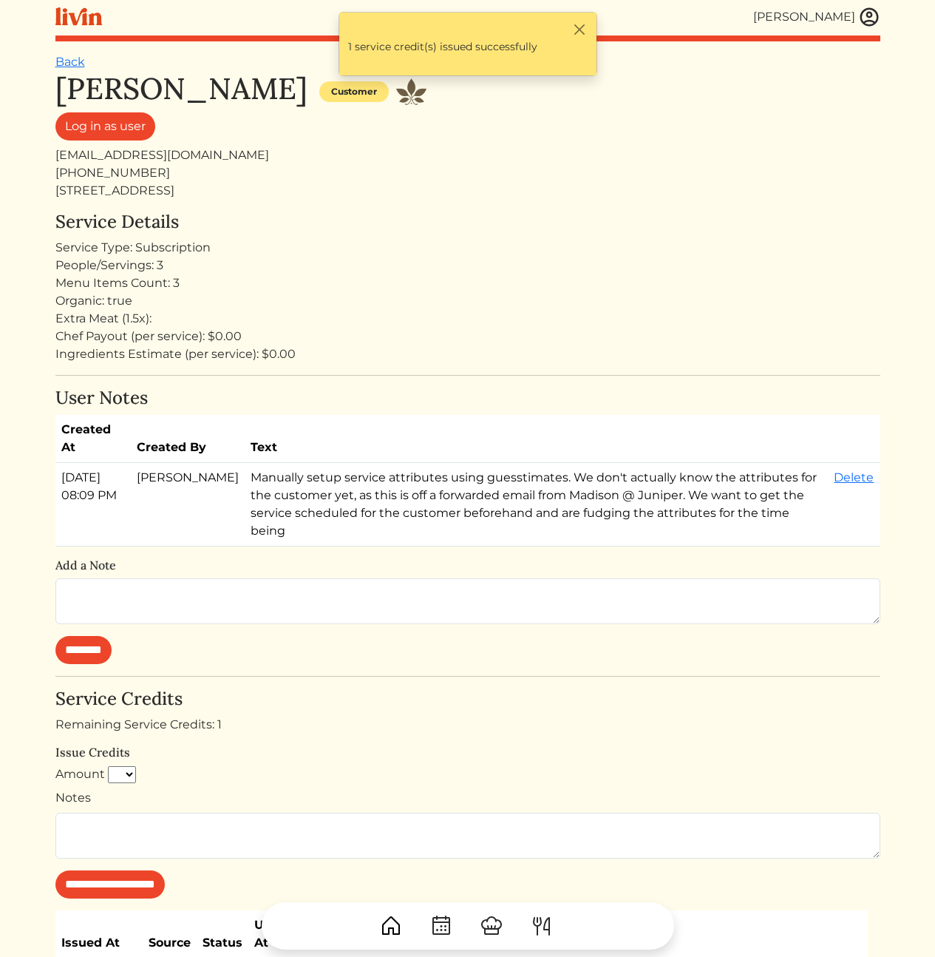
scroll to position [0, 0]
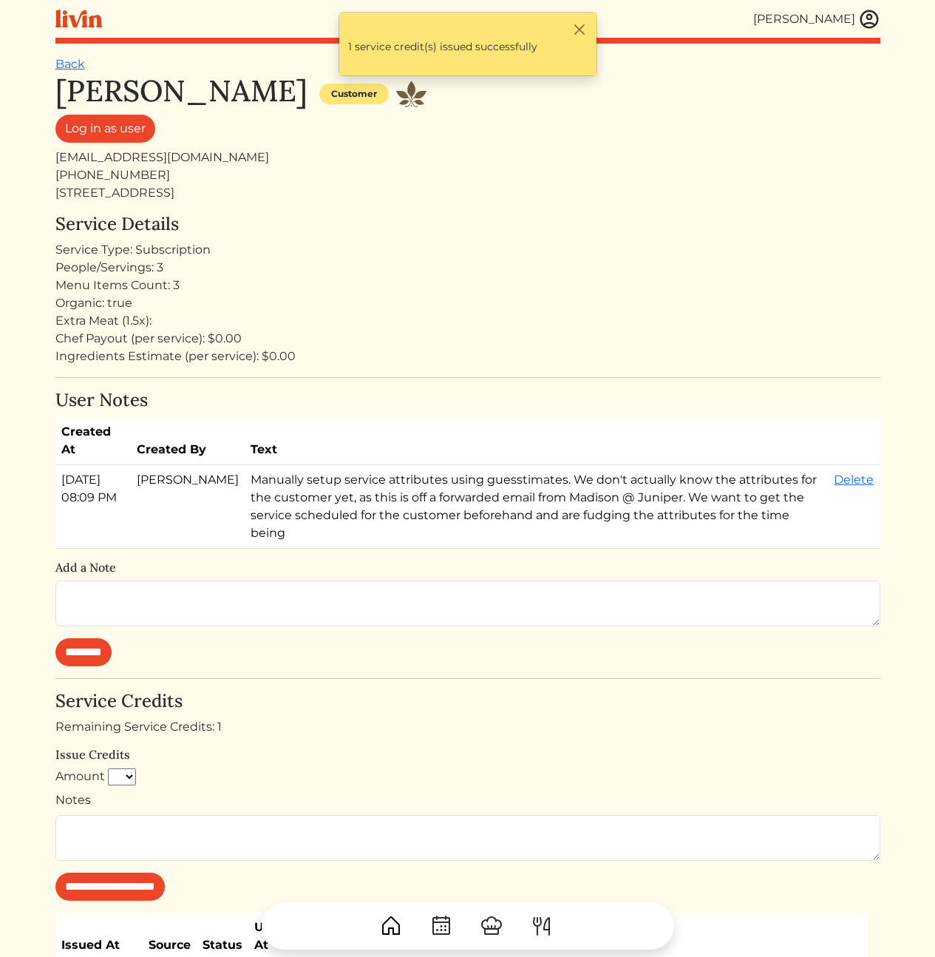
click at [465, 745] on div "**********" at bounding box center [467, 796] width 825 height 210
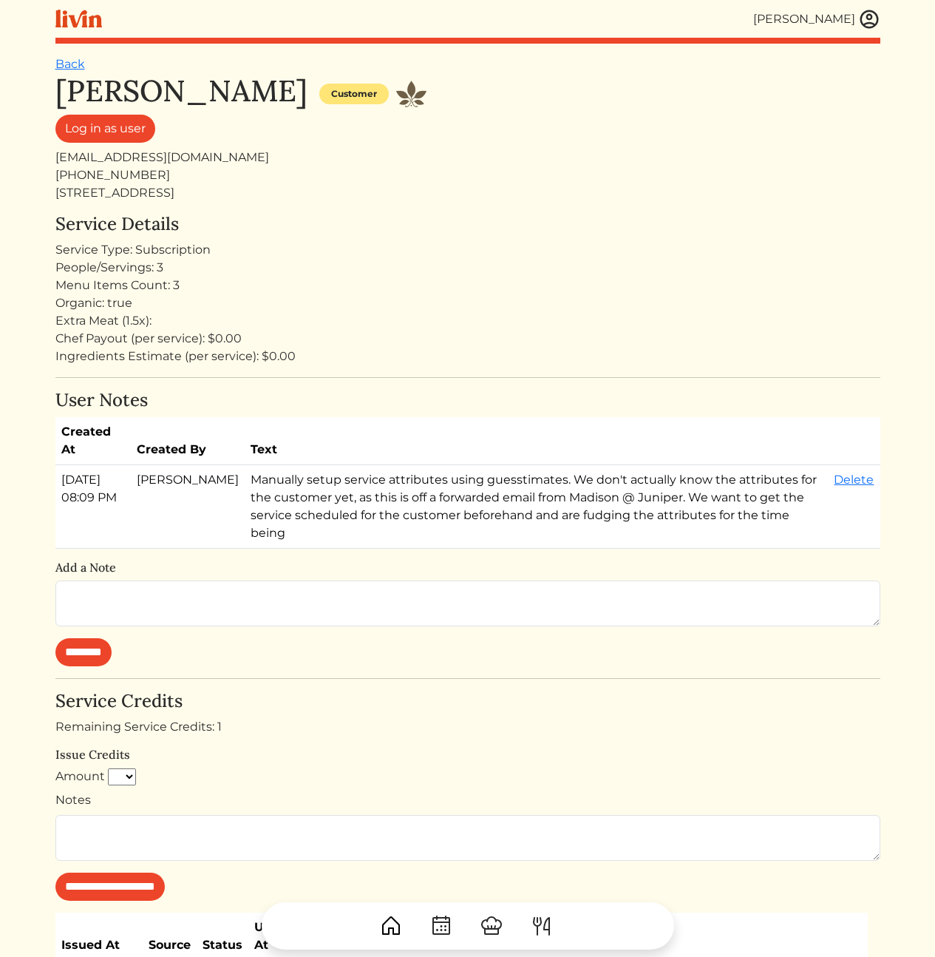
click at [412, 247] on div "Service Type: Subscription" at bounding box center [467, 250] width 825 height 18
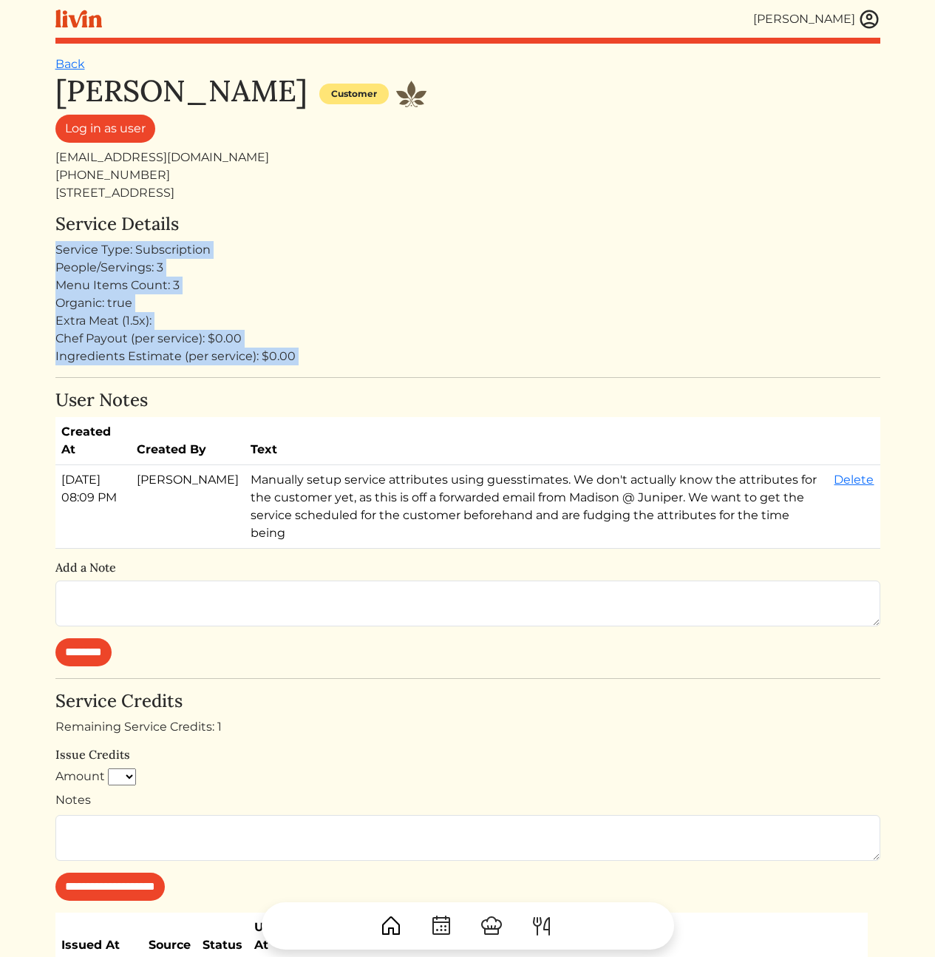
drag, startPoint x: 217, startPoint y: 265, endPoint x: 294, endPoint y: 390, distance: 146.1
click at [263, 382] on div "John Minor Customer Log in as user minorjow@gmail.com 404 364-3444 1081 Juniper…" at bounding box center [467, 582] width 825 height 1018
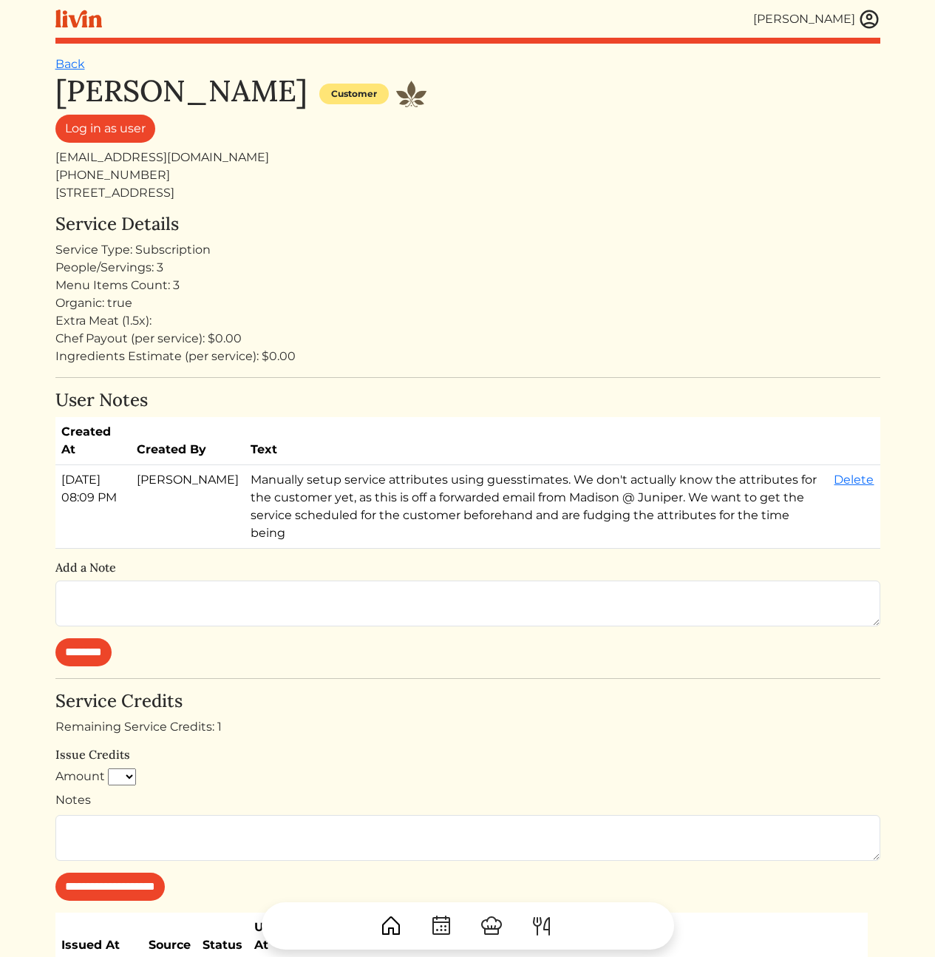
drag, startPoint x: 89, startPoint y: 328, endPoint x: 92, endPoint y: 317, distance: 12.2
click at [89, 327] on div "Extra Meat (1.5x):" at bounding box center [467, 321] width 825 height 18
click at [101, 303] on div "Organic: true" at bounding box center [467, 303] width 825 height 18
drag, startPoint x: 189, startPoint y: 155, endPoint x: 57, endPoint y: 164, distance: 132.0
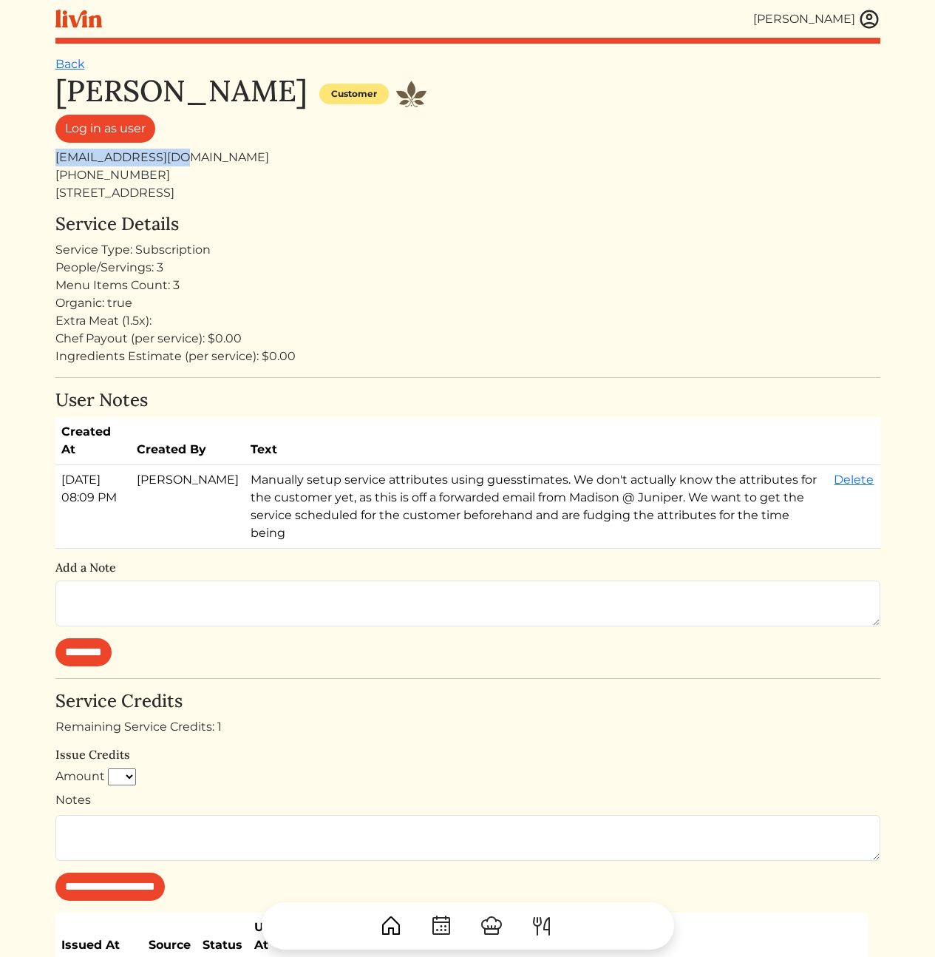
click at [57, 164] on div "[EMAIL_ADDRESS][DOMAIN_NAME]" at bounding box center [467, 158] width 825 height 18
copy div "[EMAIL_ADDRESS][DOMAIN_NAME]"
drag, startPoint x: 708, startPoint y: 317, endPoint x: 785, endPoint y: 12, distance: 314.2
click at [708, 317] on div "Extra Meat (1.5x):" at bounding box center [467, 321] width 825 height 18
click at [495, 245] on div "Service Type: Subscription" at bounding box center [467, 250] width 825 height 18
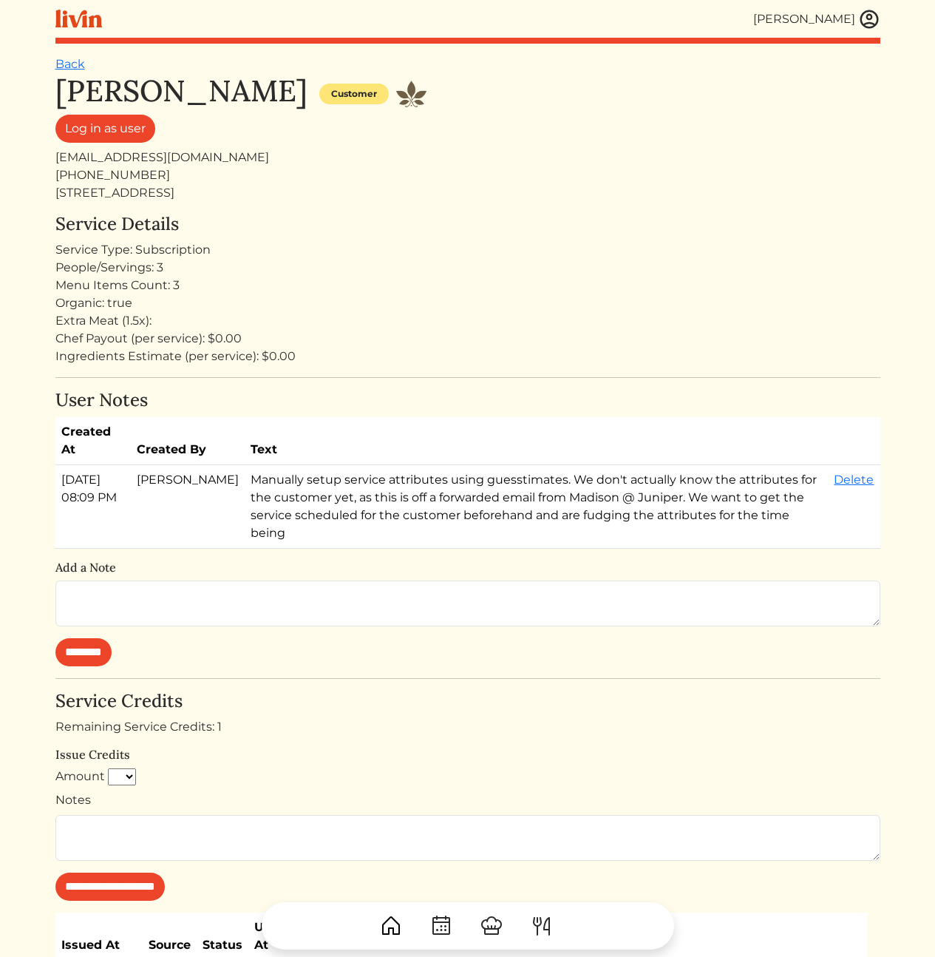
drag, startPoint x: 399, startPoint y: 285, endPoint x: 433, endPoint y: 342, distance: 65.3
click at [430, 337] on div "John Minor Customer Log in as user minorjow@gmail.com 404 364-3444 1081 Juniper…" at bounding box center [467, 582] width 825 height 1018
drag, startPoint x: 452, startPoint y: 390, endPoint x: 396, endPoint y: 193, distance: 204.6
click at [396, 193] on div "John Minor Customer Log in as user minorjow@gmail.com 404 364-3444 1081 Juniper…" at bounding box center [467, 582] width 825 height 1018
click at [396, 193] on div "[STREET_ADDRESS]" at bounding box center [467, 193] width 825 height 18
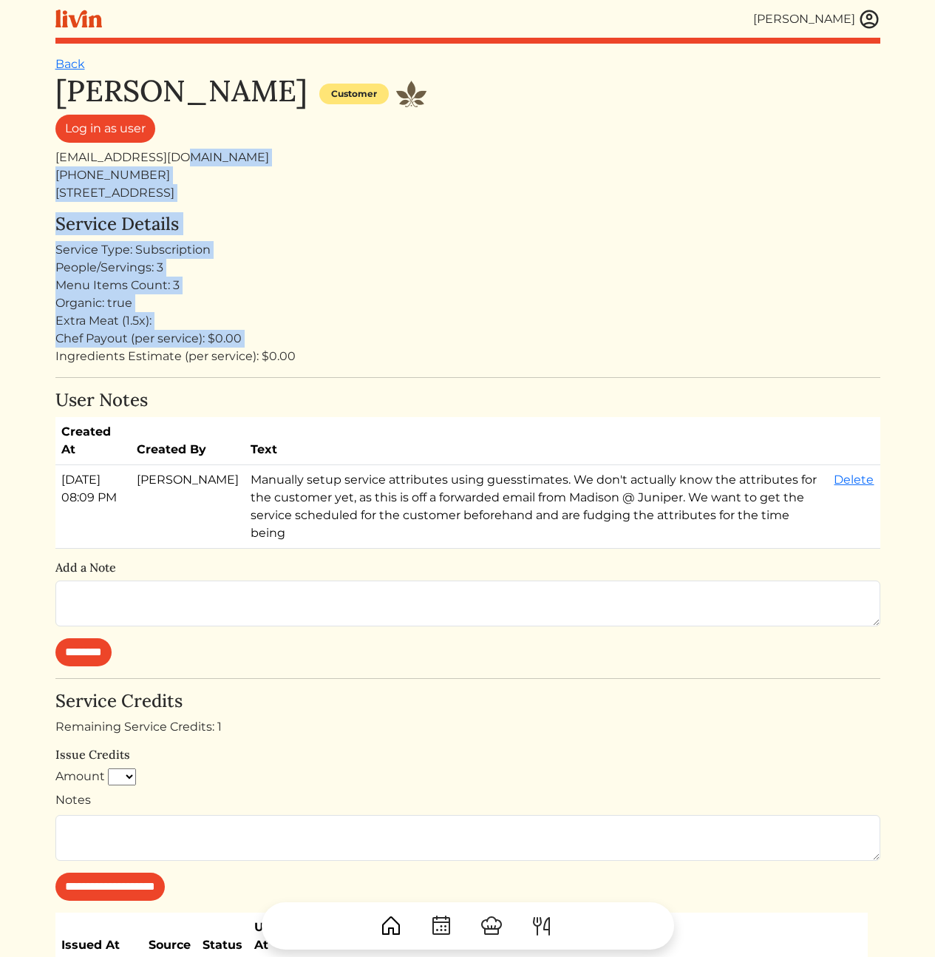
drag, startPoint x: 394, startPoint y: 160, endPoint x: 417, endPoint y: 347, distance: 188.5
click at [417, 347] on div "John Minor Customer Log in as user minorjow@gmail.com 404 364-3444 1081 Juniper…" at bounding box center [467, 582] width 825 height 1018
click at [417, 348] on div "Ingredients Estimate (per service): $0.00" at bounding box center [467, 357] width 825 height 18
drag, startPoint x: 416, startPoint y: 331, endPoint x: 373, endPoint y: 144, distance: 191.4
click at [373, 144] on div "John Minor Customer Log in as user minorjow@gmail.com 404 364-3444 1081 Juniper…" at bounding box center [467, 582] width 825 height 1018
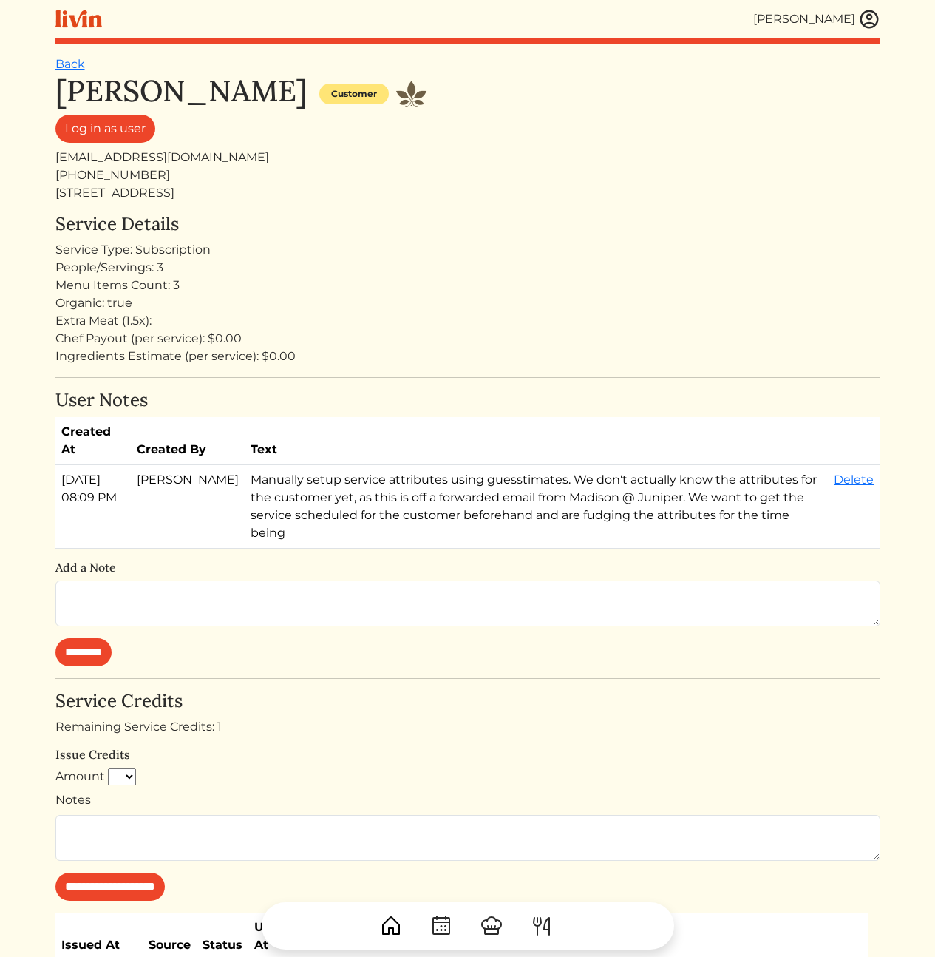
click at [373, 144] on div "Log in as user" at bounding box center [467, 132] width 825 height 34
drag, startPoint x: 863, startPoint y: 123, endPoint x: 881, endPoint y: 18, distance: 106.5
click at [863, 123] on div "Log in as user" at bounding box center [467, 132] width 825 height 34
click at [491, 173] on div "[PHONE_NUMBER]" at bounding box center [467, 175] width 825 height 18
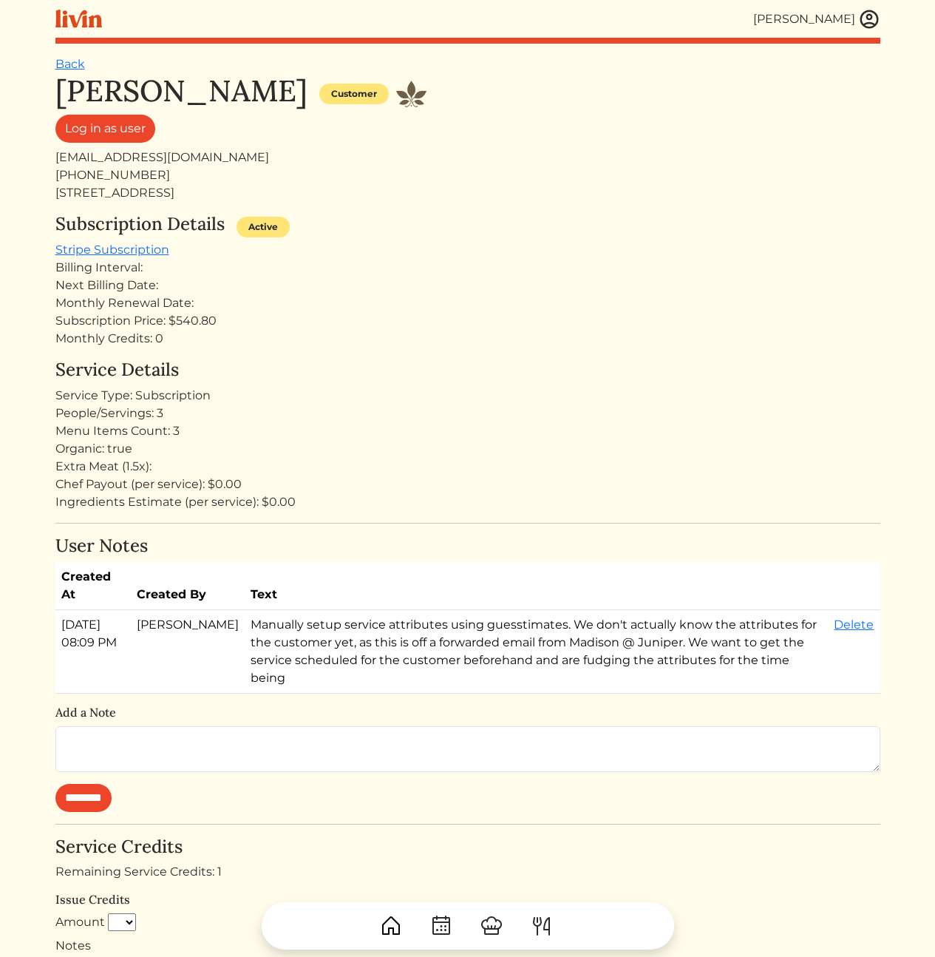
click at [141, 328] on div "Subscription Price: $540.80" at bounding box center [467, 321] width 825 height 18
drag, startPoint x: 91, startPoint y: 274, endPoint x: 170, endPoint y: 299, distance: 83.0
click at [159, 293] on div "Subscription Details Active Stripe Subscription Billing Interval: Next Billing …" at bounding box center [467, 281] width 825 height 134
click at [236, 344] on div "Monthly Credits: 0" at bounding box center [467, 339] width 825 height 18
drag, startPoint x: 213, startPoint y: 342, endPoint x: 43, endPoint y: 280, distance: 181.3
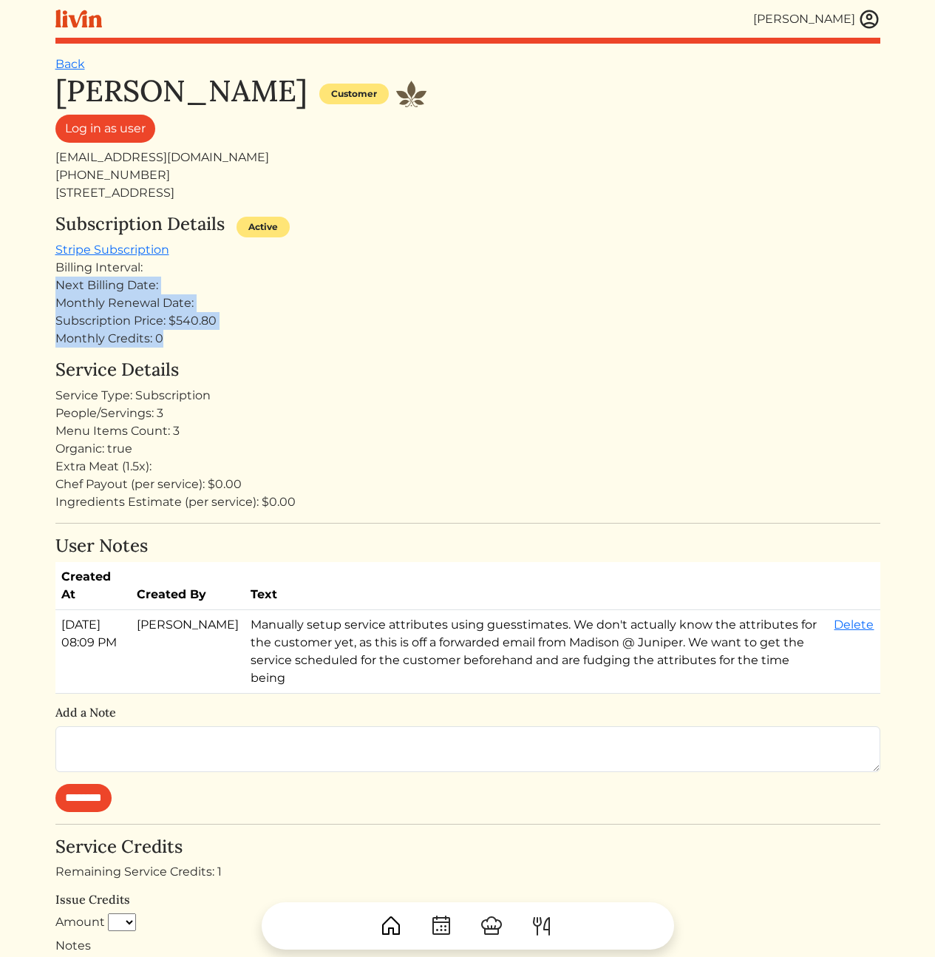
click at [47, 280] on div "[PERSON_NAME] [PERSON_NAME] Log out Dashboard Services Upcoming Completed Reque…" at bounding box center [468, 653] width 843 height 1307
click at [44, 277] on html "[PERSON_NAME] [PERSON_NAME] Log out Dashboard Services Upcoming Completed Reque…" at bounding box center [467, 478] width 935 height 957
click at [66, 274] on div "Billing Interval:" at bounding box center [467, 268] width 825 height 18
drag, startPoint x: 79, startPoint y: 279, endPoint x: 254, endPoint y: 345, distance: 187.2
click at [247, 336] on div "Subscription Details Active Stripe Subscription Billing Interval: Next Billing …" at bounding box center [467, 281] width 825 height 134
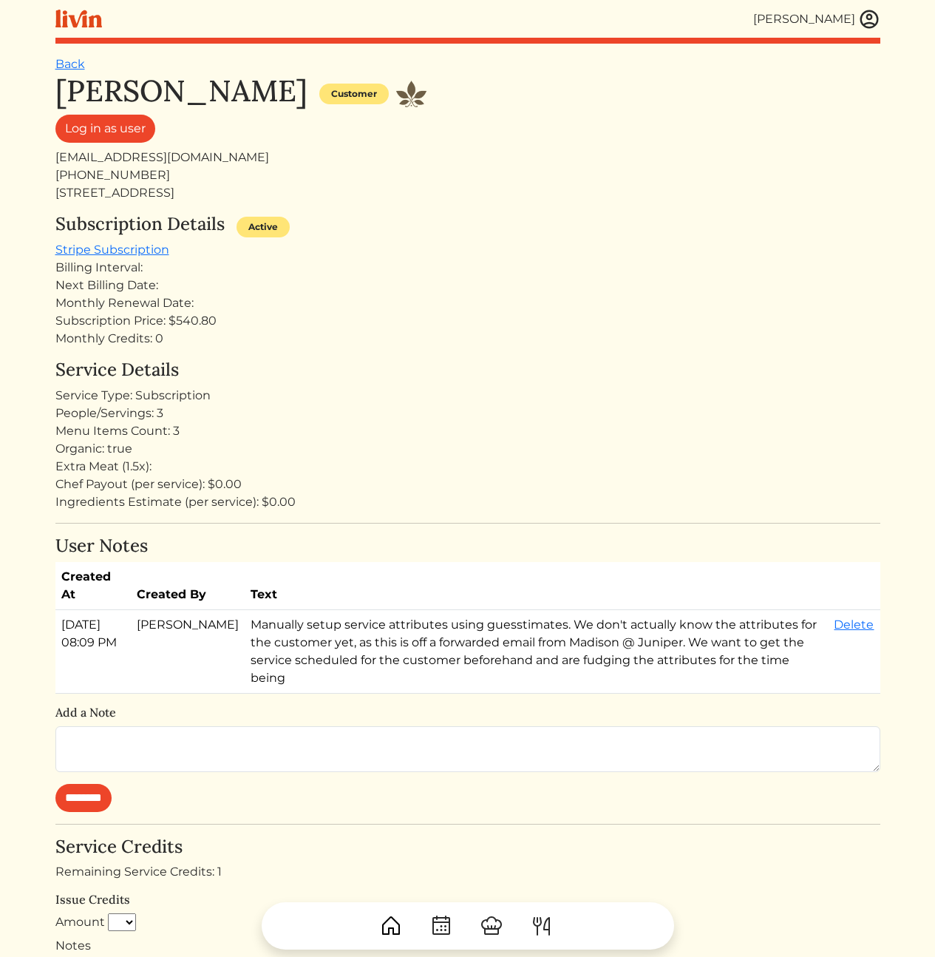
click at [254, 346] on div "Monthly Credits: 0" at bounding box center [467, 339] width 825 height 18
click at [450, 391] on div "Service Type: Subscription" at bounding box center [467, 396] width 825 height 18
click at [92, 135] on link "Log in as user" at bounding box center [105, 129] width 100 height 28
